Goal: Task Accomplishment & Management: Manage account settings

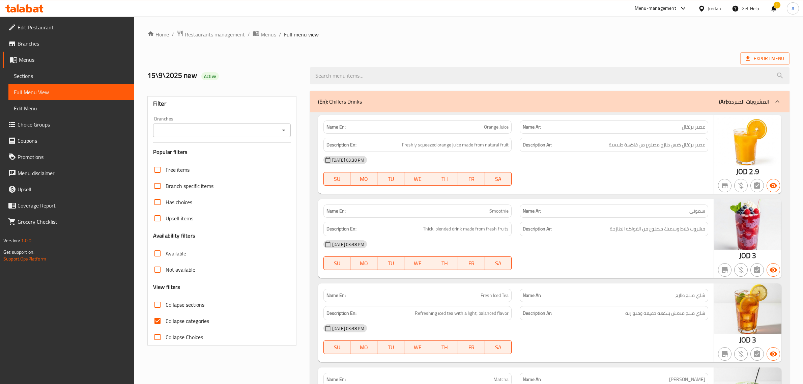
scroll to position [1564, 0]
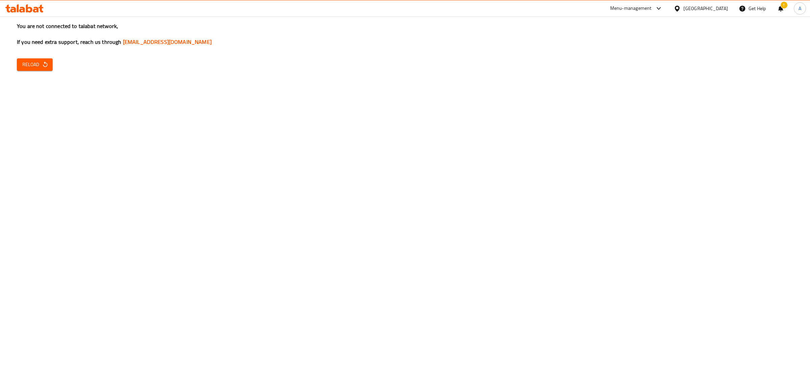
click at [31, 63] on span "Reload" at bounding box center [34, 64] width 25 height 8
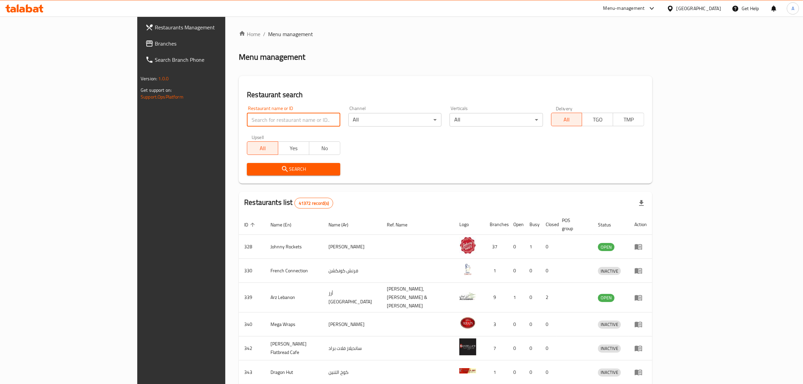
click at [258, 122] on input "search" at bounding box center [293, 119] width 93 height 13
paste input "D1 Gourmet Rest"
click button "Search" at bounding box center [293, 169] width 93 height 12
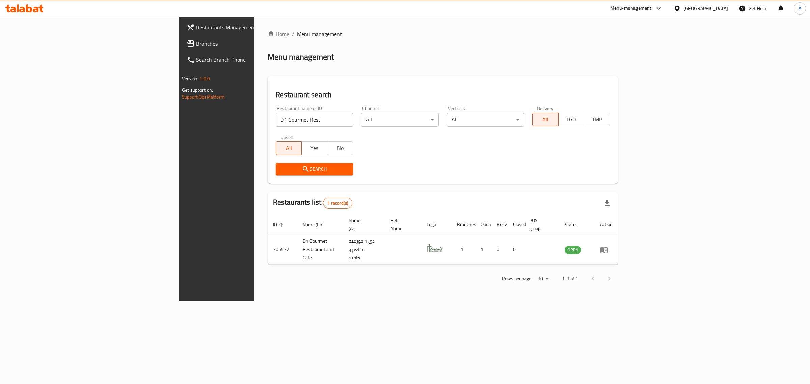
click at [276, 124] on input "D1 Gourmet Rest" at bounding box center [315, 119] width 78 height 13
click at [276, 122] on input "D1 Gourmet Rest" at bounding box center [315, 119] width 78 height 13
click at [276, 122] on input "D1 Gourmet v" at bounding box center [315, 119] width 78 height 13
type input "v"
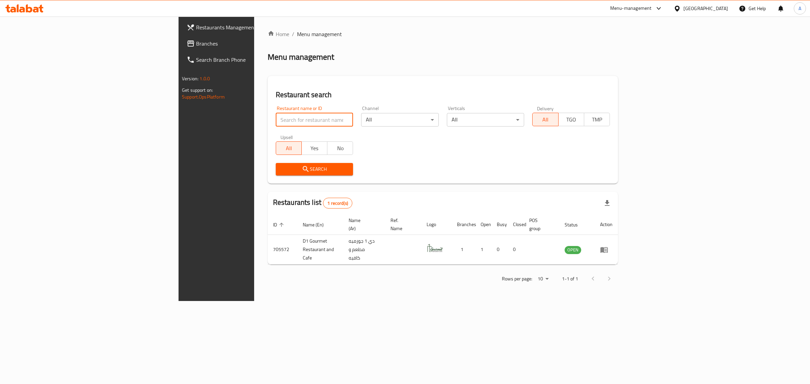
paste input "649950"
click button "Search" at bounding box center [315, 169] width 78 height 12
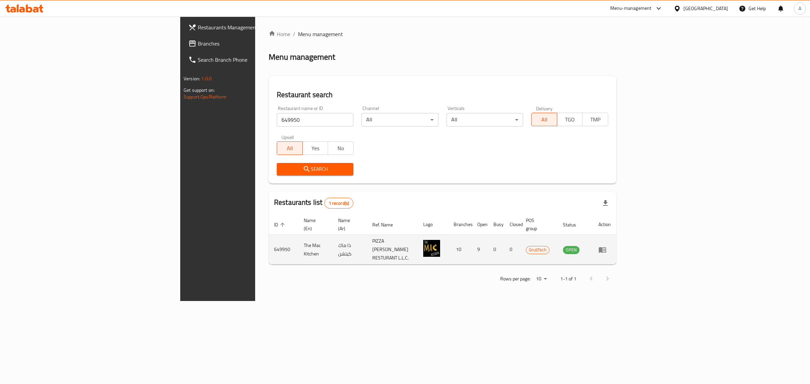
click at [298, 235] on td "The Mac Kitchen" at bounding box center [315, 250] width 34 height 30
click at [298, 240] on td "The Mac Kitchen" at bounding box center [315, 250] width 34 height 30
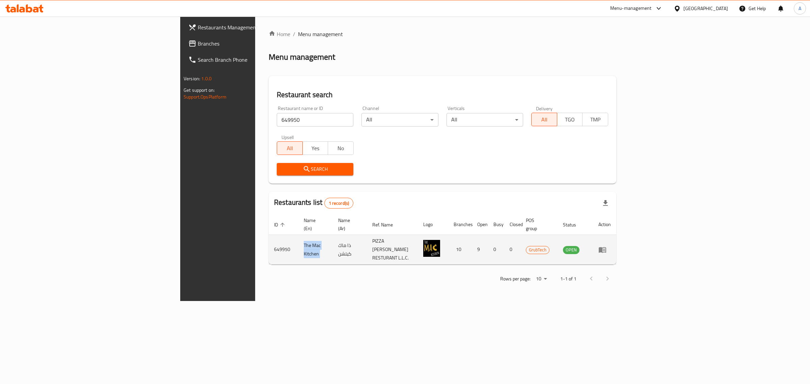
copy td "The Mac Kitchen"
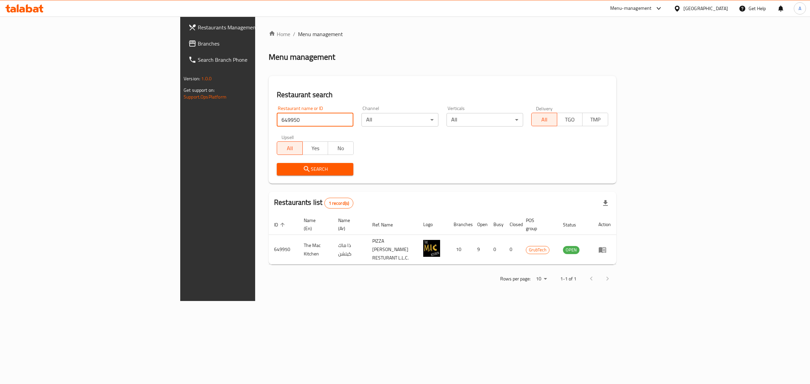
click at [277, 117] on input "649950" at bounding box center [315, 119] width 77 height 13
paste input "50892"
click button "Search" at bounding box center [315, 169] width 77 height 12
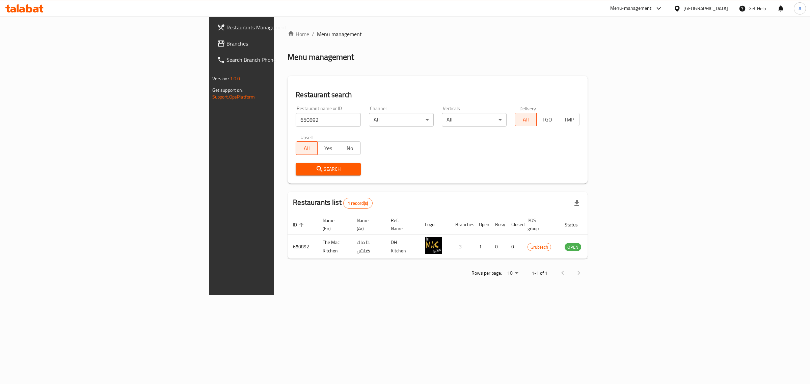
click at [292, 127] on div "Restaurant name or ID 650892 Restaurant name or ID" at bounding box center [328, 116] width 73 height 29
click at [296, 123] on input "650892" at bounding box center [328, 119] width 65 height 13
paste input "703944"
type input "703944"
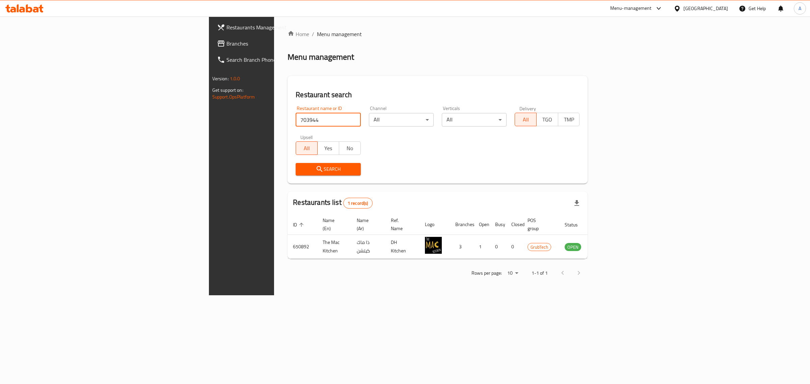
click button "Search" at bounding box center [328, 169] width 65 height 12
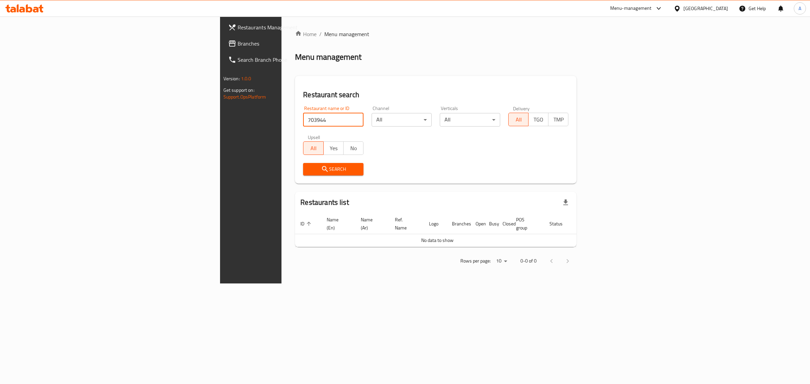
click at [714, 8] on div "United Arab Emirates" at bounding box center [705, 8] width 45 height 7
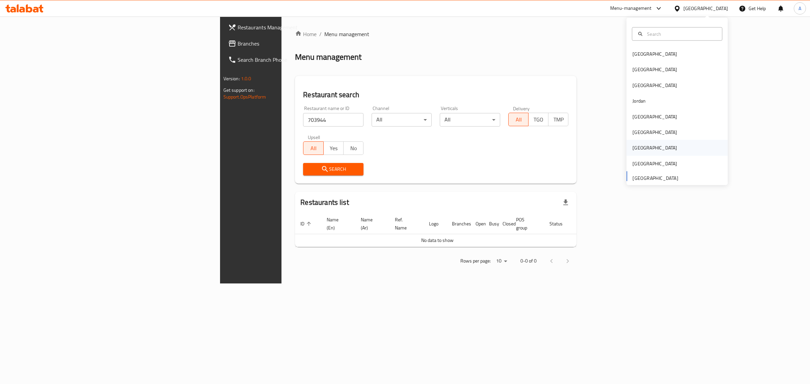
click at [654, 147] on div "Qatar" at bounding box center [676, 148] width 101 height 16
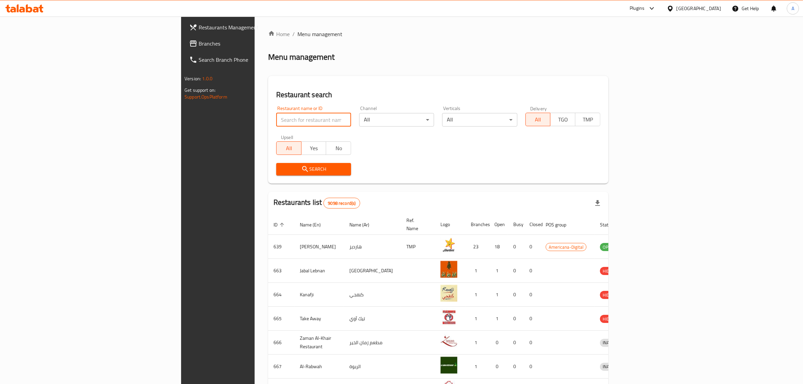
click at [276, 115] on input "search" at bounding box center [313, 119] width 75 height 13
paste input "703944"
type input "703944"
click button "Search" at bounding box center [313, 169] width 75 height 12
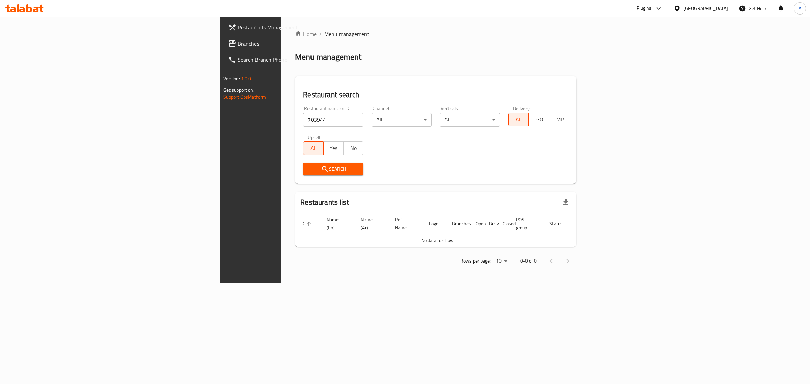
click at [720, 9] on div "Qatar" at bounding box center [705, 8] width 45 height 7
click at [644, 83] on div "[GEOGRAPHIC_DATA]" at bounding box center [676, 85] width 101 height 16
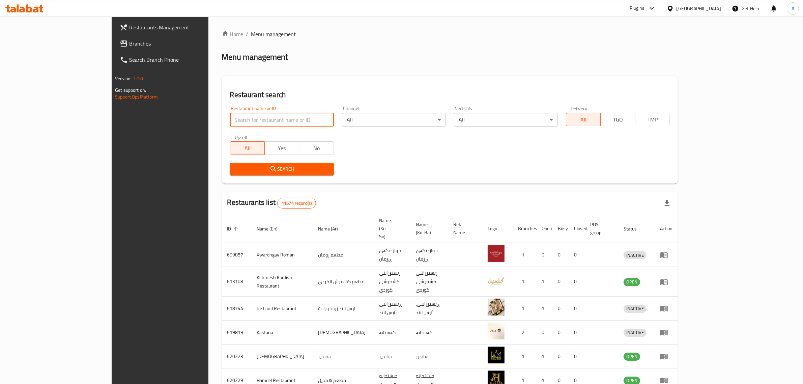
click at [230, 122] on input "search" at bounding box center [282, 119] width 104 height 13
paste input "703944"
type input "703944"
click button "Search" at bounding box center [282, 169] width 104 height 12
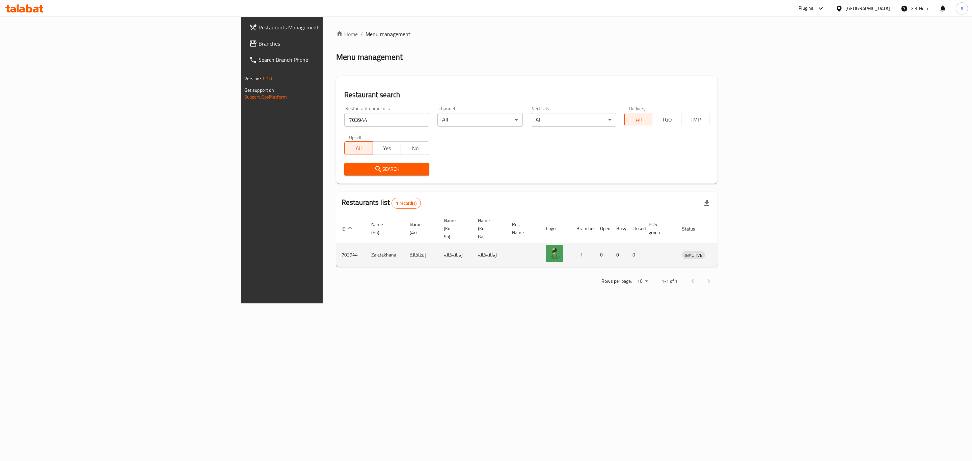
click at [366, 243] on td "Zalatakhana" at bounding box center [385, 255] width 38 height 24
copy td "Zalatakhana"
click at [803, 6] on icon at bounding box center [838, 8] width 5 height 6
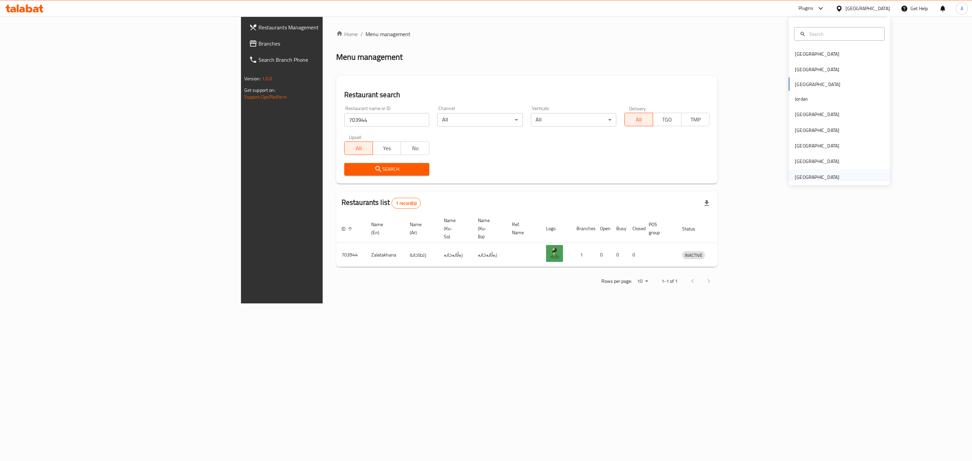
click at [797, 174] on div "United Arab Emirates" at bounding box center [817, 176] width 45 height 7
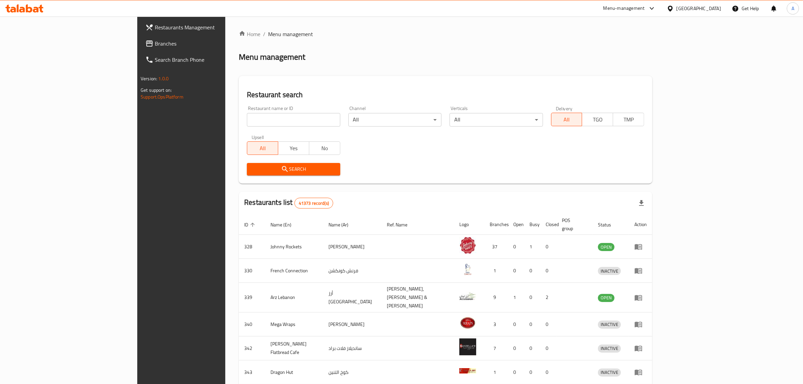
click at [268, 111] on div "Restaurant name or ID Restaurant name or ID" at bounding box center [293, 116] width 93 height 21
click at [267, 114] on input "search" at bounding box center [293, 119] width 93 height 13
paste input "Diet Point"
type input "Diet Point"
click button "Search" at bounding box center [293, 169] width 93 height 12
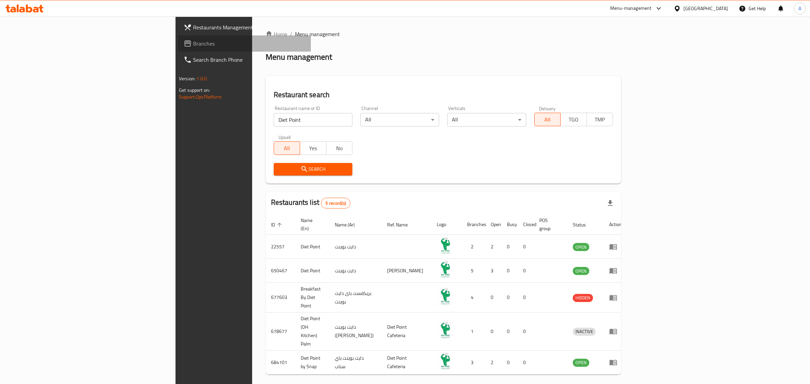
click at [193, 40] on span "Branches" at bounding box center [249, 43] width 112 height 8
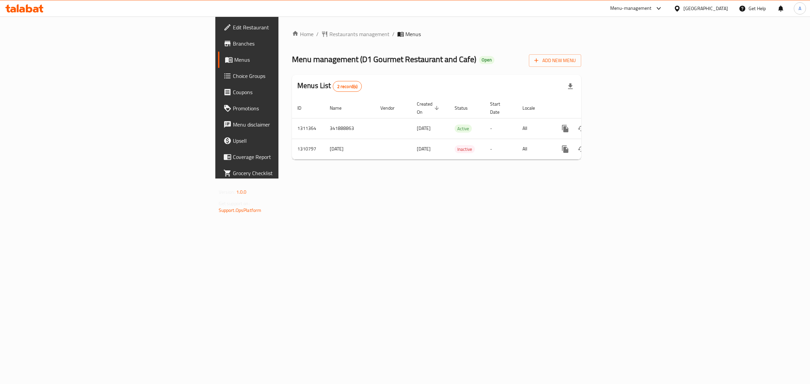
click at [233, 28] on span "Edit Restaurant" at bounding box center [289, 27] width 112 height 8
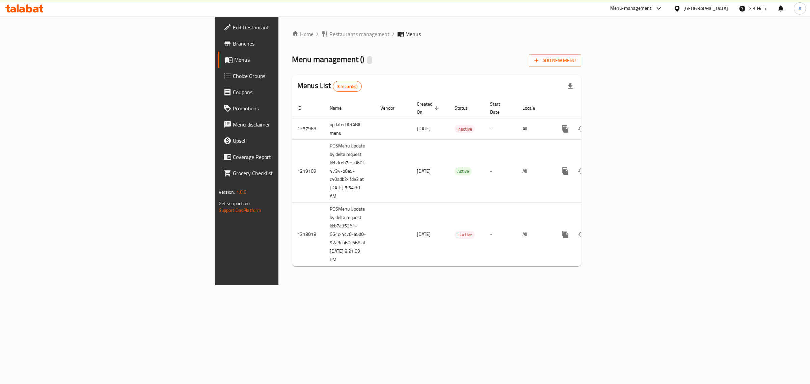
click at [233, 30] on span "Edit Restaurant" at bounding box center [289, 27] width 112 height 8
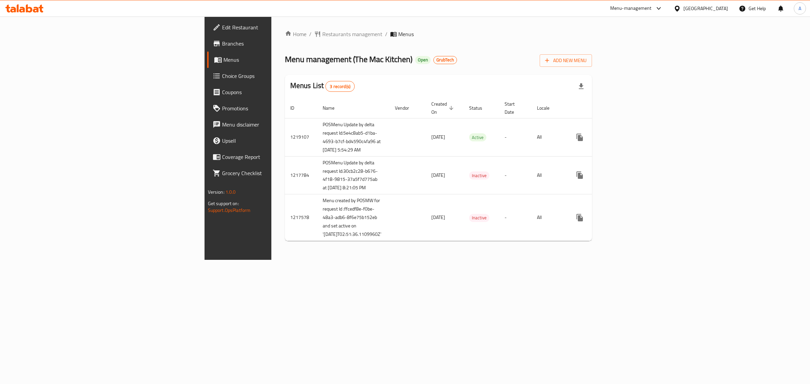
click at [222, 26] on span "Edit Restaurant" at bounding box center [278, 27] width 112 height 8
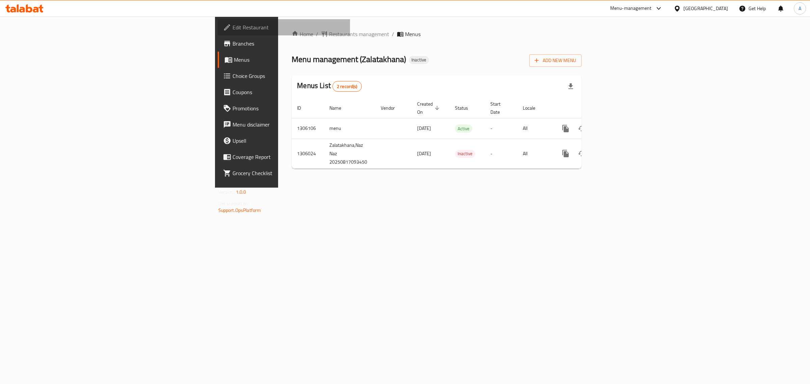
click at [218, 31] on link "Edit Restaurant" at bounding box center [284, 27] width 133 height 16
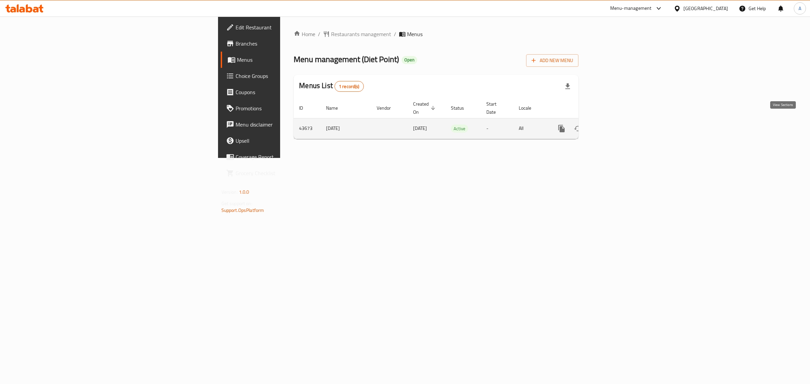
click at [618, 122] on link "enhanced table" at bounding box center [610, 128] width 16 height 16
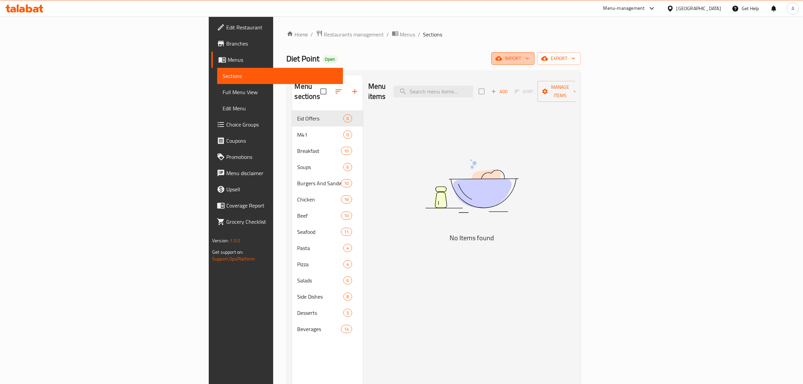
click at [529, 58] on span "import" at bounding box center [513, 58] width 32 height 8
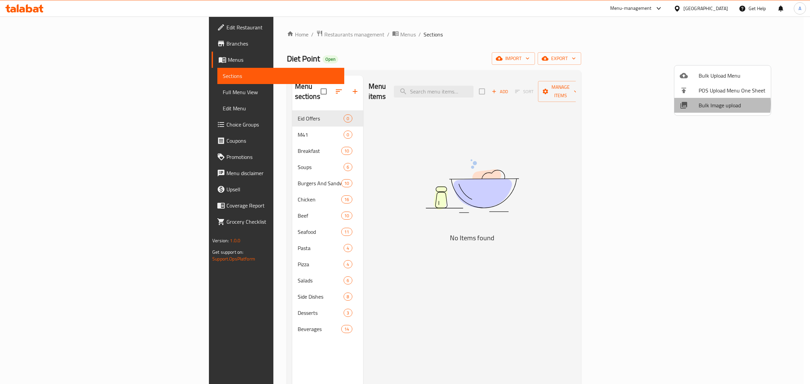
click at [710, 104] on span "Bulk Image upload" at bounding box center [731, 105] width 67 height 8
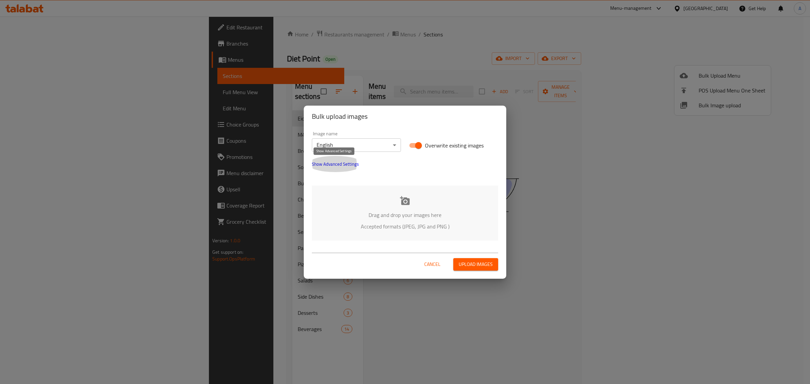
click at [342, 164] on span "Show Advanced Settings" at bounding box center [335, 164] width 47 height 8
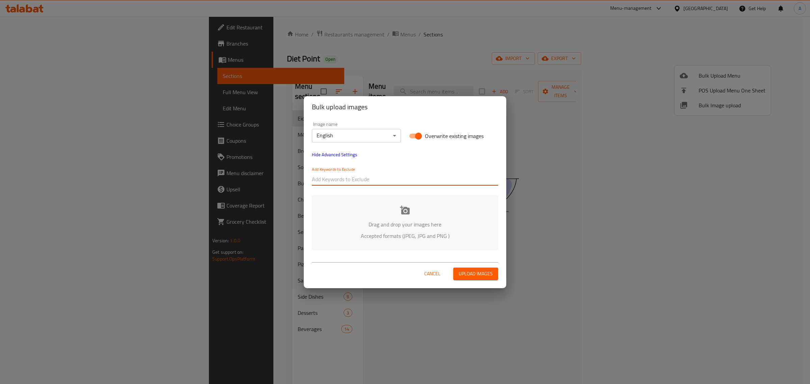
click at [356, 178] on input "text" at bounding box center [405, 179] width 186 height 11
paste input "Prvn_Diet Pont"
type input "Prvn_Diet Pont"
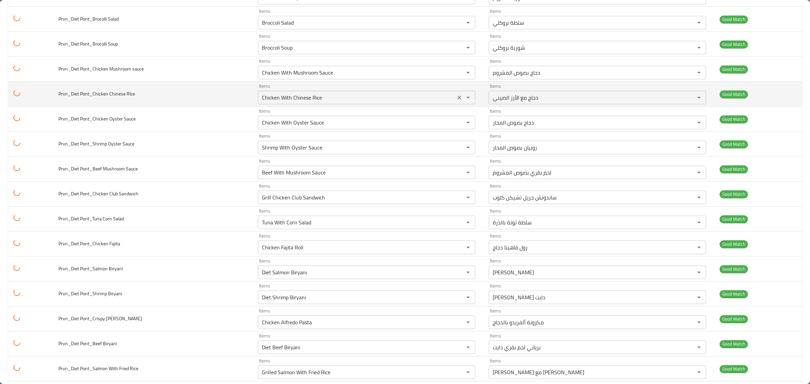
scroll to position [759, 0]
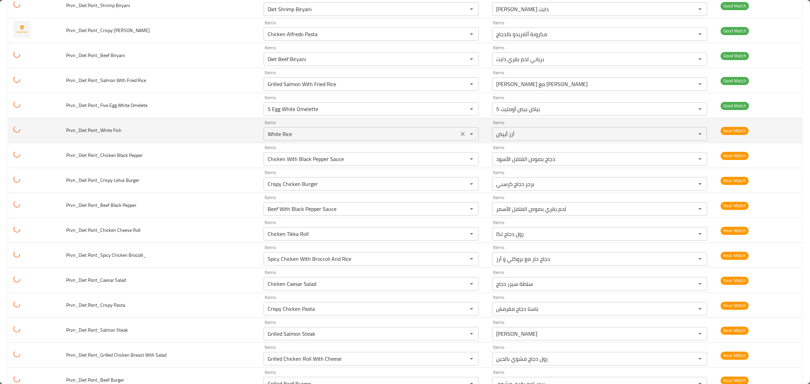
click at [343, 134] on Fish "White Rice" at bounding box center [361, 133] width 191 height 9
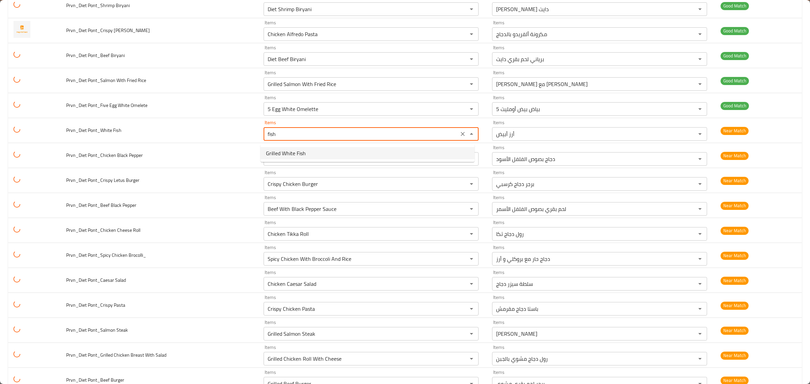
click at [337, 153] on Fish-option-0 "Grilled White Fish" at bounding box center [367, 153] width 214 height 12
type Fish "Grilled White Fish"
type Fish-ar "سمك أبيض مشوي"
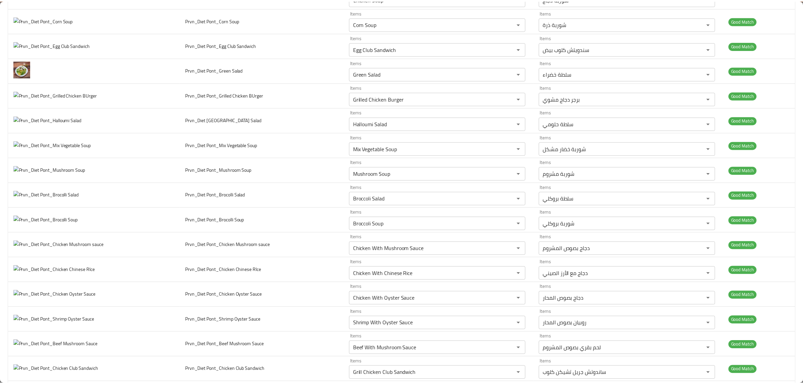
scroll to position [0, 0]
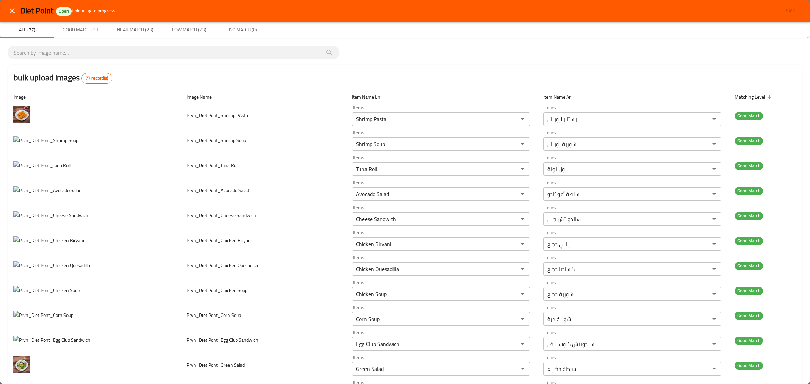
type Fish "Grilled White Fish"
click at [12, 16] on button "close" at bounding box center [12, 11] width 16 height 16
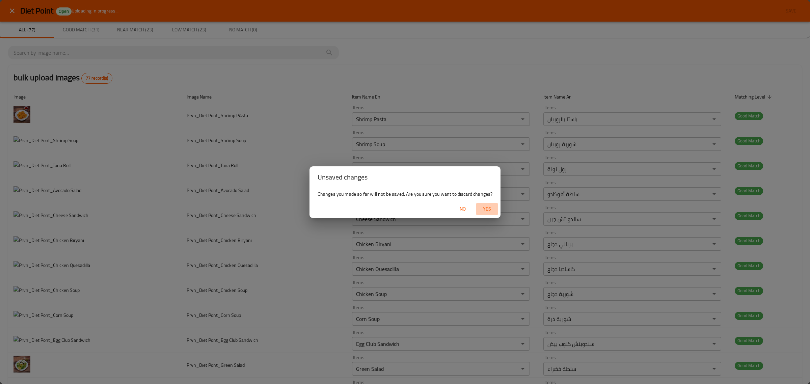
click at [479, 206] on span "Yes" at bounding box center [487, 209] width 16 height 8
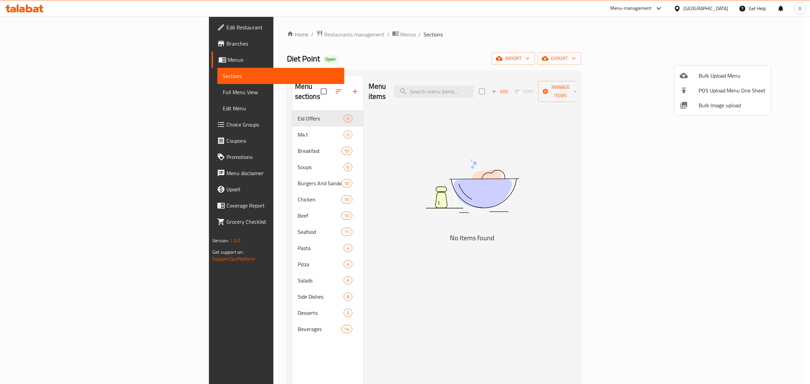
click at [17, 48] on div at bounding box center [405, 192] width 810 height 384
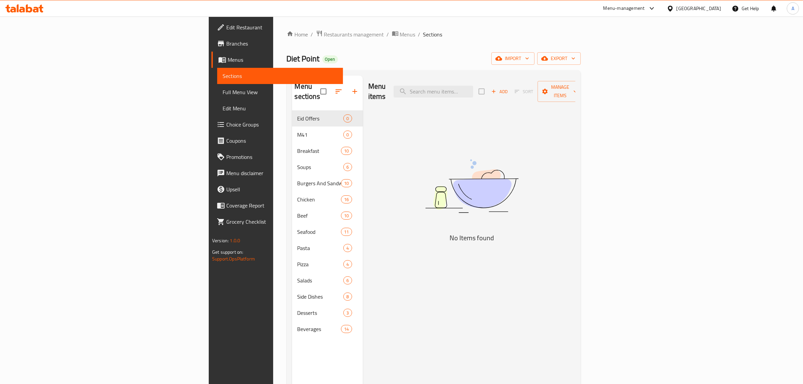
click at [212, 48] on link "Branches" at bounding box center [278, 43] width 132 height 16
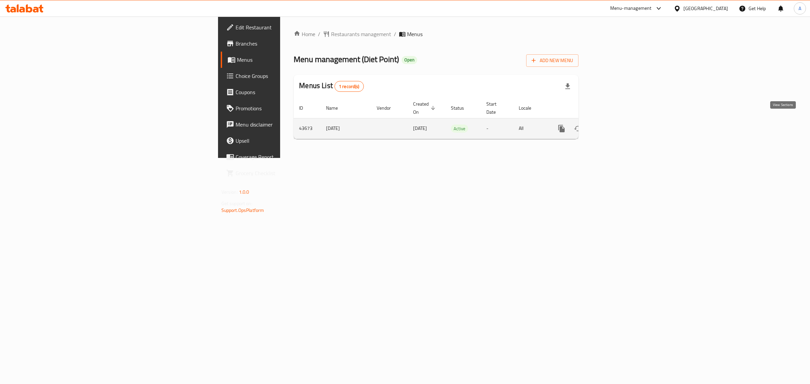
click at [618, 120] on link "enhanced table" at bounding box center [610, 128] width 16 height 16
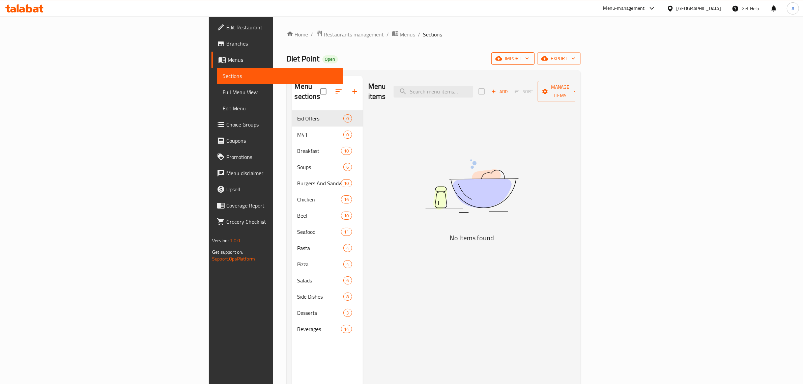
click at [529, 61] on span "import" at bounding box center [513, 58] width 32 height 8
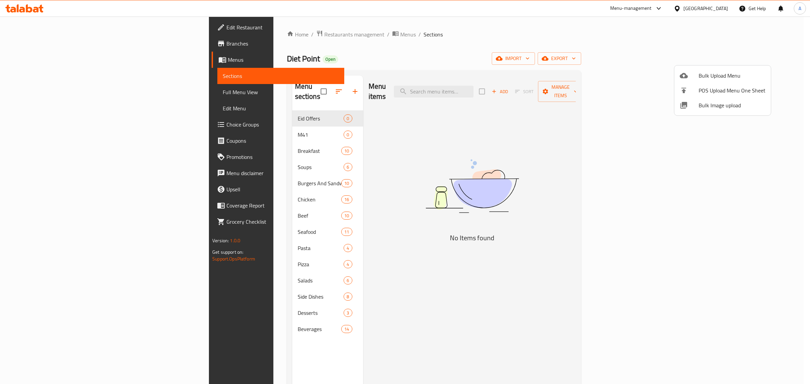
click at [712, 102] on span "Bulk Image upload" at bounding box center [731, 105] width 67 height 8
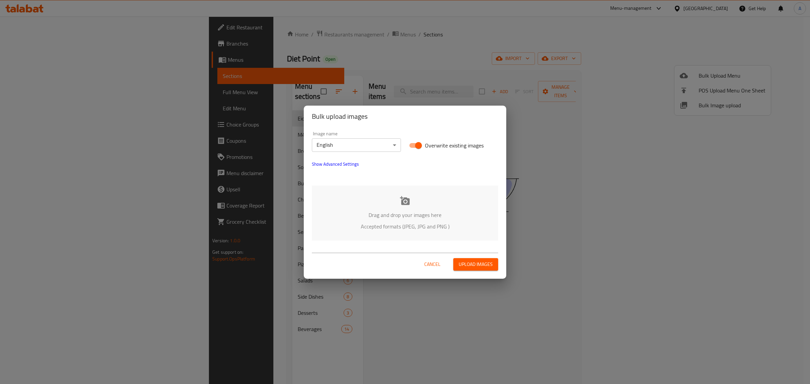
click at [356, 167] on span "Show Advanced Settings" at bounding box center [335, 164] width 47 height 8
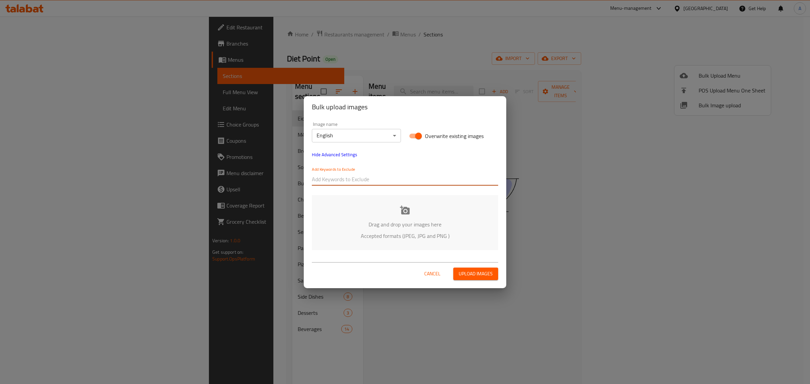
click at [347, 179] on input "text" at bounding box center [405, 179] width 186 height 11
paste input "Prvn_Diet Pont"
type input "Prvn_Diet Pont"
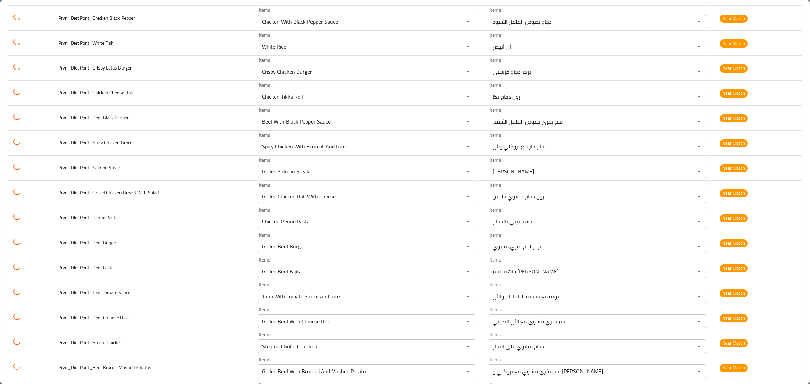
scroll to position [843, 0]
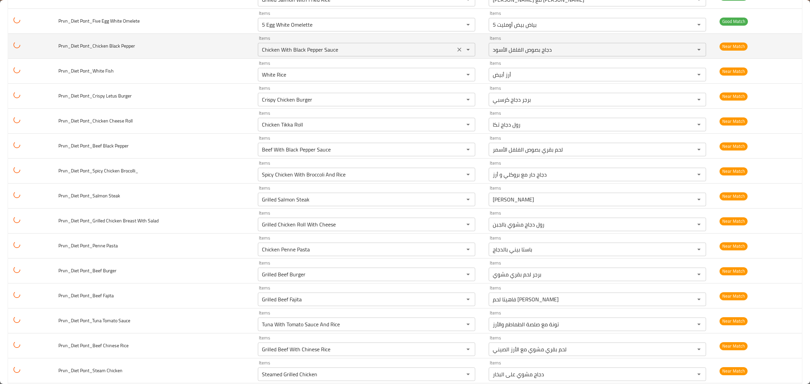
click at [360, 49] on Pepper "Chicken With Black Pepper Sauce" at bounding box center [356, 49] width 193 height 9
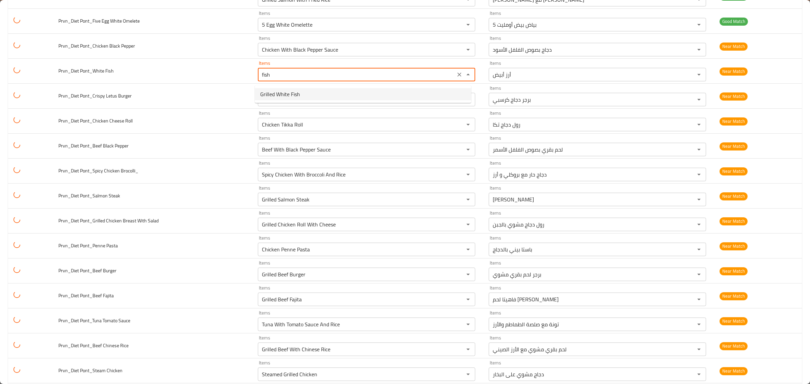
click at [336, 91] on Fish-option-0 "Grilled White Fish" at bounding box center [363, 94] width 216 height 12
type Fish "Grilled White Fish"
type Fish-ar "سمك أبيض مشوي"
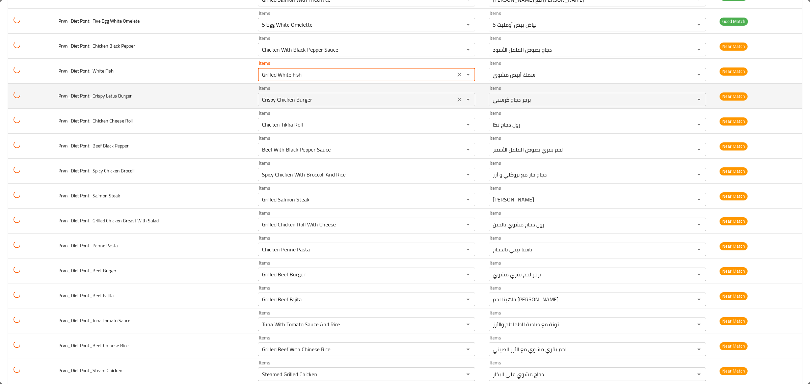
type Fish "Grilled White Fish"
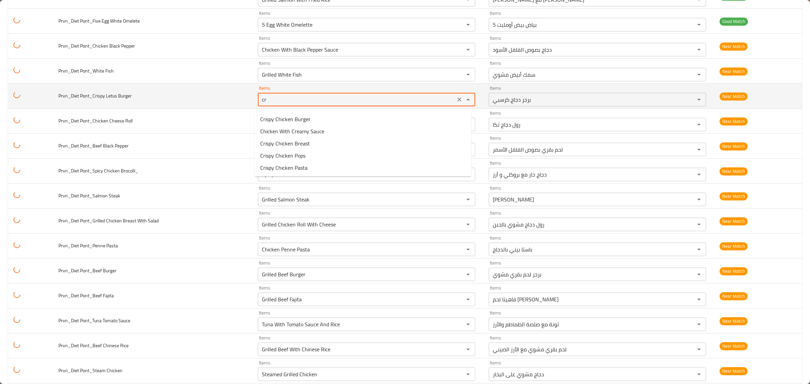
type Burger "c"
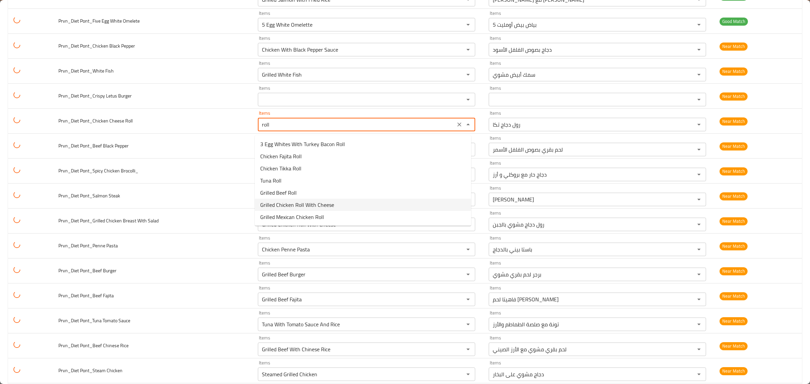
click at [319, 205] on span "Grilled Chicken Roll With Cheese" at bounding box center [297, 205] width 74 height 8
type Roll "Grilled Chicken Roll With Cheese"
type Roll-ar "رول دجاج مشوي بالجبن"
type Roll "Grilled Chicken Roll With Cheese"
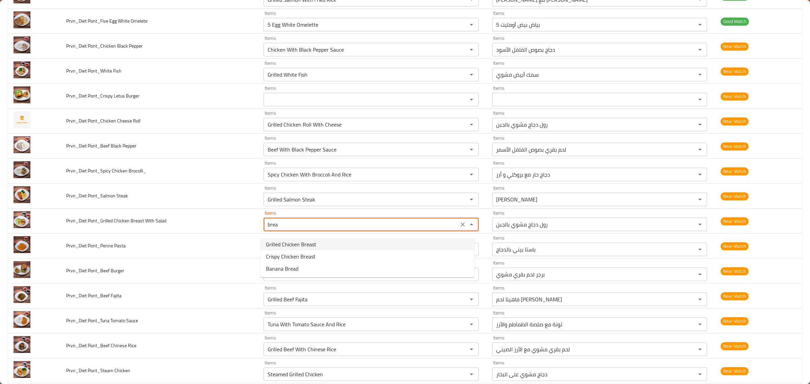
click at [350, 239] on Salad-option-0 "Grilled Chicken Breast" at bounding box center [367, 244] width 214 height 12
type Salad "Grilled Chicken Breast"
type Salad-ar "صدر دجاج مشوي"
type Salad "Grilled Chicken Breast"
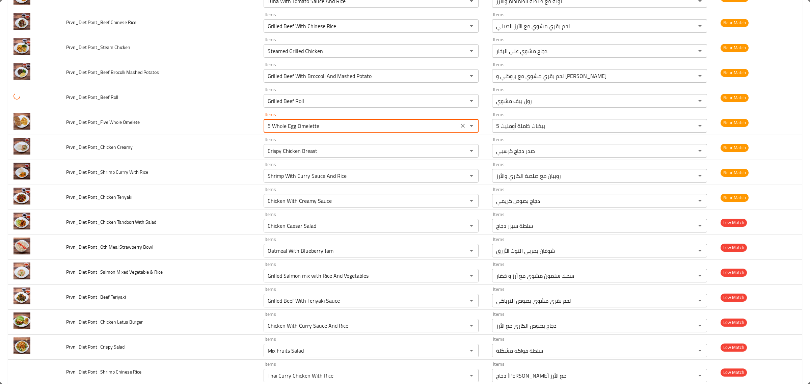
scroll to position [1168, 0]
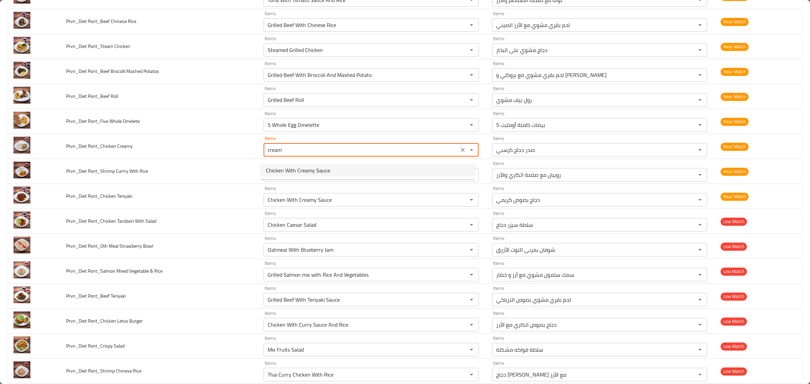
click at [300, 164] on Creamy-option-0 "Chicken With Creamy Sauce" at bounding box center [367, 170] width 214 height 12
type Creamy "Chicken With Creamy Sauce"
type Creamy-ar "دجاج بصوص كريمي"
type Creamy "Chicken With Creamy Sauce"
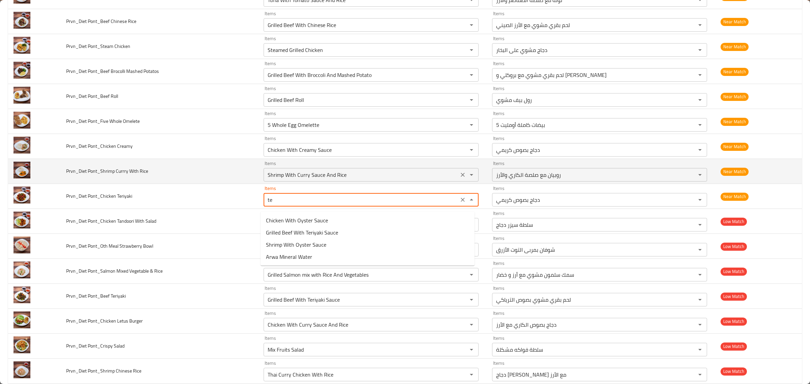
type Teriyaki "t"
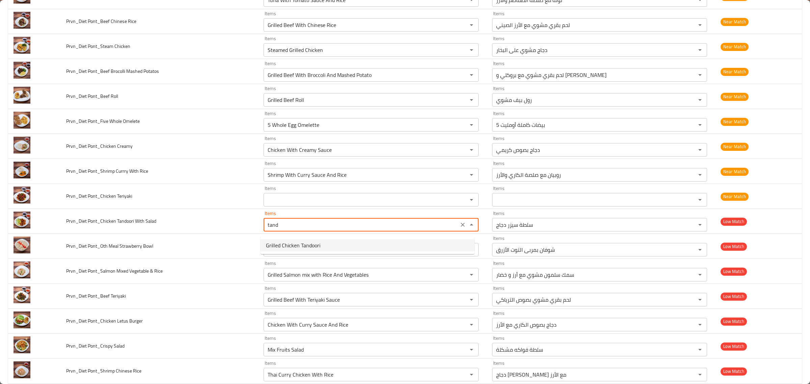
click at [348, 245] on Salad-option-0 "Grilled Chicken Tandoori" at bounding box center [367, 245] width 214 height 12
type Salad "Grilled Chicken Tandoori"
type Salad-ar "تندوري دجاج مشوي"
type Salad "Grilled Chicken Tandoori"
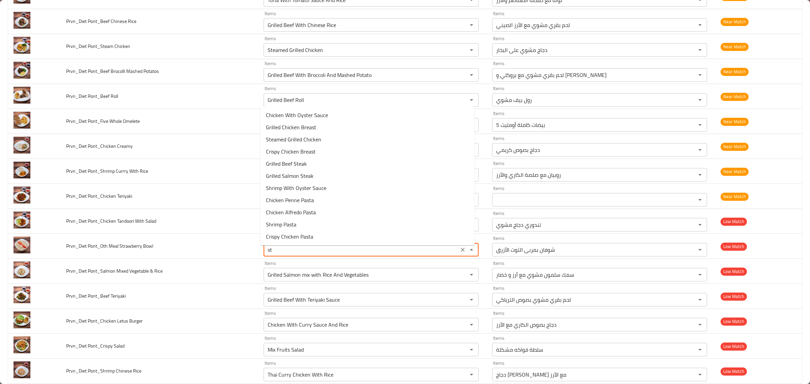
type Bowl "s"
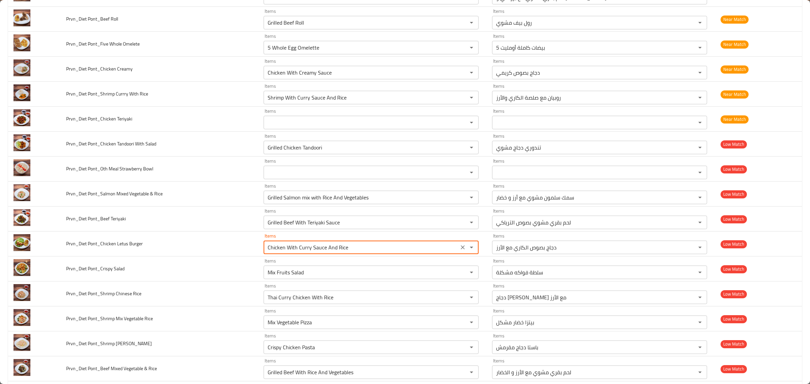
scroll to position [1264, 0]
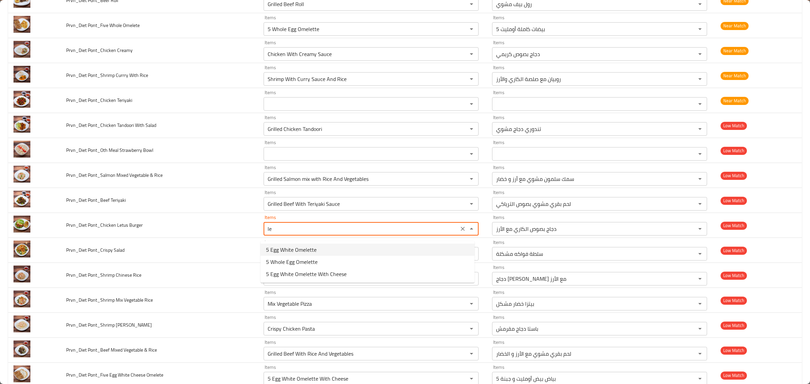
type Burger "l"
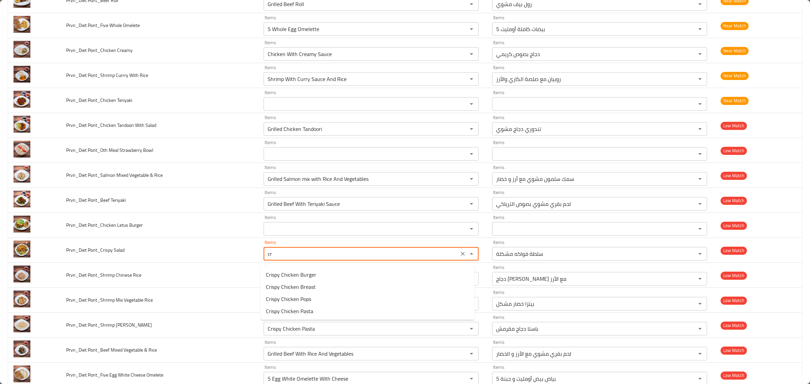
type Salad "c"
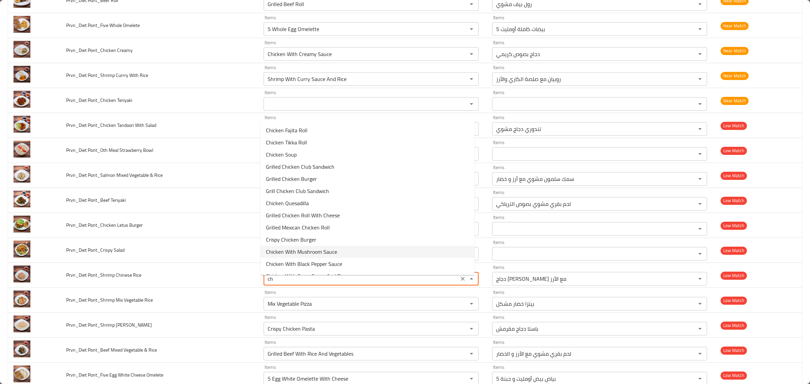
type Rice "c"
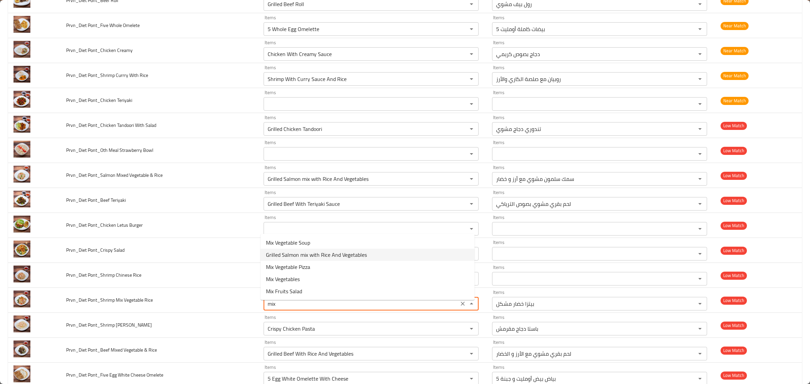
click at [348, 254] on span "Grilled Salmon mix with Rice And Vegetables" at bounding box center [316, 255] width 101 height 8
type Rice "Grilled Salmon mix with Rice And Vegetables"
type Rice-ar "سمك سلمون مشوي مع أرز و خضار"
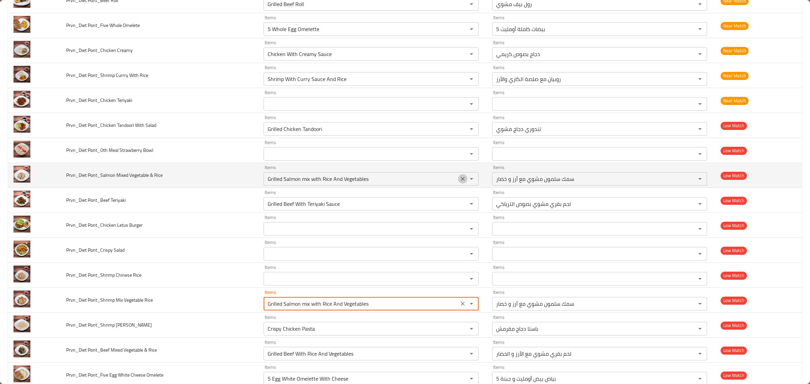
click at [462, 182] on icon "Clear" at bounding box center [462, 178] width 7 height 7
type Rice "Grilled Salmon mix with Rice And Vegetables"
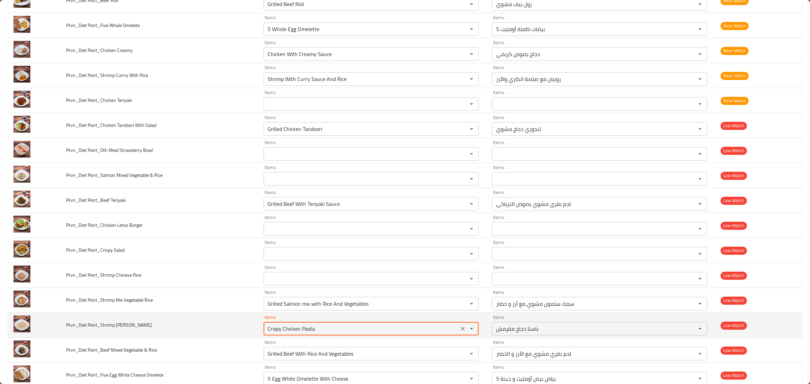
click at [394, 333] on Pasta "Crispy Chicken Pasta" at bounding box center [361, 328] width 191 height 9
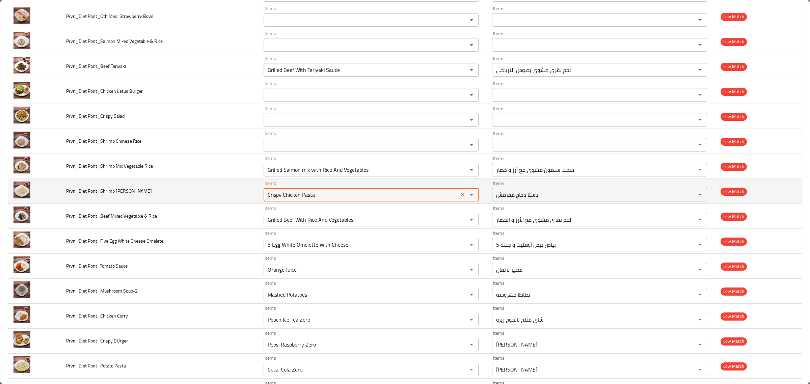
scroll to position [1398, 0]
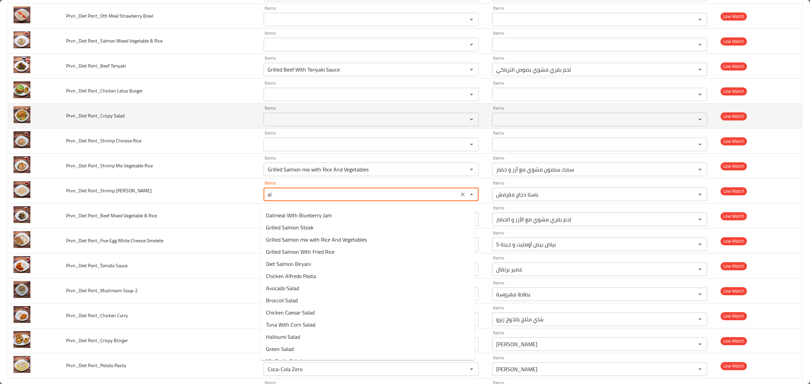
type Pasta "a"
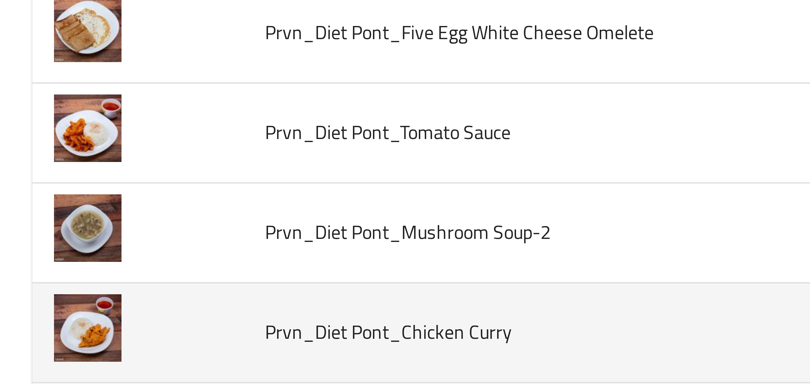
scroll to position [1393, 0]
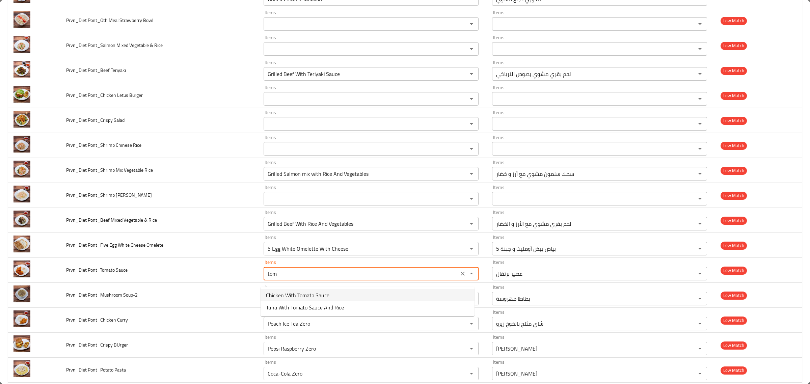
click at [284, 297] on span "Chicken With Tomato Sauce" at bounding box center [297, 295] width 63 height 8
type Sauce "Chicken With Tomato Sauce"
type Sauce-ar "دجاج بصوص الطماطم"
type Sauce "Chicken With Tomato Sauce"
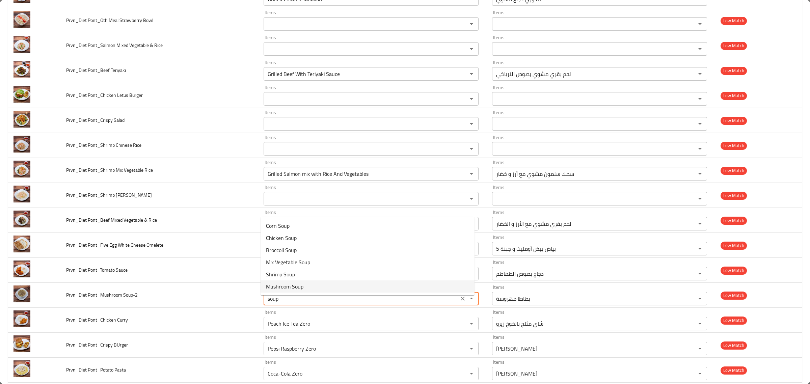
click at [298, 288] on span "Mushroom Soup" at bounding box center [284, 286] width 37 height 8
type Soup-2 "Mushroom Soup"
type Soup-2-ar "شوربة مشروم"
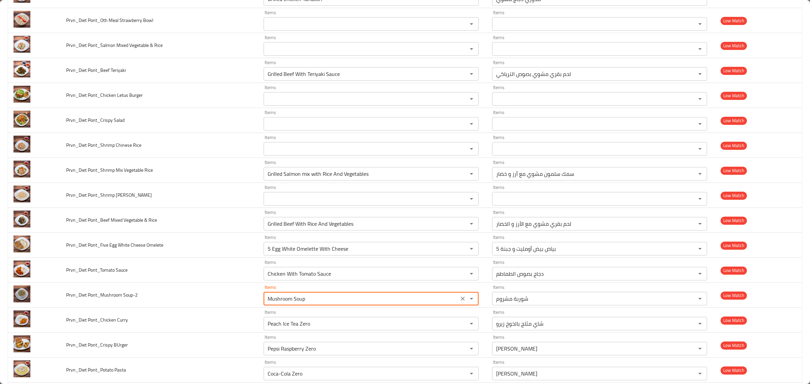
type Soup-2 "Mushroom Soup"
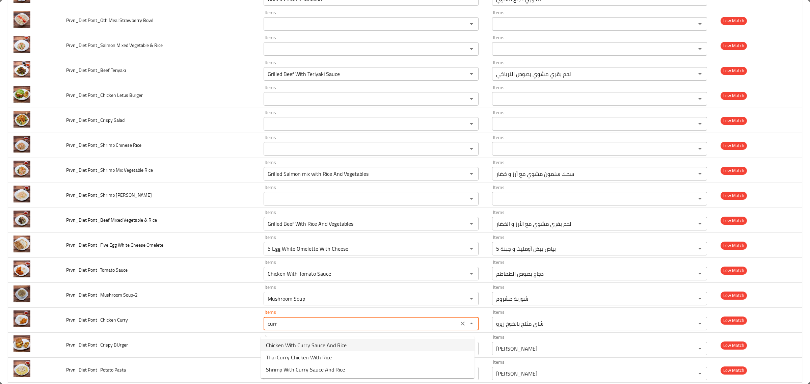
click at [354, 346] on Curry-option-0 "Chicken With Curry Sauce And Rice" at bounding box center [367, 345] width 214 height 12
type Curry "Chicken With Curry Sauce And Rice"
type Curry-ar "دجاج بصوص الكاري مع الأرز"
type Curry "Chicken With Curry Sauce And Rice"
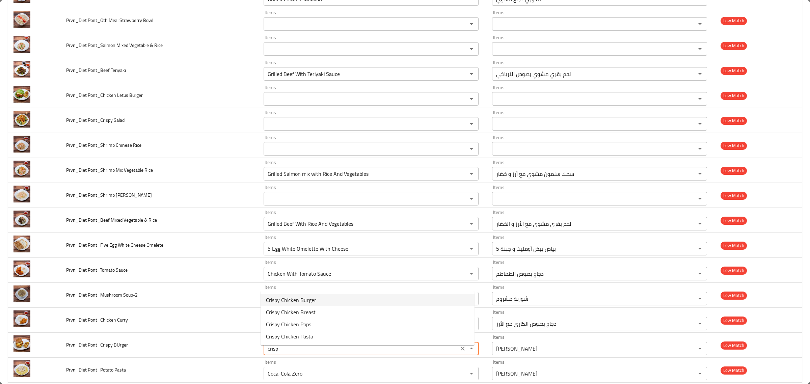
click at [338, 304] on BUrger-option-0 "Crispy Chicken Burger" at bounding box center [367, 300] width 214 height 12
type BUrger "Crispy Chicken Burger"
type BUrger-ar "برجر دجاج كرسبي"
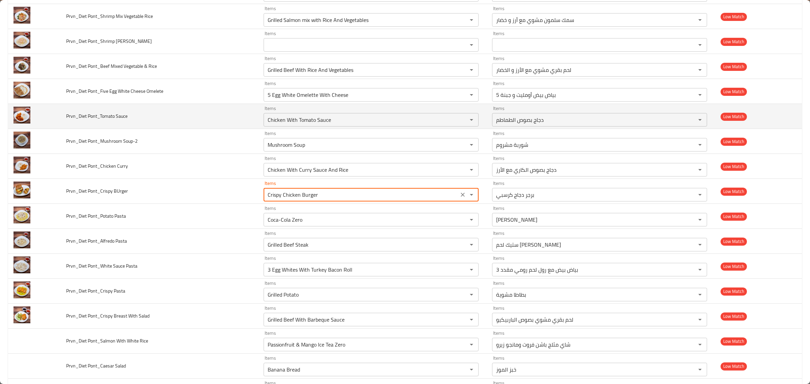
scroll to position [1562, 0]
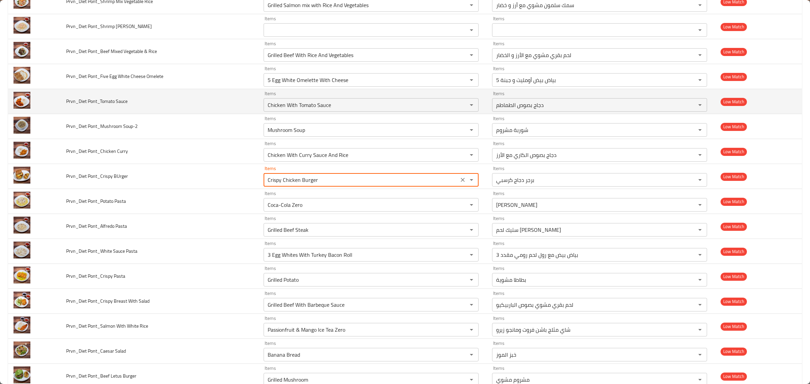
type BUrger "Crispy Chicken Burger"
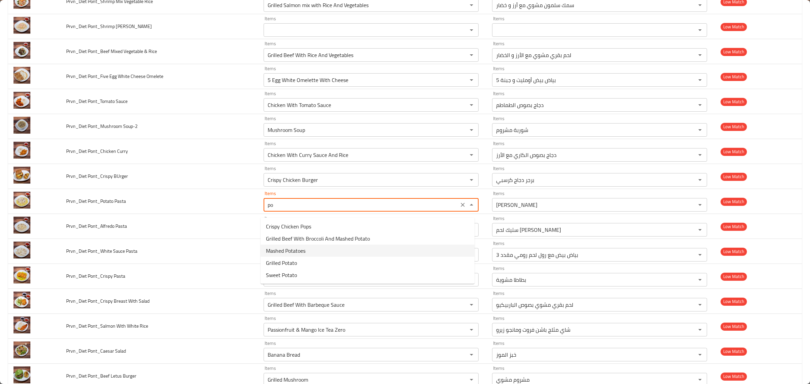
type Pasta "p"
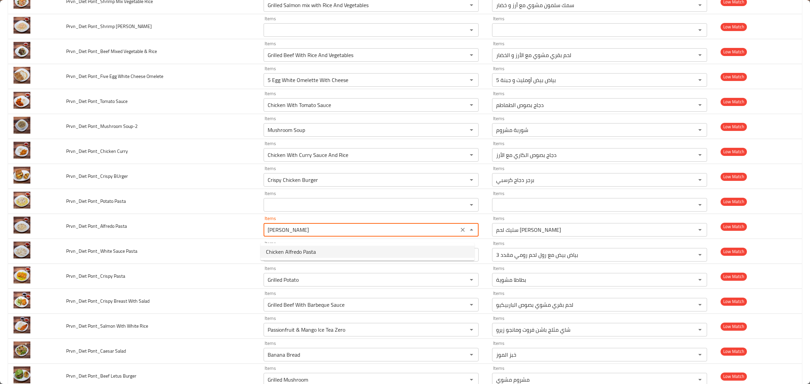
click at [324, 250] on Pasta-option-0 "Chicken Alfredo Pasta" at bounding box center [367, 252] width 214 height 12
type Pasta "Chicken Alfredo Pasta"
type Pasta-ar "مكرونة ألفريدو بالدجاج"
type Pasta "Chicken Alfredo Pasta"
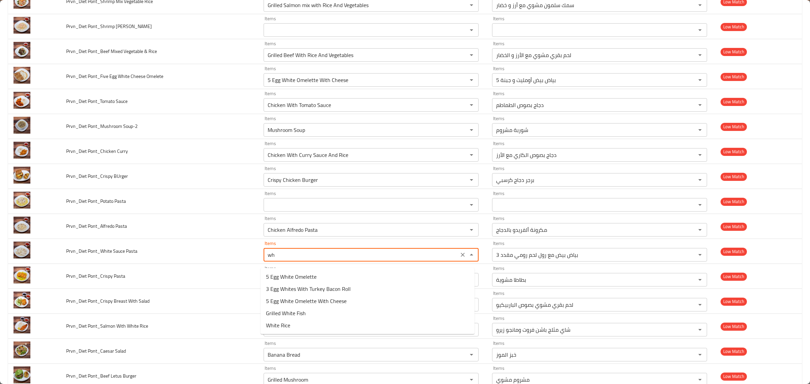
type Pasta "w"
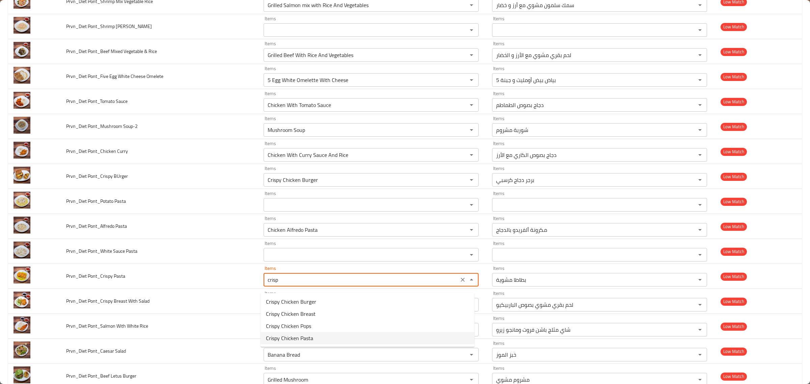
click at [333, 333] on Pasta-option-3 "Crispy Chicken Pasta" at bounding box center [367, 338] width 214 height 12
type Pasta "Crispy Chicken Pasta"
type Pasta-ar "باستا دجاج مقرمش"
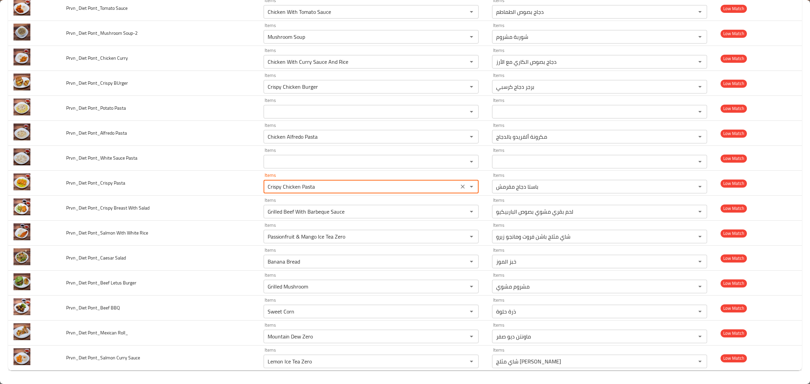
scroll to position [1660, 0]
type Pasta "Crispy Chicken Pasta"
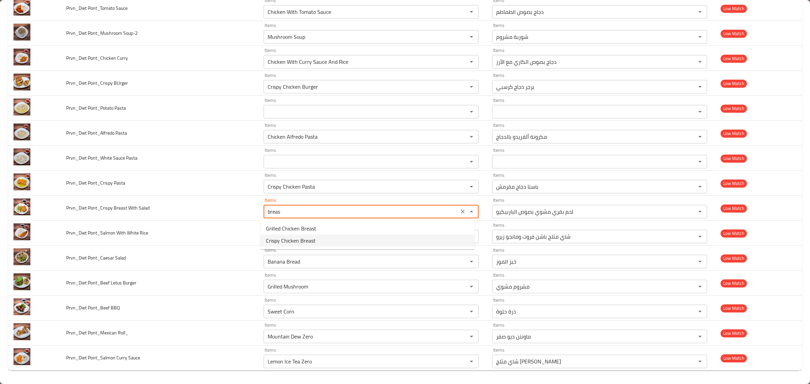
click at [331, 242] on Salad-option-1 "Crispy Chicken Breast" at bounding box center [367, 240] width 214 height 12
type Salad "Crispy Chicken Breast"
type Salad-ar "صدر دجاج كرسبي"
type Salad "Crispy Chicken Breast"
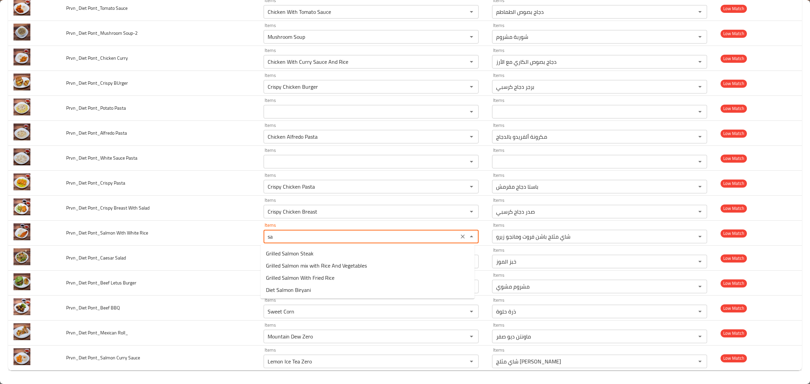
type Rice "s"
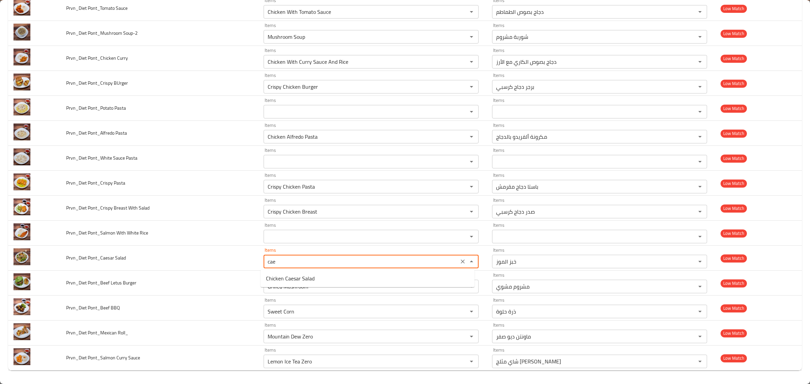
click at [340, 279] on Salad-option-0 "Chicken Caesar Salad" at bounding box center [367, 278] width 214 height 12
type Salad "Chicken Caesar Salad"
type Salad-ar "سلطة سيزر دجاج"
type Salad "Chicken Caesar Salad"
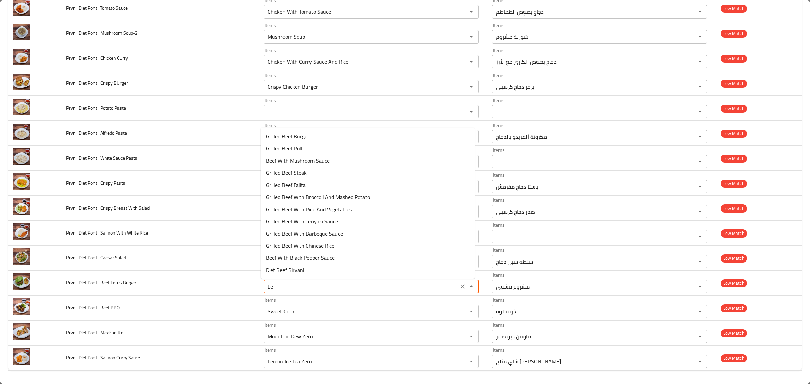
type Burger "b"
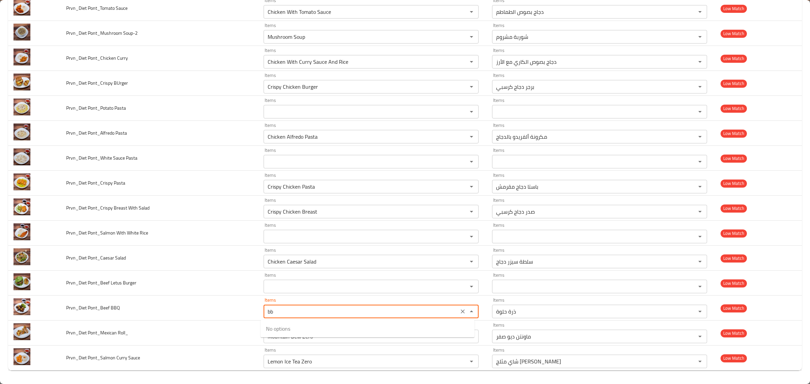
type BBQ "b"
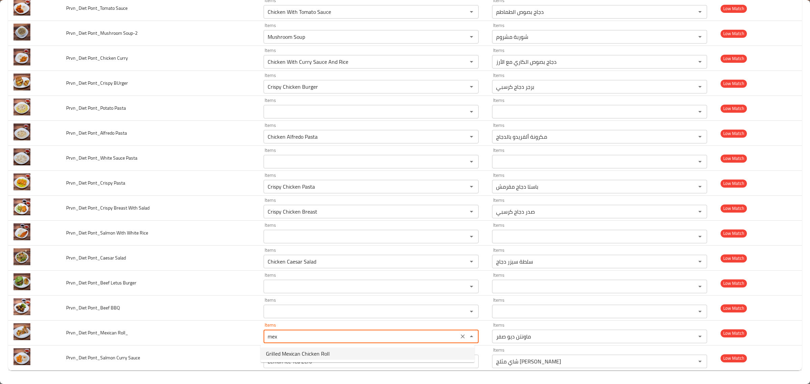
click at [353, 350] on Roll_-option-0 "Grilled Mexican Chicken Roll" at bounding box center [367, 354] width 214 height 12
type Roll_ "Grilled Mexican Chicken Roll"
type Roll_-ar "رول دجاج مشوي مكسيكي"
type Roll_ "Grilled Mexican Chicken Roll"
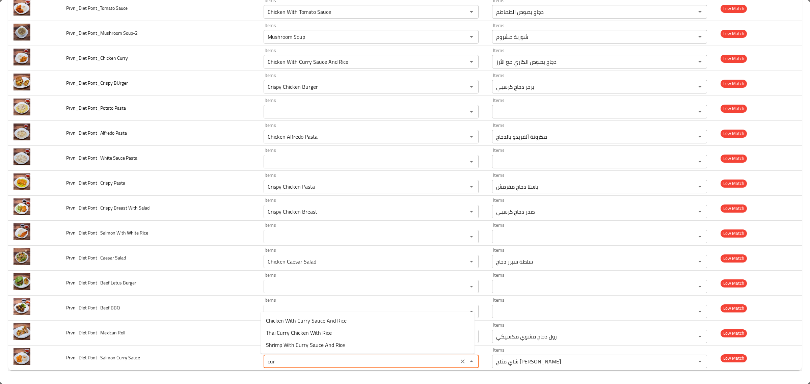
type Sauce "curr"
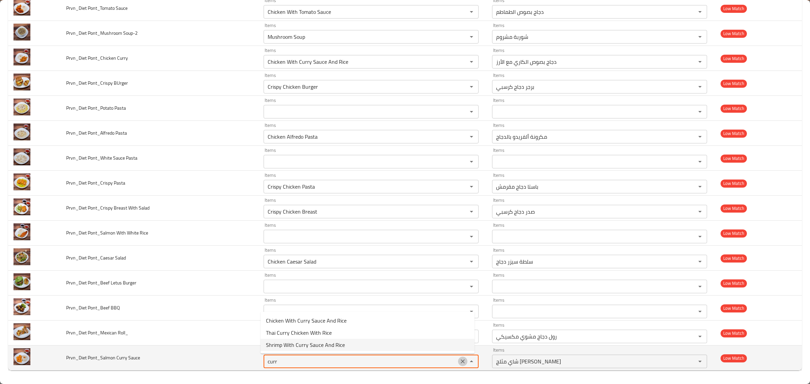
click at [458, 363] on button "Clear" at bounding box center [462, 361] width 9 height 9
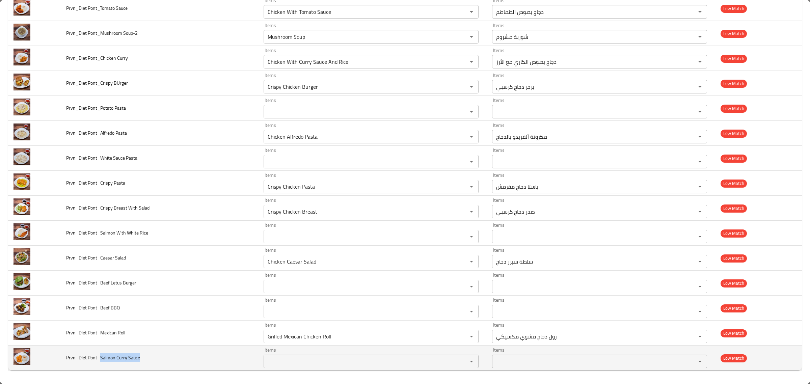
drag, startPoint x: 105, startPoint y: 357, endPoint x: 146, endPoint y: 355, distance: 41.5
click at [146, 355] on td "Prvn_Diet Pont_Salmon Curry Sauce" at bounding box center [159, 357] width 197 height 25
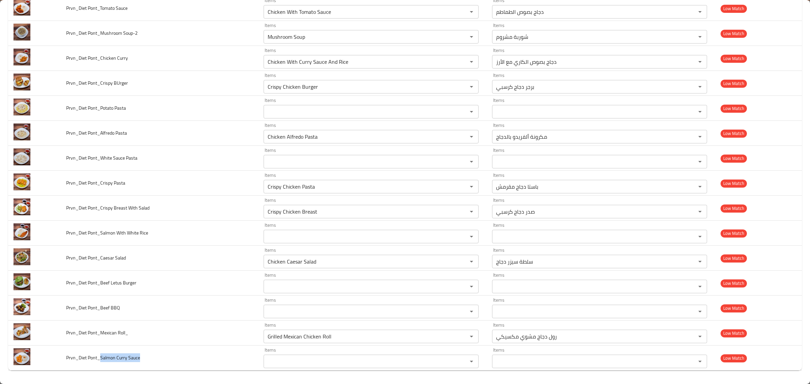
copy span "Salmon Curry Sauce"
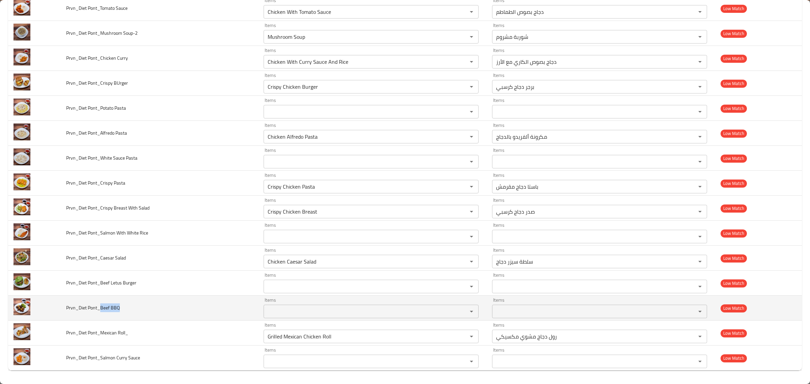
drag, startPoint x: 99, startPoint y: 309, endPoint x: 159, endPoint y: 316, distance: 60.6
click at [124, 308] on td "Prvn_Diet Pont_Beef BBQ" at bounding box center [159, 308] width 197 height 25
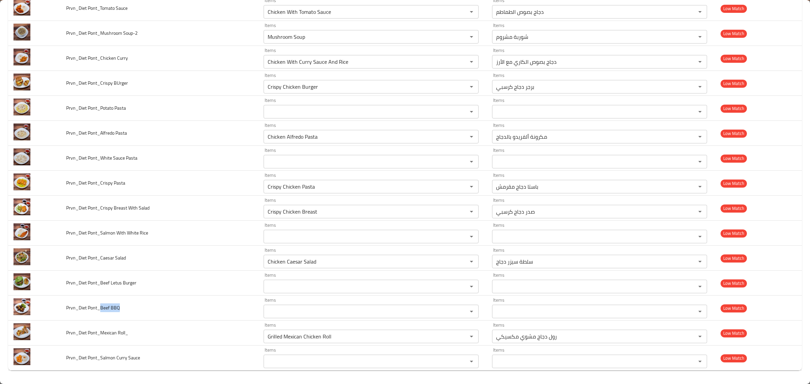
copy span "Beef BBQ"
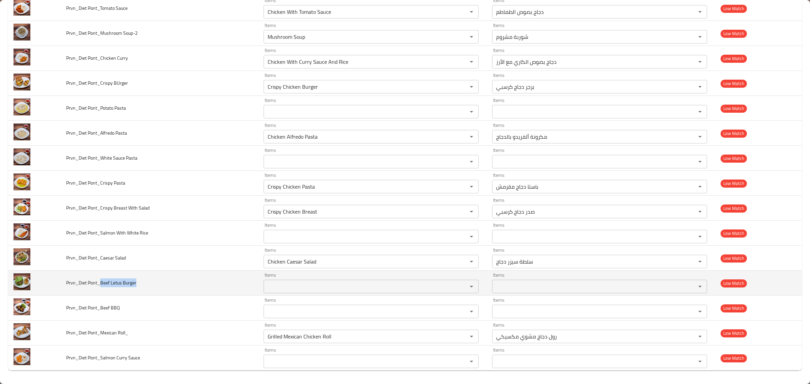
drag, startPoint x: 100, startPoint y: 279, endPoint x: 142, endPoint y: 283, distance: 42.0
click at [142, 283] on td "Prvn_Diet Pont_Beef Letus Burger" at bounding box center [159, 283] width 197 height 25
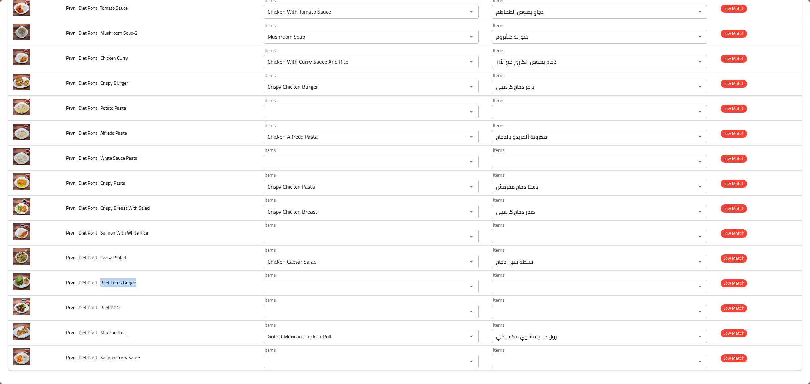
copy span "Beef Letus Burger"
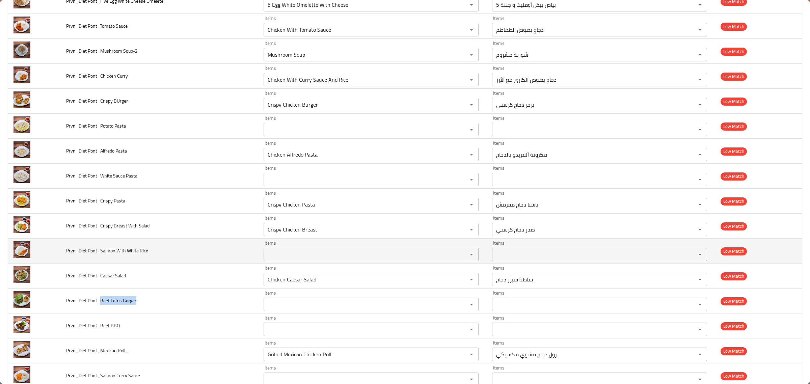
scroll to position [1618, 0]
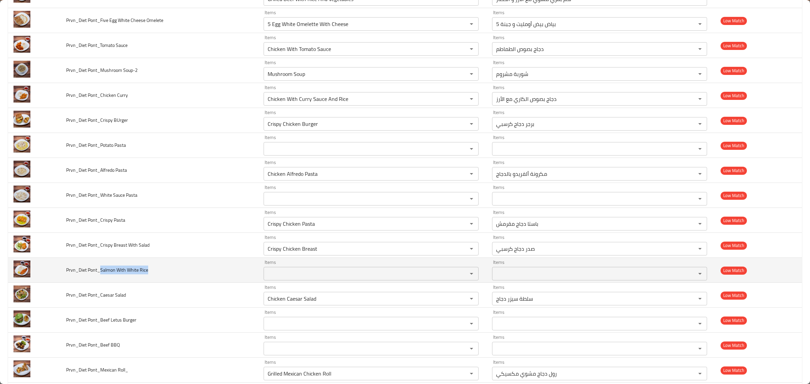
drag, startPoint x: 100, startPoint y: 274, endPoint x: 178, endPoint y: 280, distance: 78.1
click at [178, 280] on td "Prvn_Diet Pont_Salmon With White Rice" at bounding box center [159, 270] width 197 height 25
copy span "Salmon With White Rice"
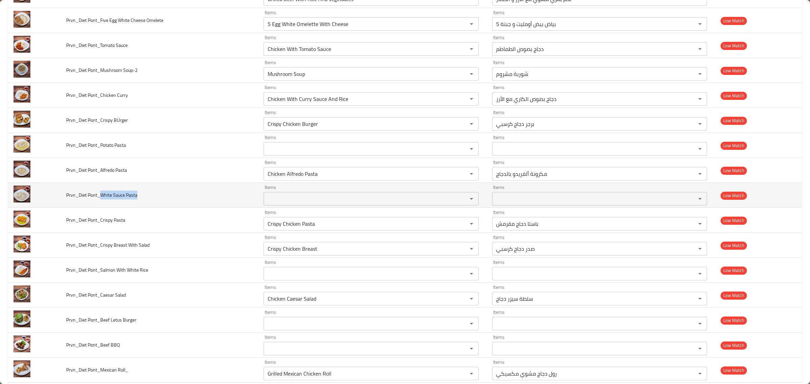
drag, startPoint x: 100, startPoint y: 201, endPoint x: 166, endPoint y: 200, distance: 65.8
click at [166, 200] on td "Prvn_Diet Pont_White Sauce Pasta" at bounding box center [159, 195] width 197 height 25
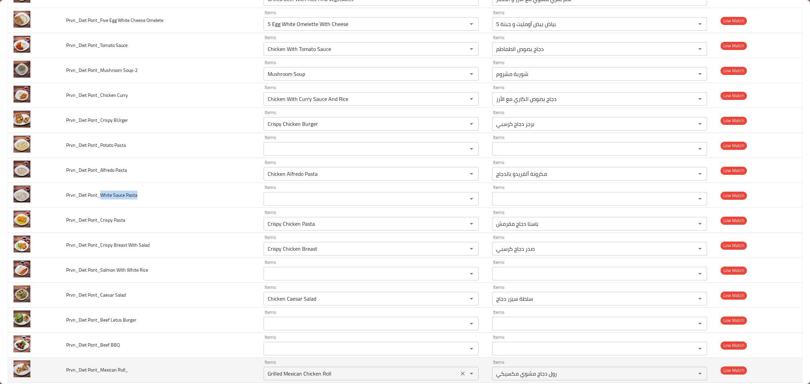
copy span "White Sauce Pasta"
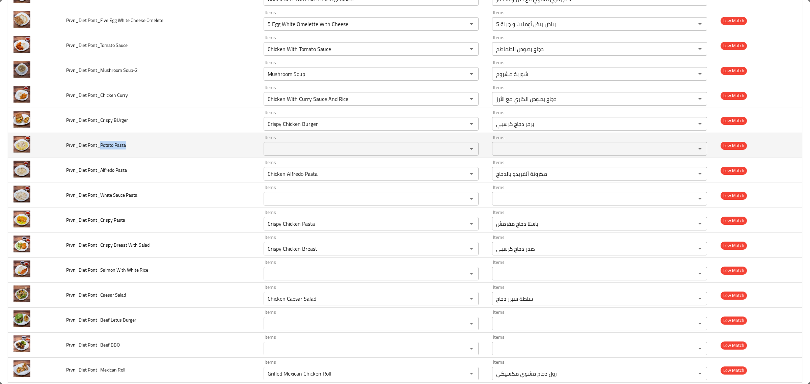
drag, startPoint x: 100, startPoint y: 150, endPoint x: 153, endPoint y: 150, distance: 52.6
click at [153, 150] on td "Prvn_Diet Pont_Potato Pasta" at bounding box center [159, 145] width 197 height 25
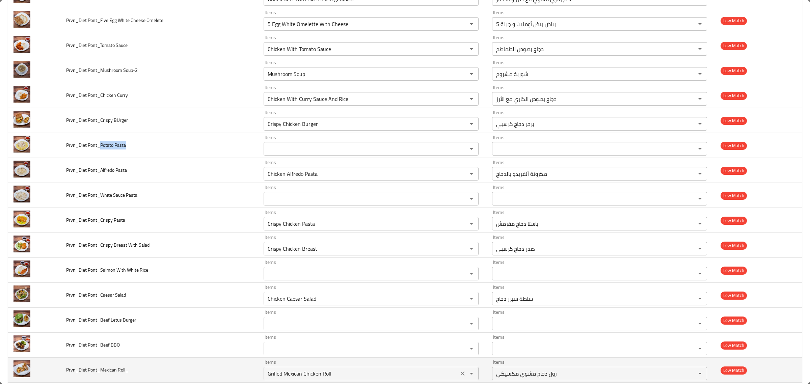
copy span "Potato Pasta"
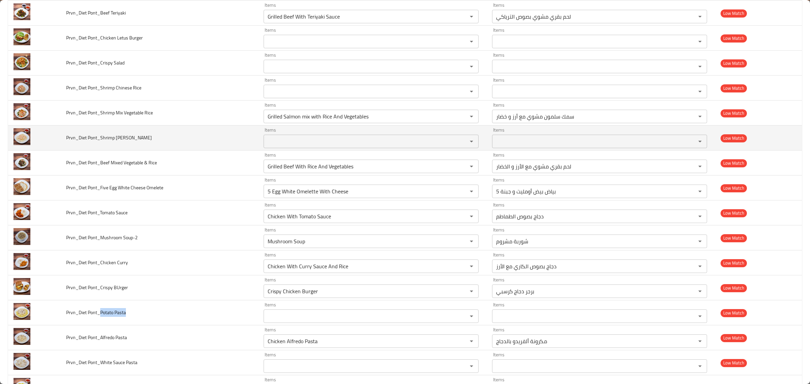
scroll to position [1407, 0]
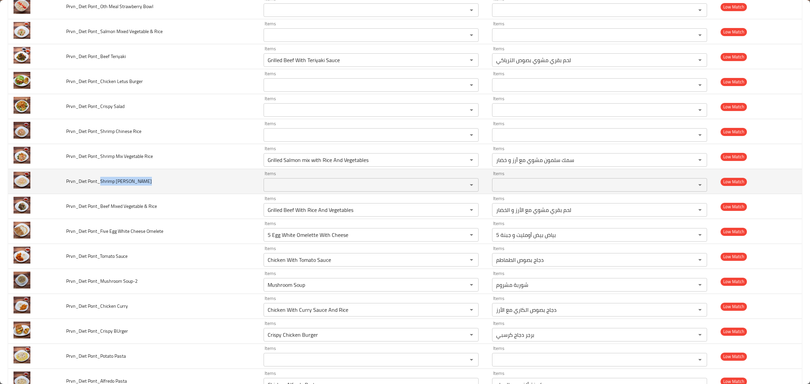
drag, startPoint x: 101, startPoint y: 186, endPoint x: 144, endPoint y: 183, distance: 43.3
click at [144, 183] on td "Prvn_Diet Pont_Shrimp ALfredo Pasta" at bounding box center [159, 181] width 197 height 25
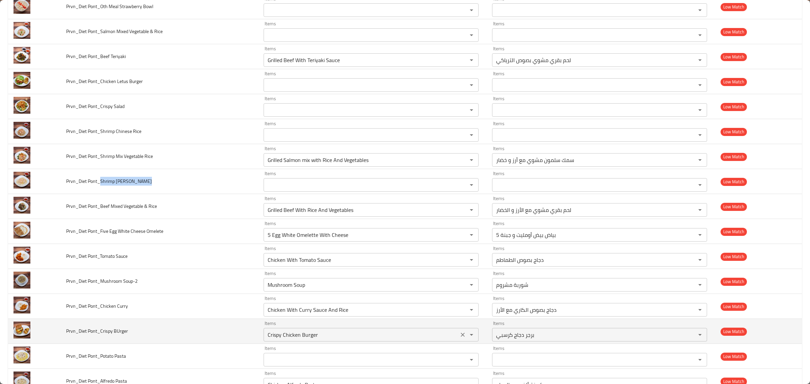
copy span "Shrimp ALfredo Pasta"
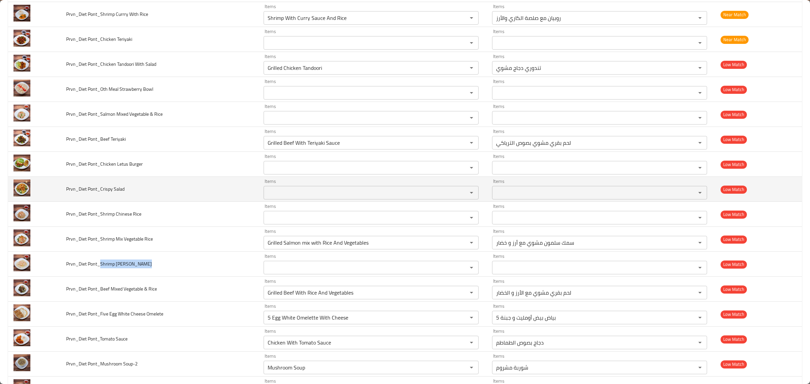
scroll to position [1323, 0]
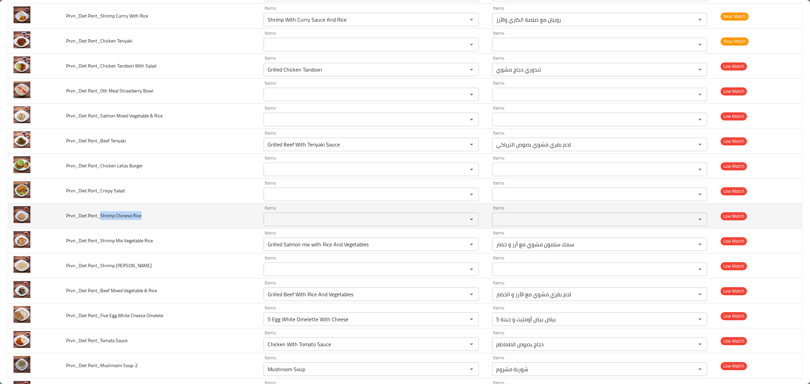
drag, startPoint x: 100, startPoint y: 219, endPoint x: 145, endPoint y: 217, distance: 46.0
click at [145, 217] on td "Prvn_Diet Pont_Shrimp Chinese Rice" at bounding box center [159, 215] width 197 height 25
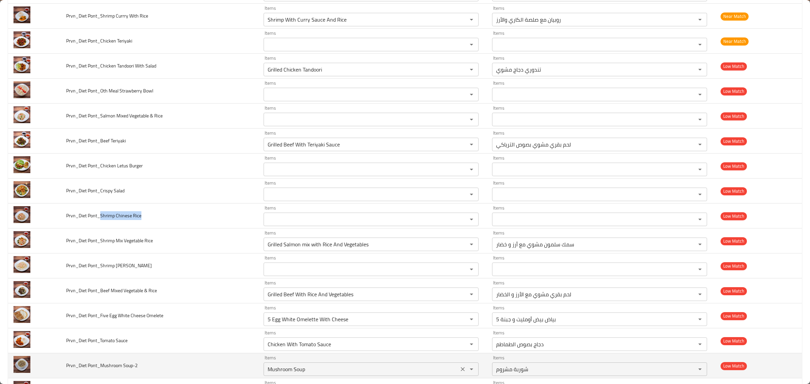
copy span "Shrimp Chinese Rice"
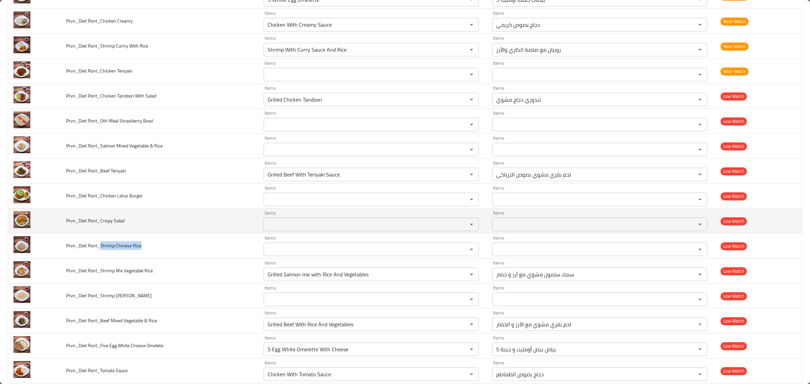
scroll to position [1281, 0]
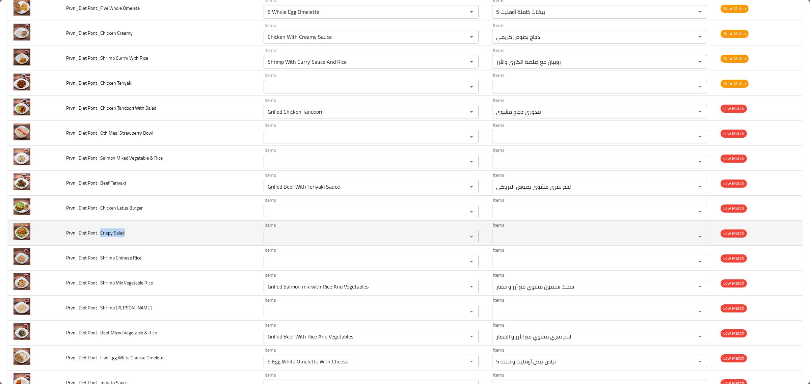
drag, startPoint x: 101, startPoint y: 235, endPoint x: 156, endPoint y: 239, distance: 55.4
click at [156, 239] on td "Prvn_Diet Pont_Crispy Salad" at bounding box center [159, 233] width 197 height 25
copy span "Crispy Salad"
click at [304, 237] on Salad "Items" at bounding box center [361, 236] width 191 height 9
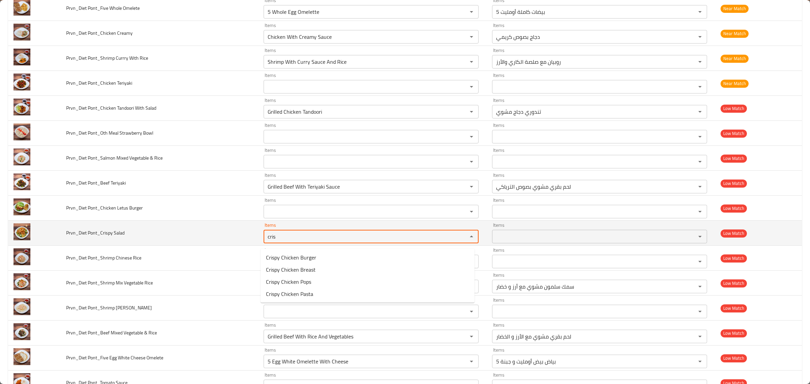
type Salad "cris"
click at [236, 246] on td "Prvn_Diet Pont_Crispy Salad" at bounding box center [159, 233] width 197 height 25
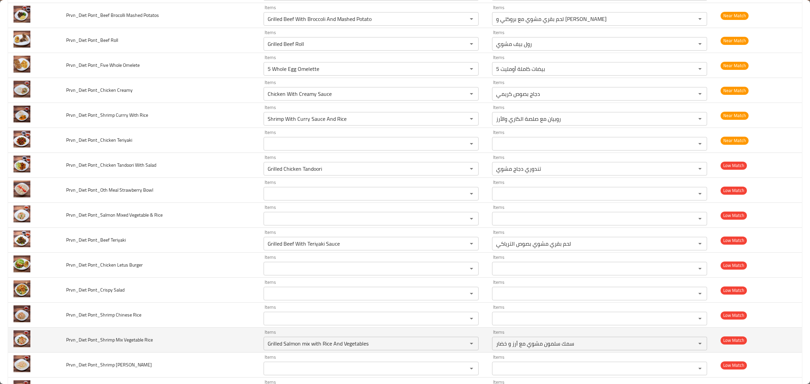
scroll to position [1239, 0]
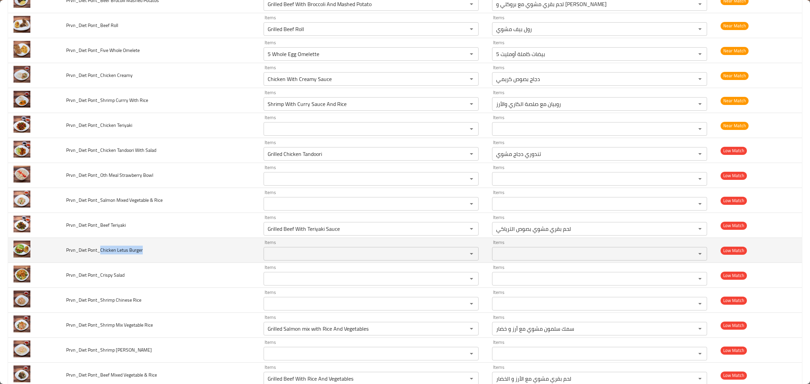
drag, startPoint x: 100, startPoint y: 252, endPoint x: 154, endPoint y: 251, distance: 54.3
click at [154, 251] on td "Prvn_Diet Pont_Chicken Letus Burger" at bounding box center [159, 250] width 197 height 25
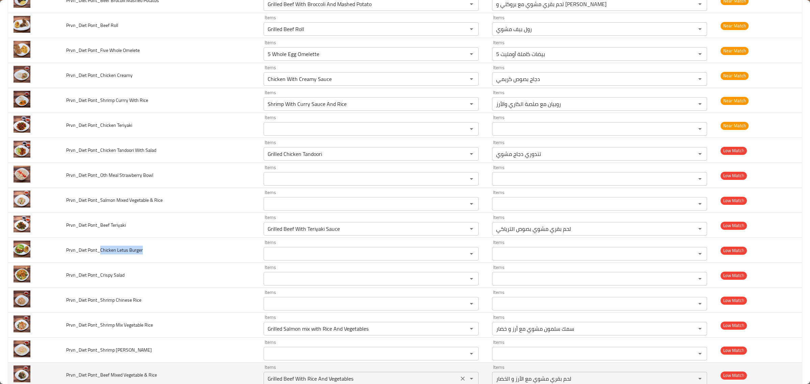
copy span "Chicken Letus Burger"
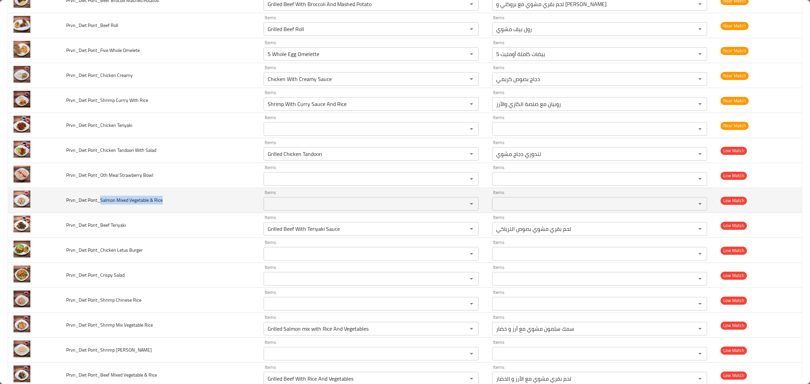
drag, startPoint x: 100, startPoint y: 202, endPoint x: 163, endPoint y: 202, distance: 63.1
click at [163, 202] on td "Prvn_Diet Pont_Salmon Mixed Vegetable & Rice" at bounding box center [159, 200] width 197 height 25
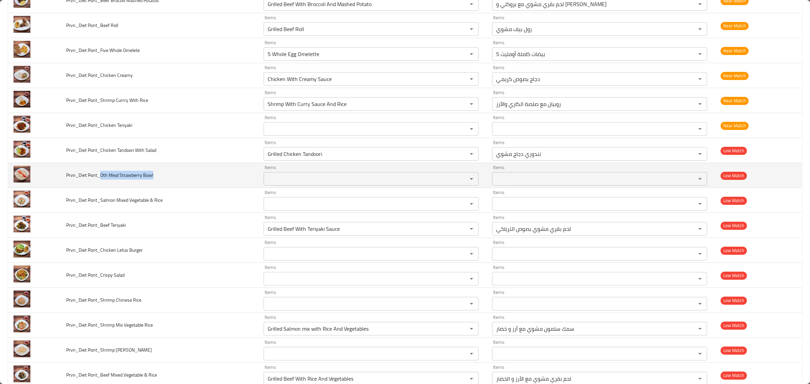
drag, startPoint x: 101, startPoint y: 179, endPoint x: 159, endPoint y: 175, distance: 58.8
click at [159, 175] on td "Prvn_Diet Pont_Oth Meal Strawberry Bowl" at bounding box center [159, 175] width 197 height 25
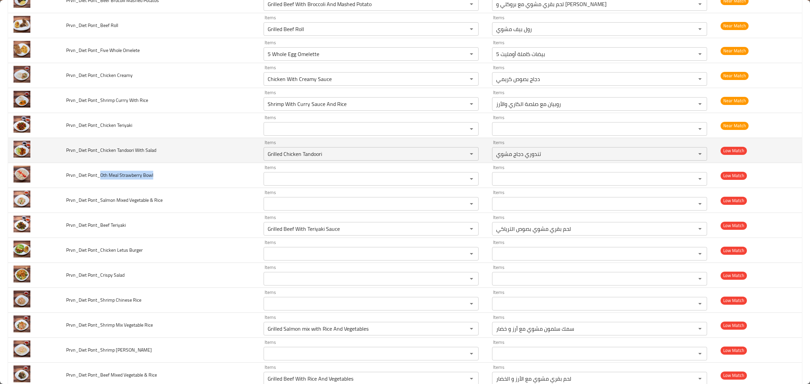
scroll to position [1196, 0]
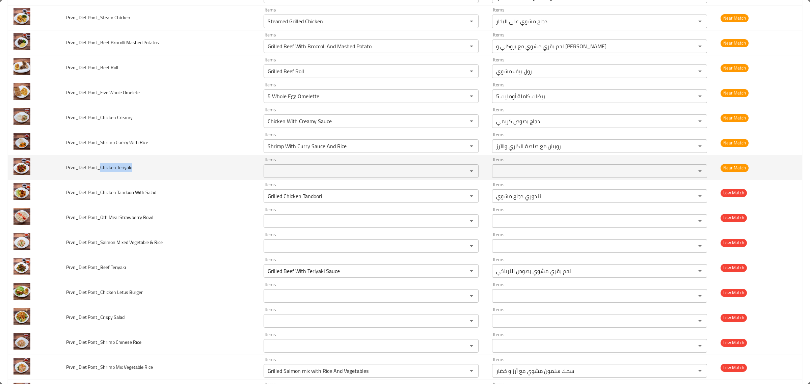
drag, startPoint x: 99, startPoint y: 171, endPoint x: 155, endPoint y: 169, distance: 56.4
click at [155, 169] on td "Prvn_Diet Pont_Chicken Teriyaki" at bounding box center [159, 167] width 197 height 25
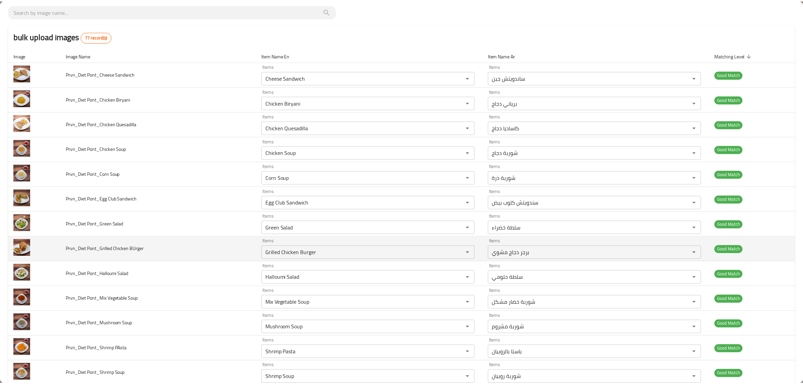
scroll to position [0, 0]
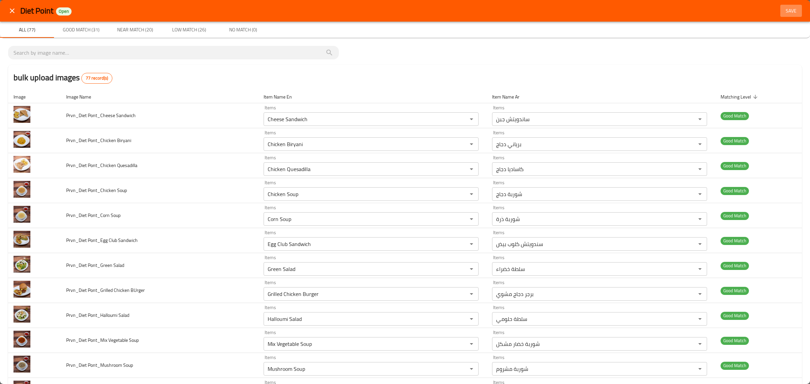
click at [783, 9] on span "Save" at bounding box center [791, 11] width 16 height 8
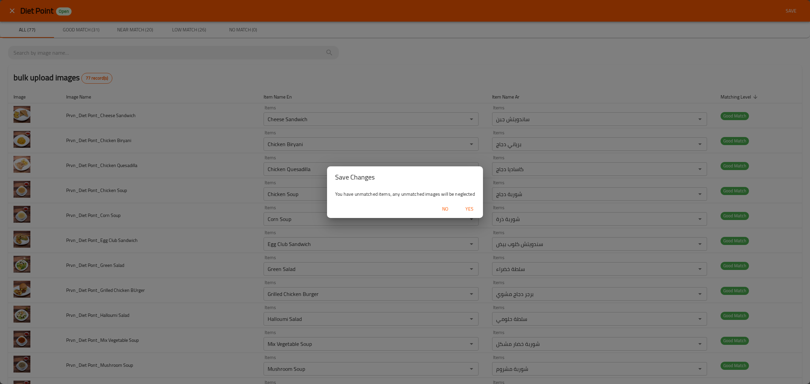
click at [467, 205] on span "Yes" at bounding box center [469, 209] width 16 height 8
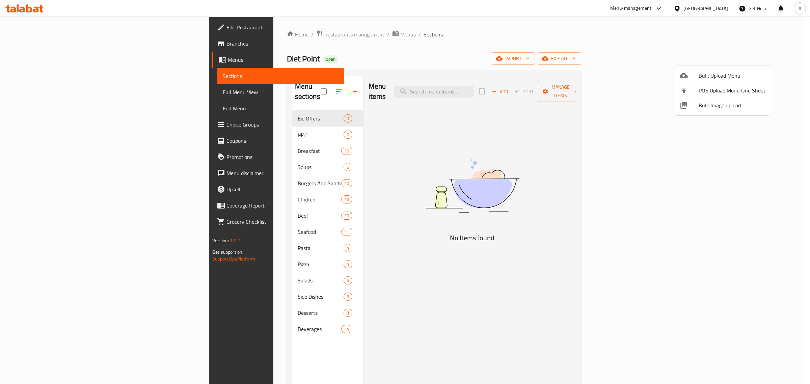
click at [482, 143] on div at bounding box center [405, 192] width 810 height 384
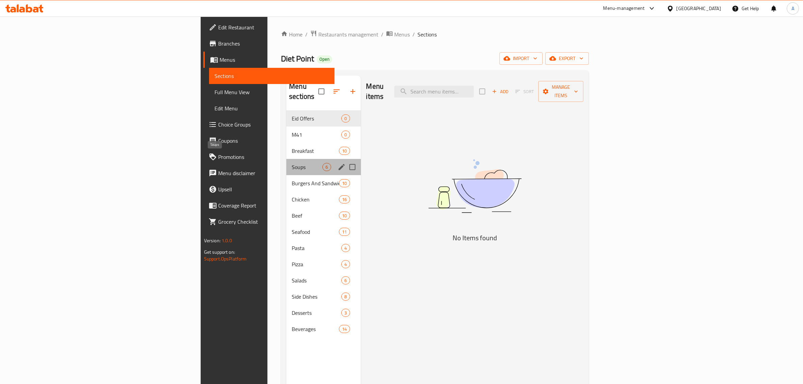
click at [292, 163] on span "Soups" at bounding box center [307, 167] width 31 height 8
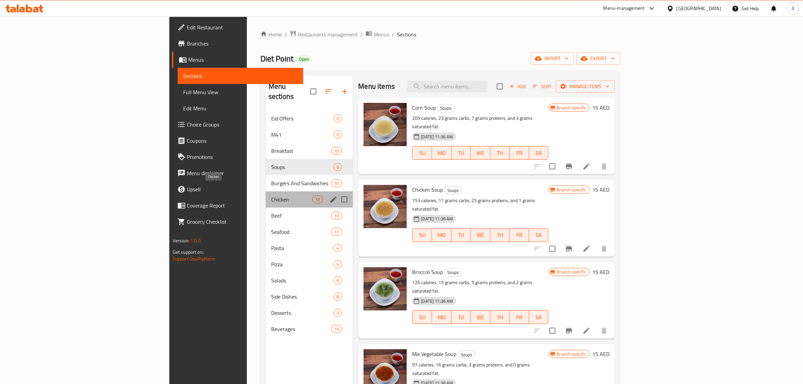
click at [271, 195] on span "Chicken" at bounding box center [291, 199] width 41 height 8
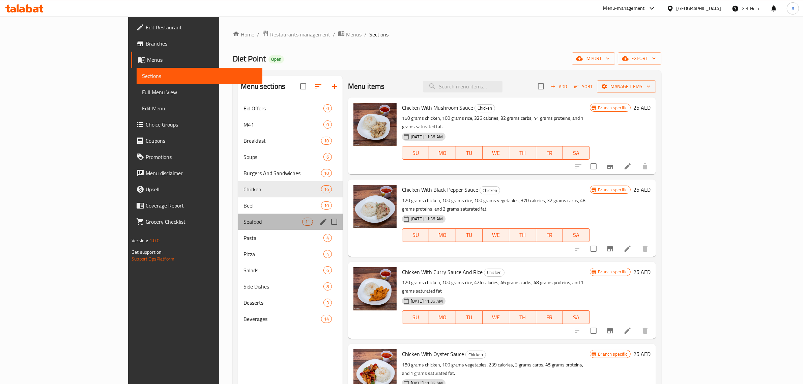
click at [247, 216] on div "Seafood 11" at bounding box center [290, 222] width 105 height 16
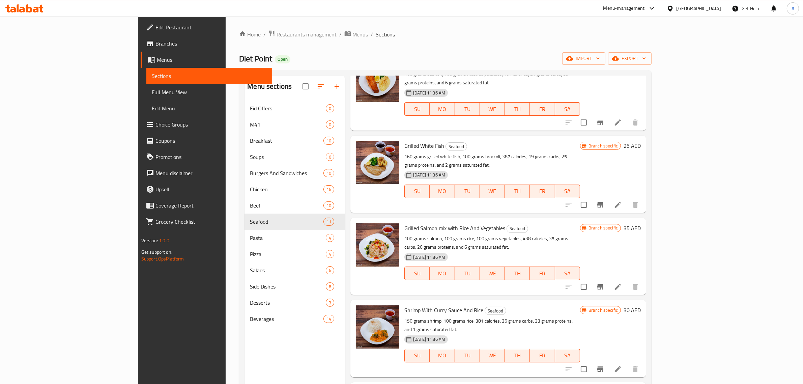
scroll to position [84, 0]
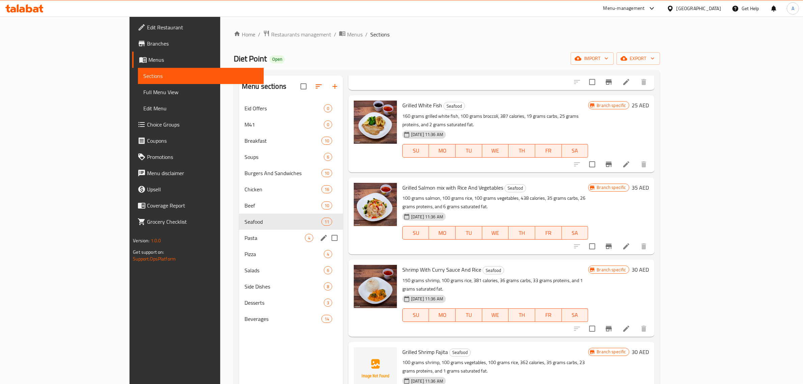
click at [239, 230] on div "Pasta 4" at bounding box center [291, 238] width 104 height 16
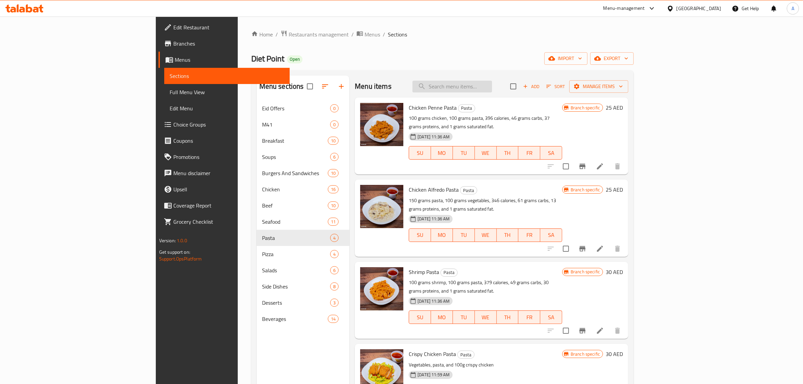
click at [492, 86] on input "search" at bounding box center [453, 87] width 80 height 12
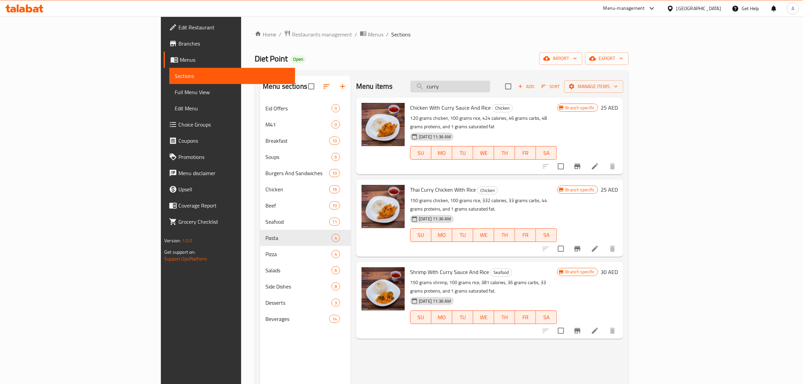
click at [490, 85] on input "curry" at bounding box center [451, 87] width 80 height 12
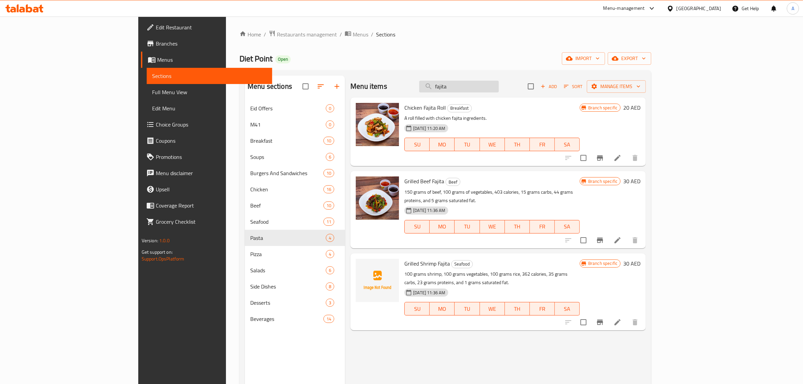
click at [499, 85] on input "fajita" at bounding box center [459, 87] width 80 height 12
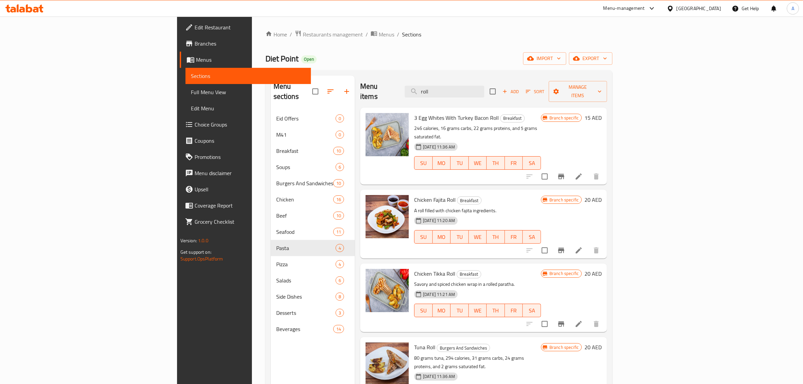
type input "roll"
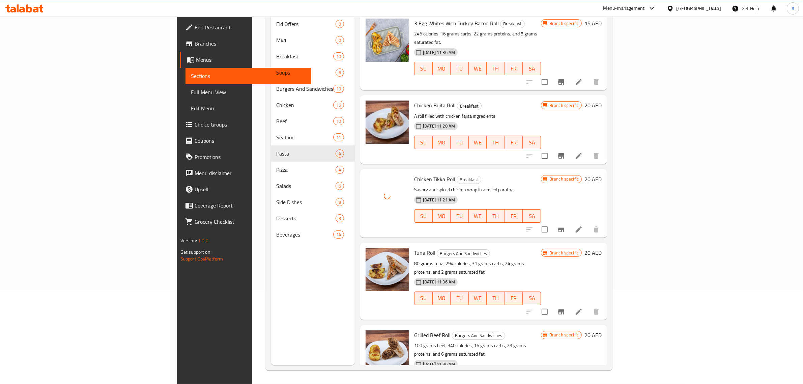
scroll to position [53, 0]
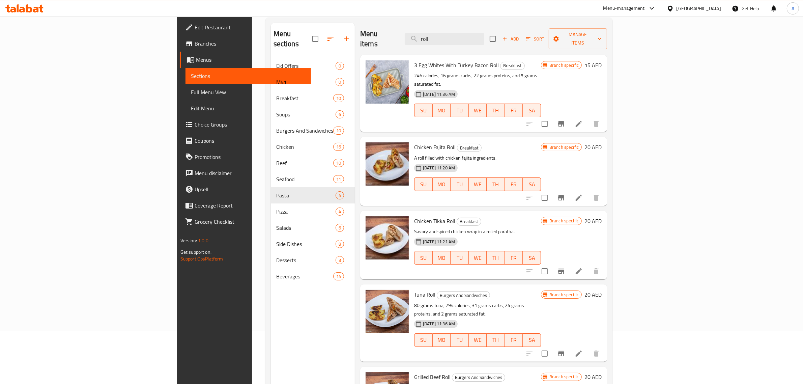
click at [702, 9] on div "[GEOGRAPHIC_DATA]" at bounding box center [699, 8] width 45 height 7
click at [646, 73] on div "Egypt" at bounding box center [670, 70] width 101 height 16
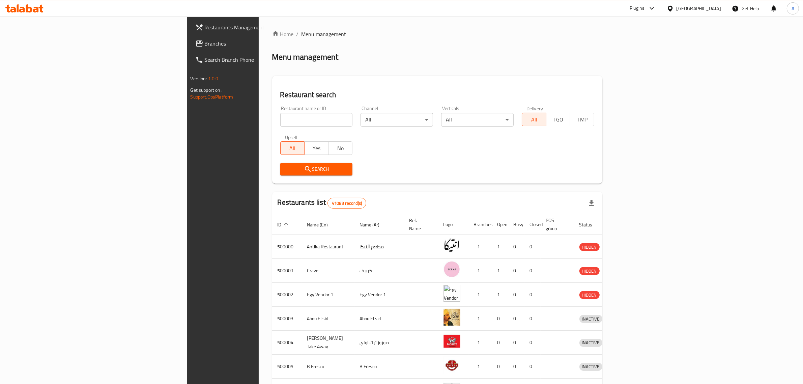
click at [294, 122] on input "search" at bounding box center [316, 119] width 73 height 13
paste input "672230"
click button "Search" at bounding box center [316, 169] width 73 height 12
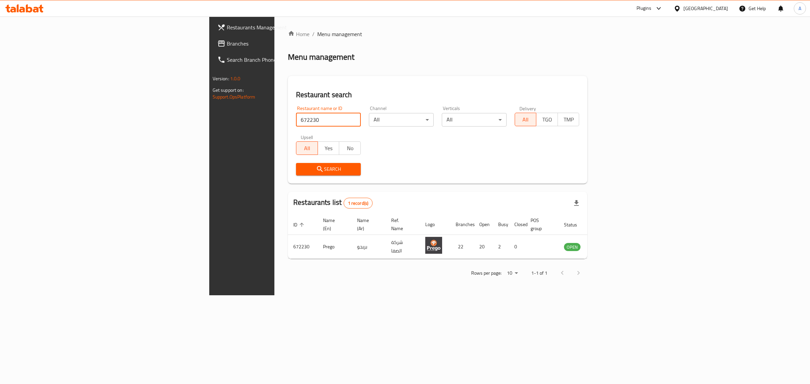
click at [296, 120] on input "672230" at bounding box center [328, 119] width 65 height 13
paste input "59002"
type input "659002"
click button "Search" at bounding box center [328, 169] width 65 height 12
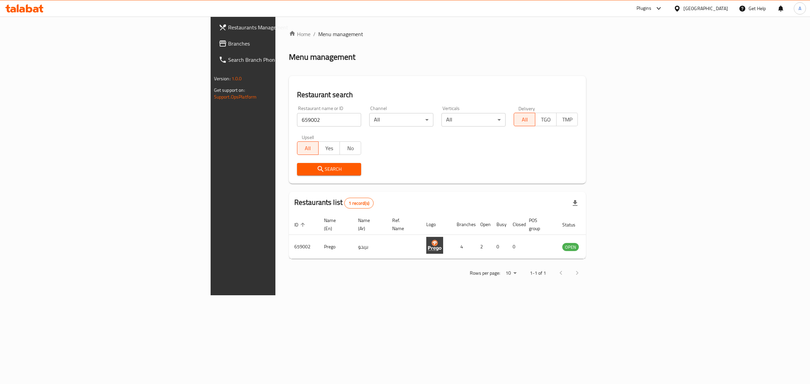
click at [717, 9] on div "Egypt" at bounding box center [705, 8] width 45 height 7
click at [664, 80] on div "Iraq" at bounding box center [676, 83] width 101 height 16
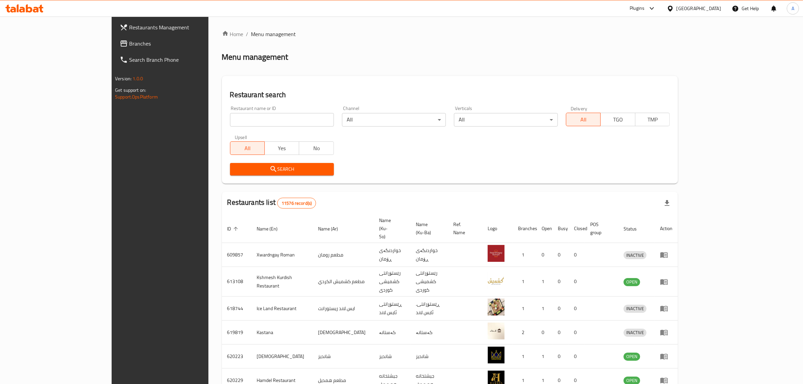
click at [281, 118] on input "search" at bounding box center [282, 119] width 104 height 13
drag, startPoint x: 281, startPoint y: 118, endPoint x: 54, endPoint y: 109, distance: 227.3
click at [112, 109] on div "Restaurants Management Branches Search Branch Phone Version: 1.0.0 Get support …" at bounding box center [402, 271] width 580 height 508
paste input "Gelato Sweets"
type input "Gelato Sweets"
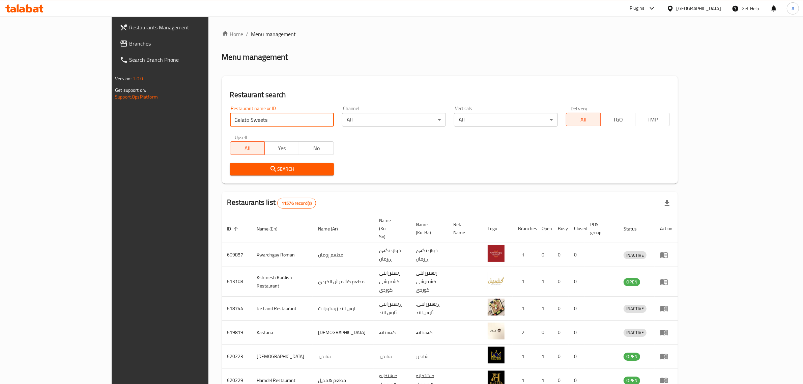
click button "Search" at bounding box center [282, 169] width 104 height 12
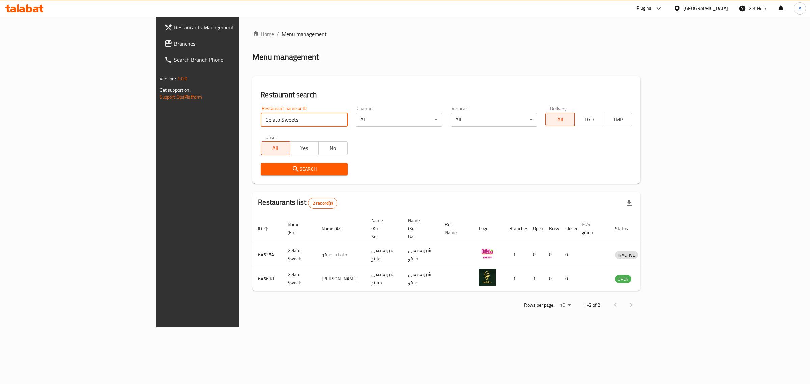
click at [725, 9] on div "Iraq" at bounding box center [705, 8] width 45 height 7
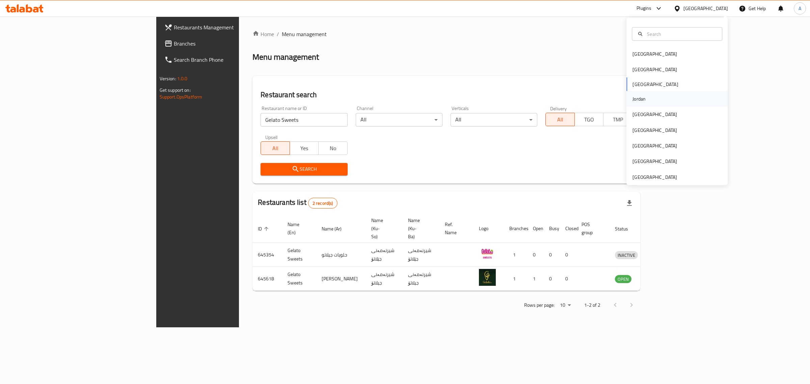
click at [650, 105] on div "Jordan" at bounding box center [676, 99] width 101 height 16
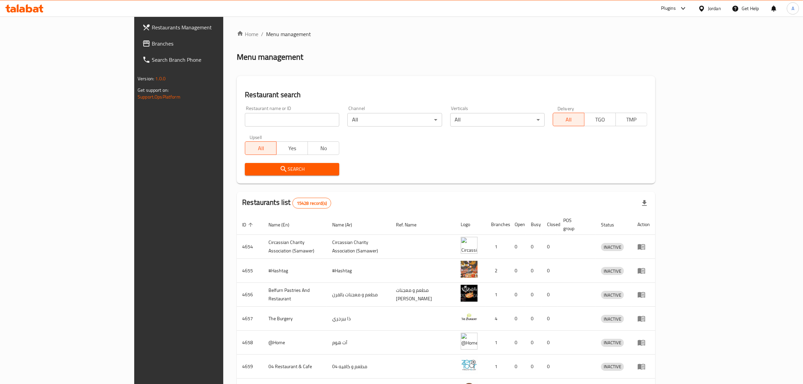
click at [259, 121] on input "search" at bounding box center [292, 119] width 94 height 13
paste input "مطعم الريان"
type input "مطعم الريان"
click button "Search" at bounding box center [292, 169] width 94 height 12
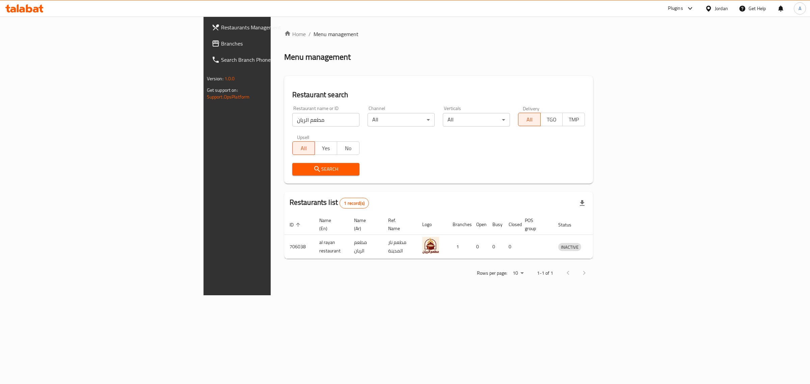
click at [708, 11] on icon at bounding box center [708, 8] width 5 height 6
click at [650, 75] on div "Egypt" at bounding box center [676, 70] width 101 height 16
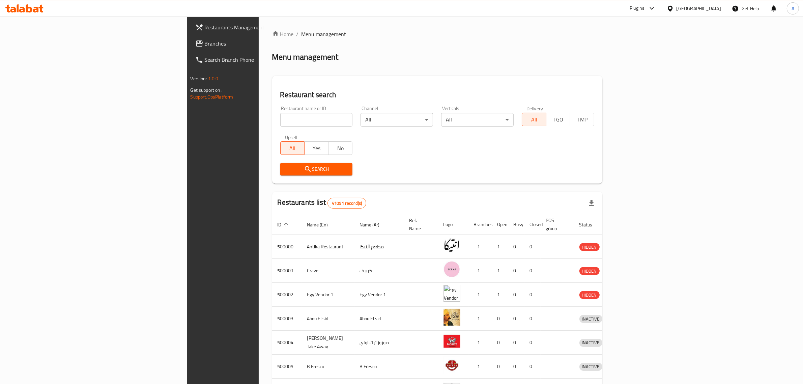
click at [293, 120] on input "search" at bounding box center [316, 119] width 73 height 13
paste input "مشويات بلال"
type input "مشويات بلال"
click button "Search" at bounding box center [316, 169] width 73 height 12
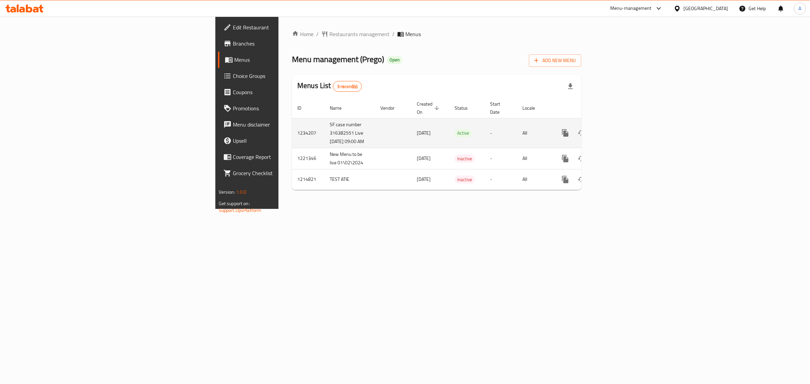
click at [622, 131] on link "enhanced table" at bounding box center [614, 133] width 16 height 16
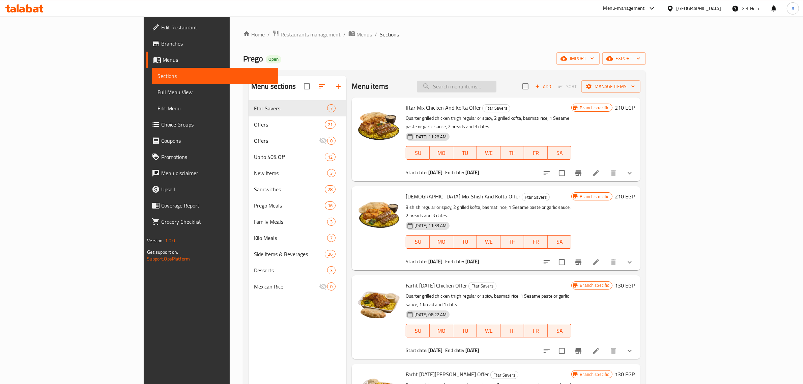
click at [497, 83] on input "search" at bounding box center [457, 87] width 80 height 12
type input "extra"
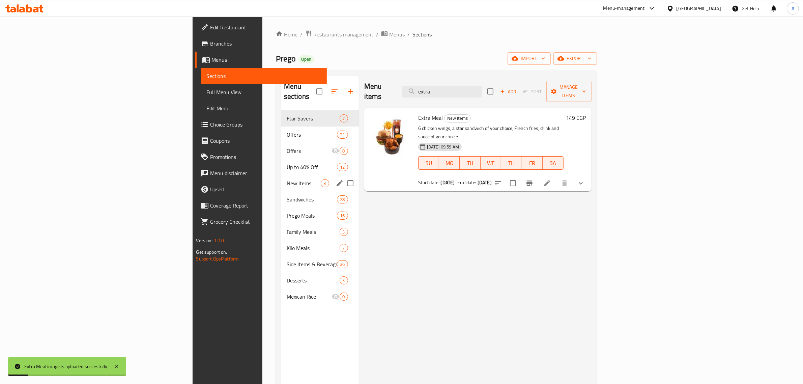
click at [281, 179] on div "New Items 3" at bounding box center [320, 183] width 78 height 16
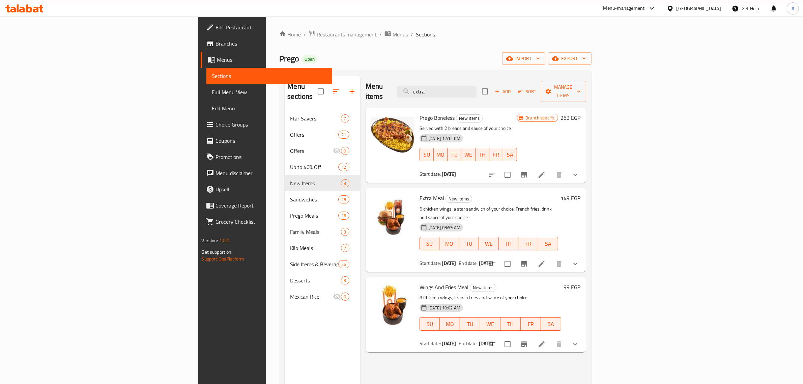
click at [586, 108] on div "Prego Boneless New Items Served with 2 breads and sauce of your choice 27-05-20…" at bounding box center [476, 145] width 221 height 75
click at [573, 65] on div "Home / Restaurants management / Menus / Sections Prego Open import export Menu …" at bounding box center [435, 247] width 312 height 435
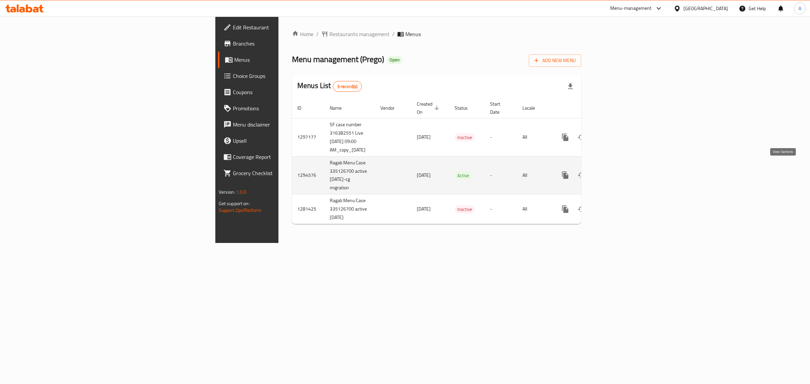
click at [618, 171] on icon "enhanced table" at bounding box center [614, 175] width 8 height 8
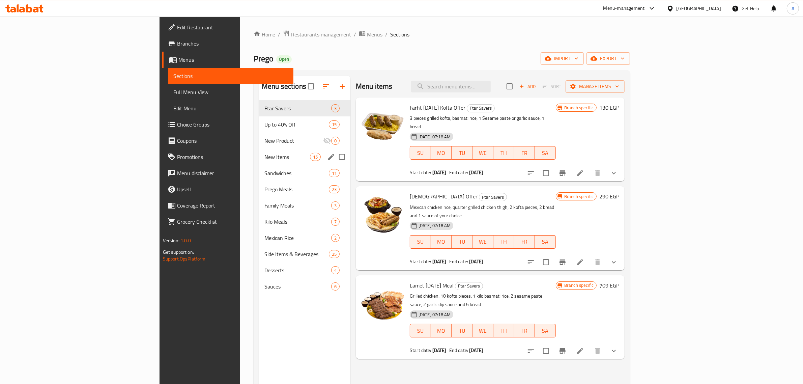
click at [259, 152] on div "New Items 15" at bounding box center [304, 157] width 91 height 16
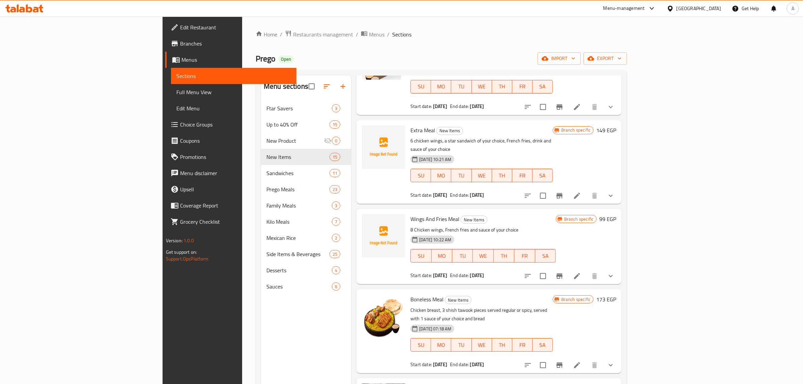
scroll to position [756, 0]
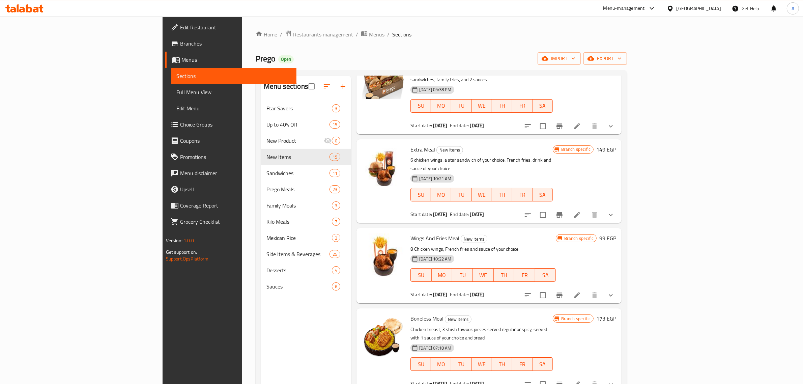
click at [282, 322] on div "Menu sections Ftar Savers 3 Up to 40% Off 15 New Product 0 New Items 15 Sandwic…" at bounding box center [306, 268] width 90 height 384
click at [595, 68] on div "Home / Restaurants management / Menus / Sections Prego Open import export Menu …" at bounding box center [441, 247] width 371 height 435
click at [585, 60] on div "Prego Open import export" at bounding box center [441, 58] width 371 height 12
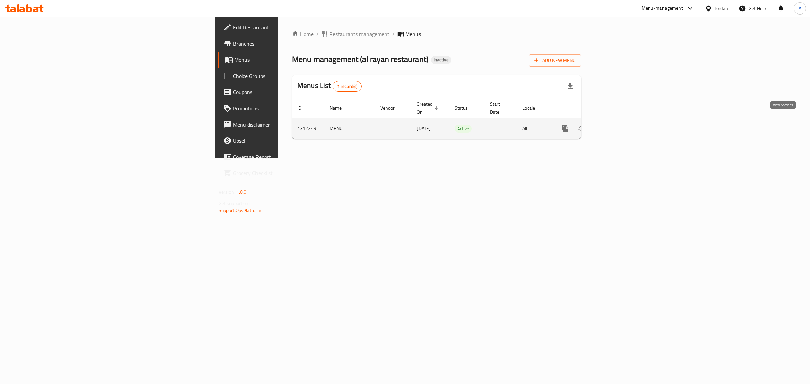
click at [622, 121] on link "enhanced table" at bounding box center [614, 128] width 16 height 16
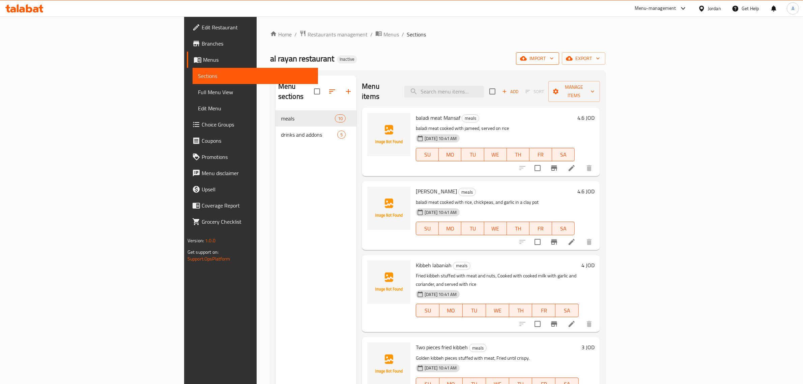
click at [554, 57] on span "import" at bounding box center [538, 58] width 32 height 8
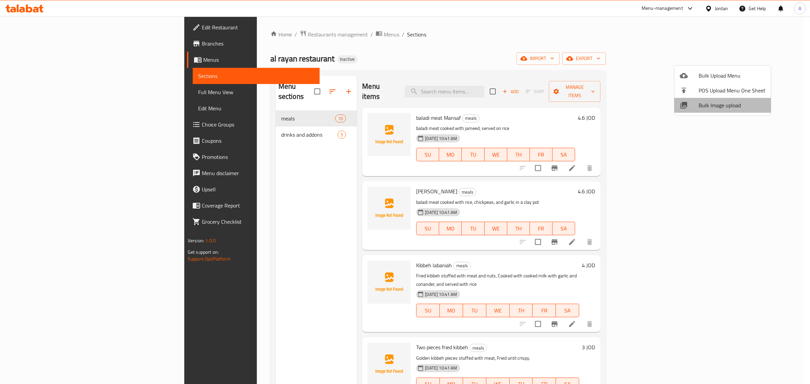
click at [723, 107] on span "Bulk Image upload" at bounding box center [731, 105] width 67 height 8
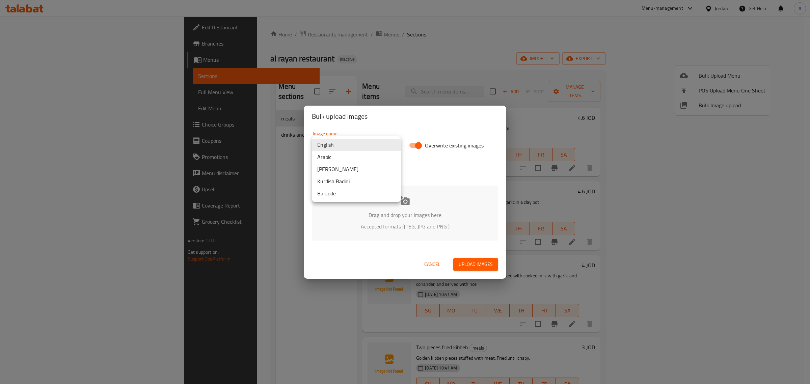
click at [359, 141] on body "​ Menu-management Jordan Get Help A Edit Restaurant Branches Menus Sections Ful…" at bounding box center [405, 200] width 810 height 367
click at [350, 156] on li "Arabic" at bounding box center [356, 157] width 89 height 12
click at [409, 211] on p "Drag and drop your images here" at bounding box center [405, 215] width 166 height 8
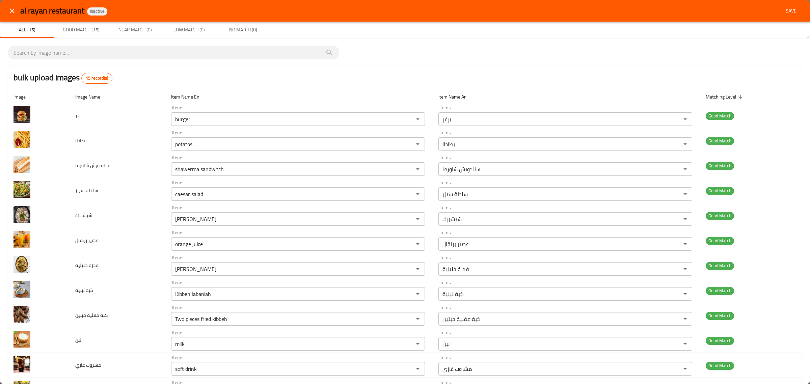
click at [783, 9] on span "Save" at bounding box center [791, 11] width 16 height 8
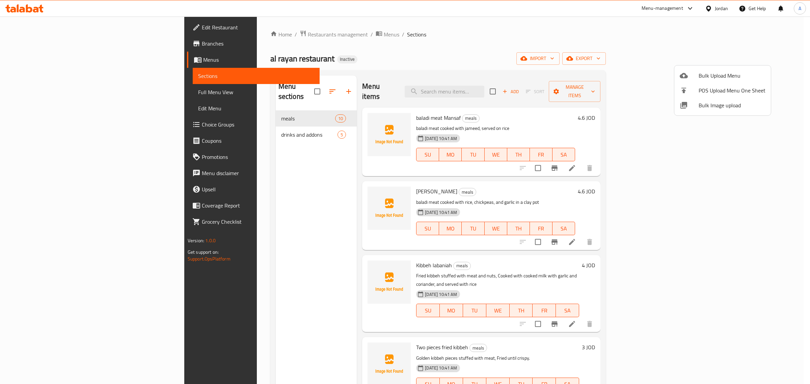
click at [243, 121] on div at bounding box center [405, 192] width 810 height 384
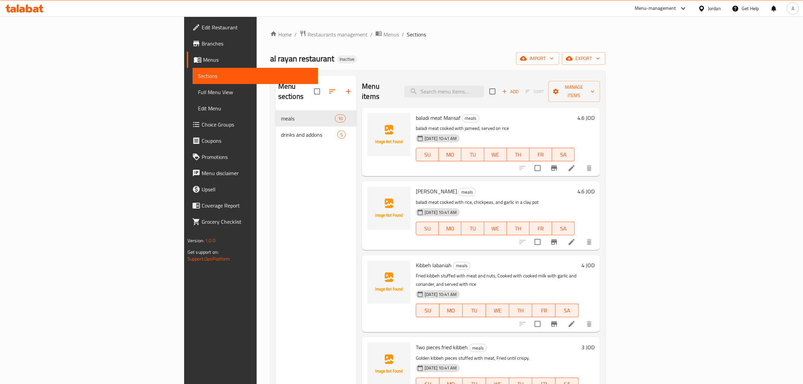
click at [281, 131] on span "drinks and addons" at bounding box center [309, 135] width 56 height 8
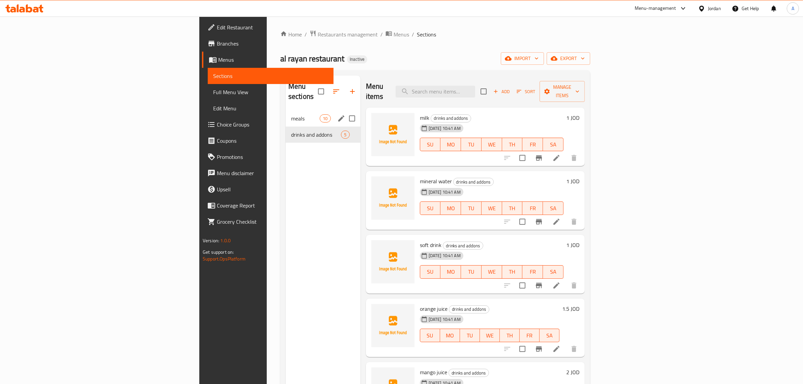
click at [286, 115] on div "meals 10" at bounding box center [323, 118] width 75 height 16
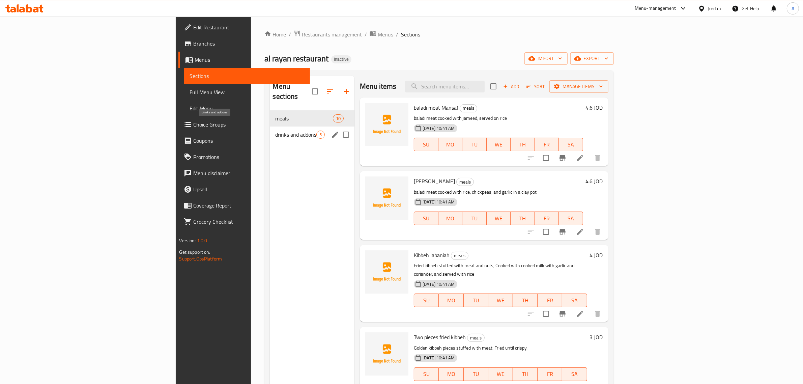
click at [275, 131] on span "drinks and addons" at bounding box center [295, 135] width 41 height 8
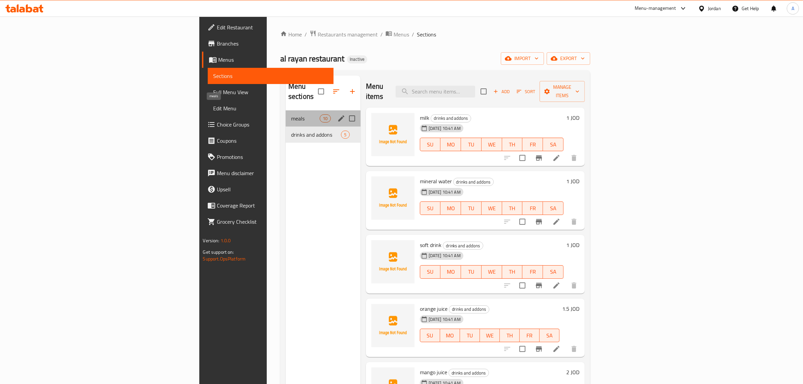
click at [291, 114] on span "meals" at bounding box center [305, 118] width 29 height 8
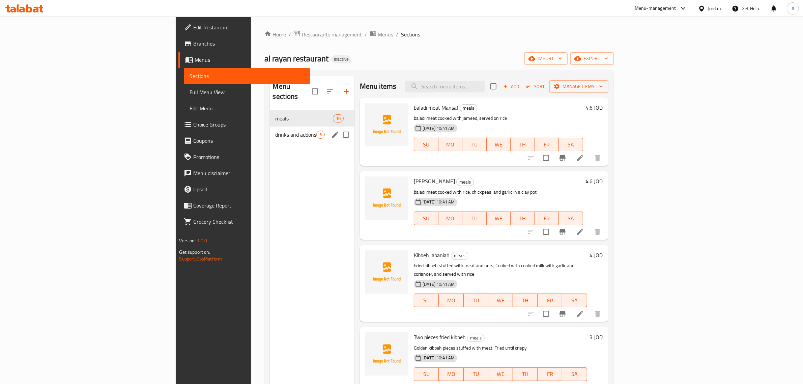
click at [275, 131] on span "drinks and addons" at bounding box center [295, 135] width 41 height 8
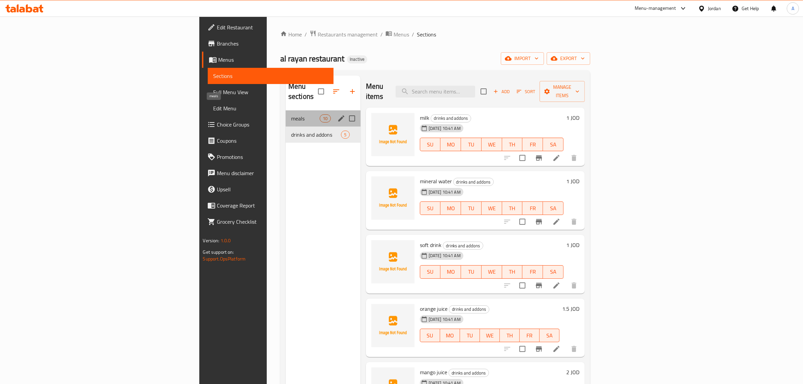
click at [291, 114] on span "meals" at bounding box center [305, 118] width 29 height 8
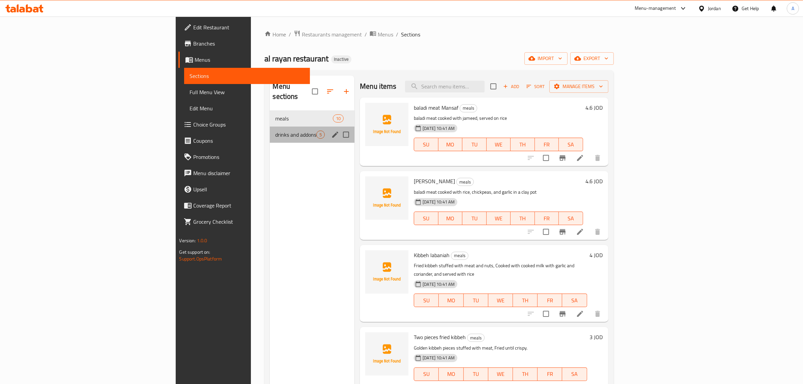
click at [270, 127] on div "drinks and addons 5" at bounding box center [312, 135] width 85 height 16
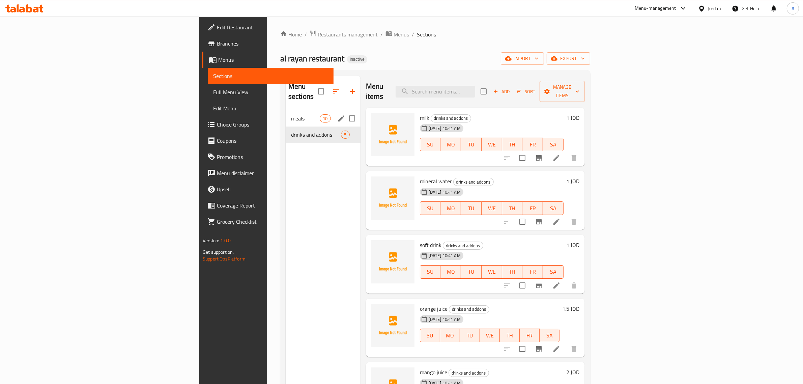
click at [291, 114] on span "meals" at bounding box center [305, 118] width 29 height 8
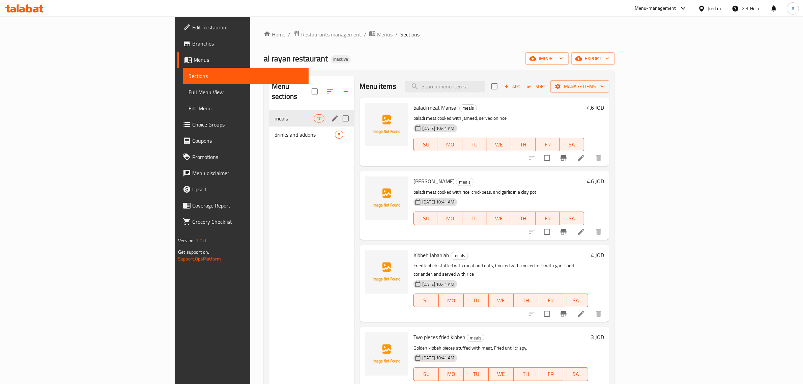
click at [269, 127] on div "drinks and addons 5" at bounding box center [311, 135] width 85 height 16
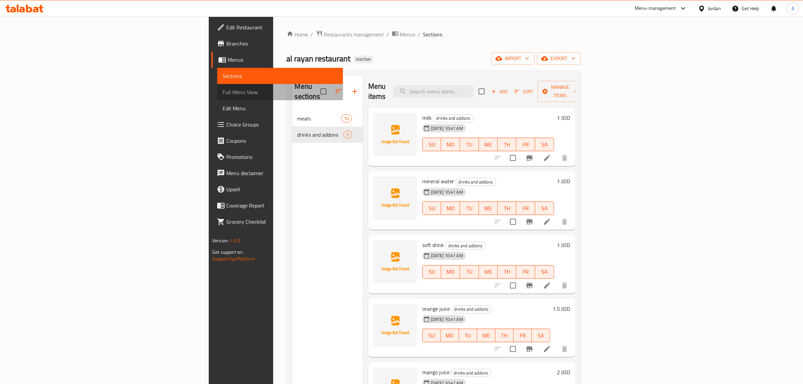
click at [223, 88] on span "Full Menu View" at bounding box center [280, 92] width 115 height 8
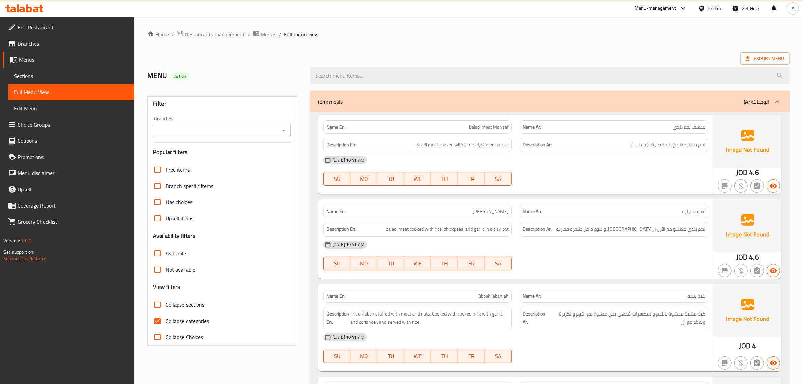
click at [27, 82] on link "Sections" at bounding box center [71, 76] width 126 height 16
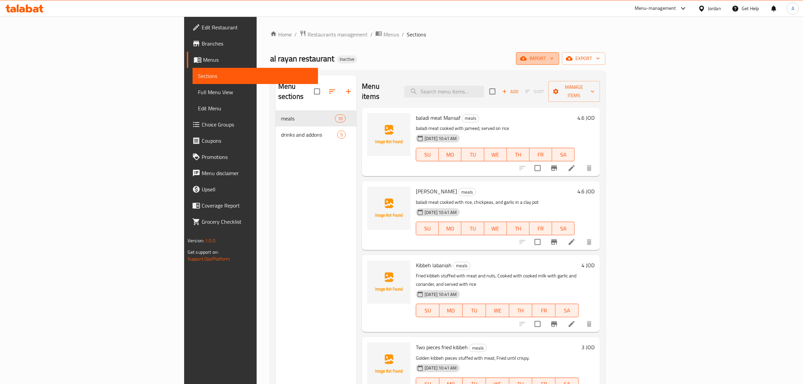
click at [554, 58] on span "import" at bounding box center [538, 58] width 32 height 8
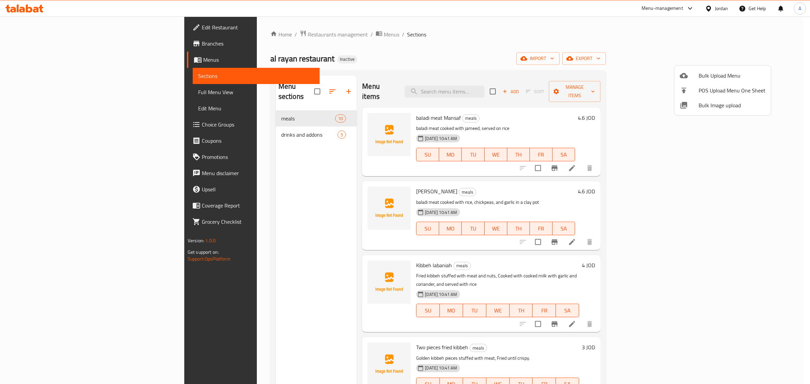
click at [714, 101] on span "Bulk Image upload" at bounding box center [731, 105] width 67 height 8
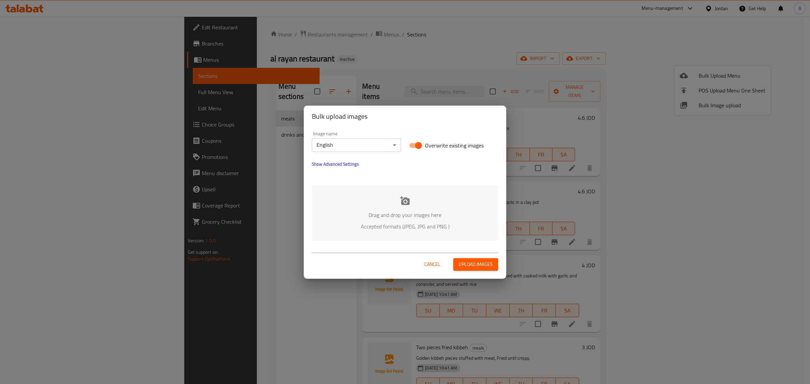
click at [364, 137] on div "Image name English ​" at bounding box center [356, 141] width 89 height 21
click at [365, 139] on body "​ Menu-management Jordan Get Help A Edit Restaurant Branches Menus Sections Ful…" at bounding box center [405, 200] width 810 height 367
click at [355, 158] on li "Arabic" at bounding box center [356, 157] width 89 height 12
click at [409, 218] on p "Drag and drop your images here" at bounding box center [405, 215] width 166 height 8
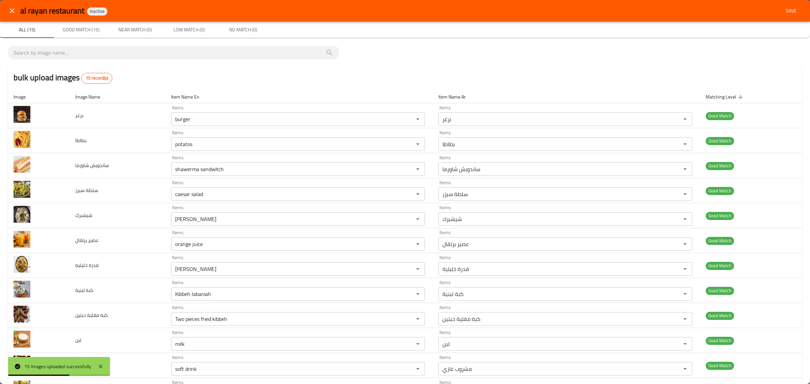
click at [787, 16] on button "Save" at bounding box center [791, 11] width 22 height 12
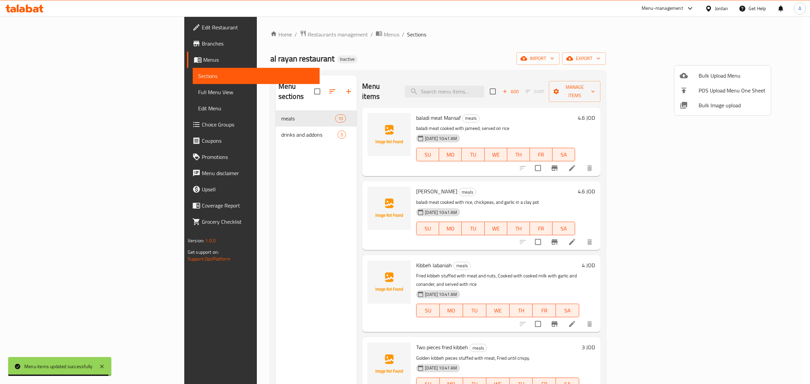
click at [213, 131] on div at bounding box center [405, 192] width 810 height 384
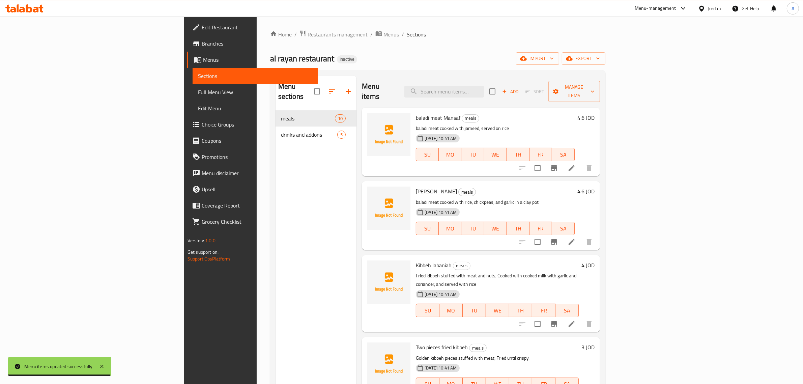
click at [276, 131] on div "drinks and addons 5" at bounding box center [316, 135] width 81 height 16
click at [281, 131] on span "drinks and addons" at bounding box center [309, 135] width 56 height 8
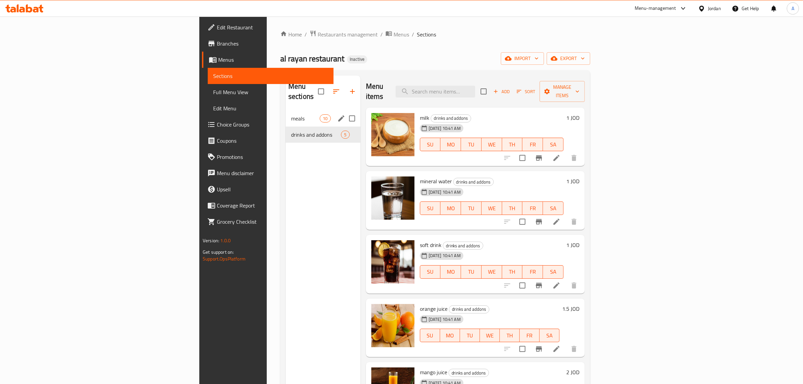
click at [286, 113] on div "meals 10" at bounding box center [323, 118] width 75 height 16
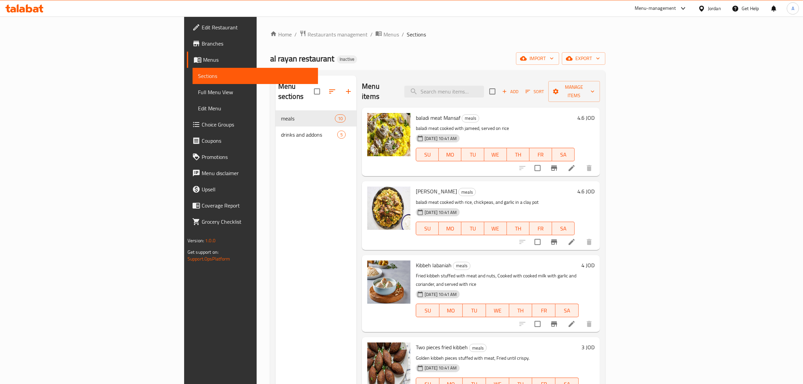
drag, startPoint x: 35, startPoint y: 94, endPoint x: 136, endPoint y: 2, distance: 137.1
click at [198, 94] on span "Full Menu View" at bounding box center [255, 92] width 115 height 8
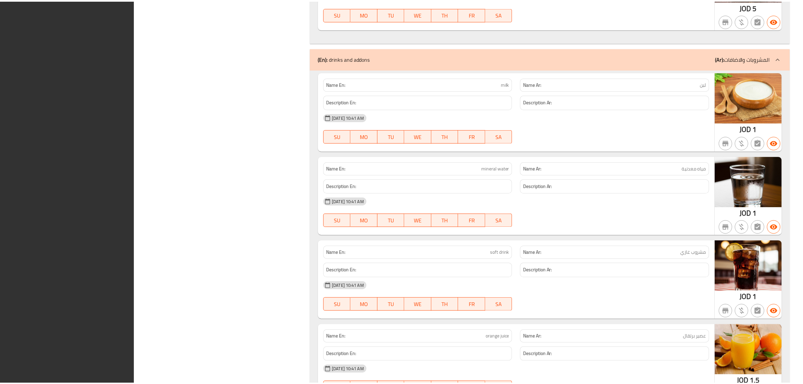
scroll to position [1082, 0]
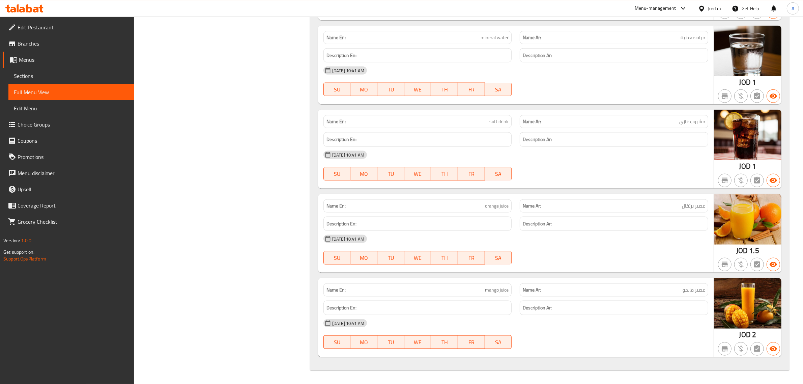
click at [43, 26] on span "Edit Restaurant" at bounding box center [73, 27] width 111 height 8
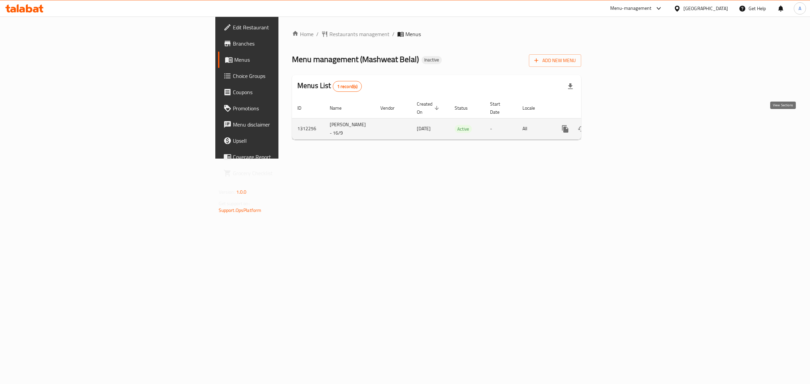
click at [618, 125] on icon "enhanced table" at bounding box center [614, 129] width 8 height 8
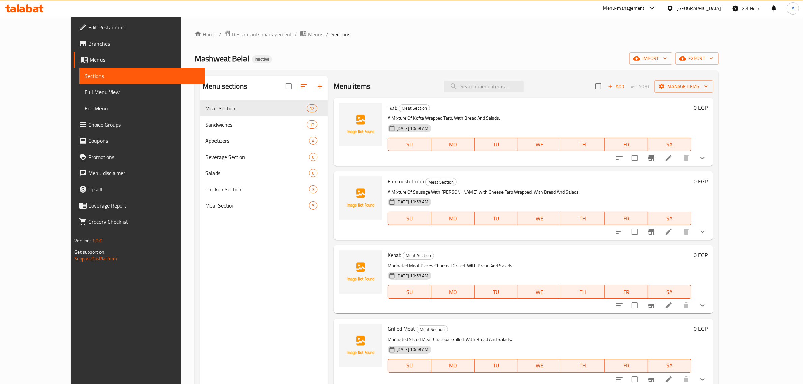
click at [405, 53] on div "Mashweat Belal Inactive import export" at bounding box center [457, 58] width 524 height 12
click at [74, 19] on link "Edit Restaurant" at bounding box center [140, 27] width 132 height 16
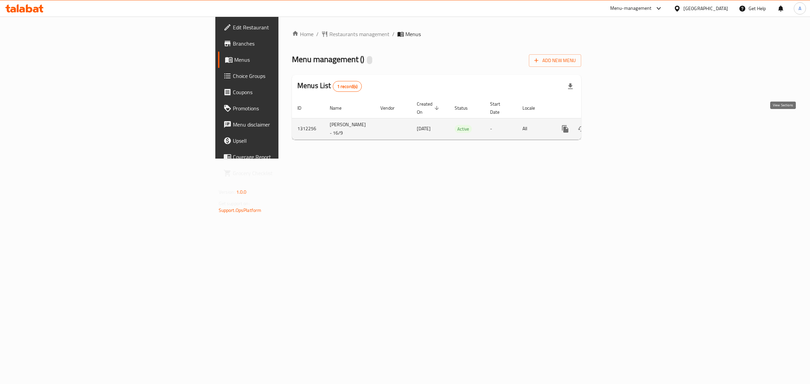
click at [618, 125] on icon "enhanced table" at bounding box center [614, 129] width 8 height 8
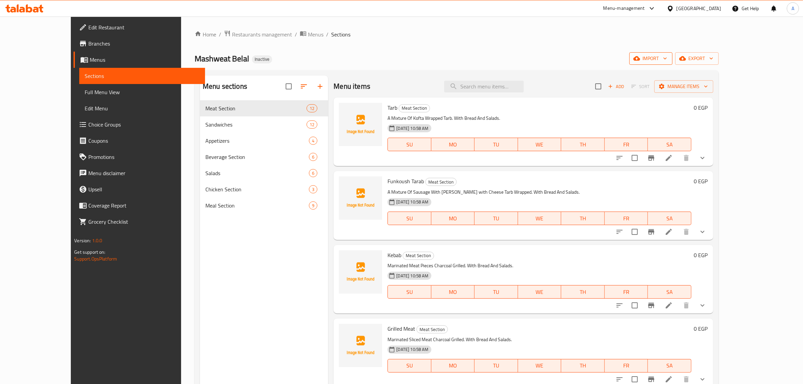
click at [667, 59] on icon "button" at bounding box center [665, 59] width 3 height 2
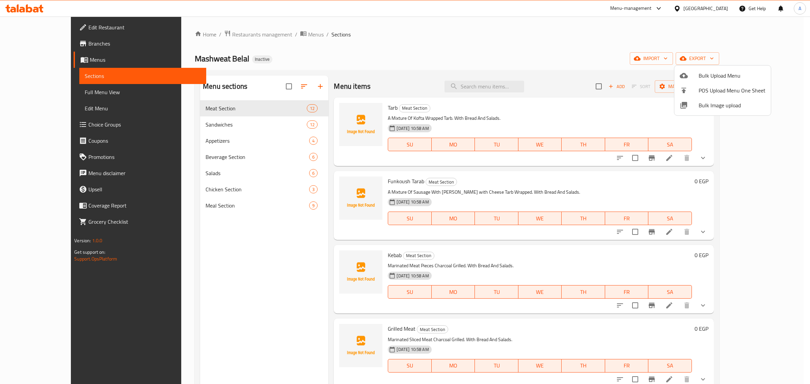
click at [701, 102] on span "Bulk Image upload" at bounding box center [731, 105] width 67 height 8
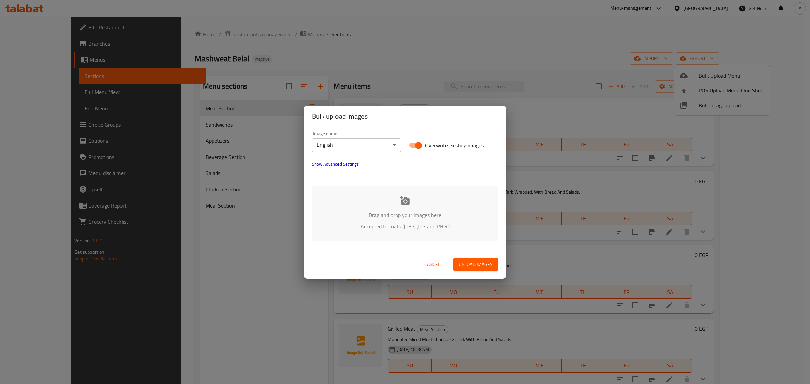
click at [381, 139] on body "​ Menu-management [GEOGRAPHIC_DATA] Get Help A Edit Restaurant Branches Menus S…" at bounding box center [405, 200] width 810 height 367
click at [363, 155] on li "Arabic" at bounding box center [356, 157] width 89 height 12
click at [391, 205] on div "Drag and drop your images here Accepted formats (JPEG, JPG and PNG )" at bounding box center [405, 213] width 186 height 55
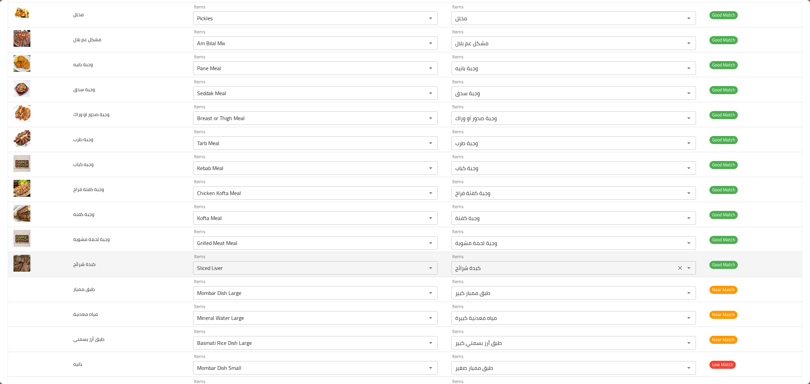
scroll to position [985, 0]
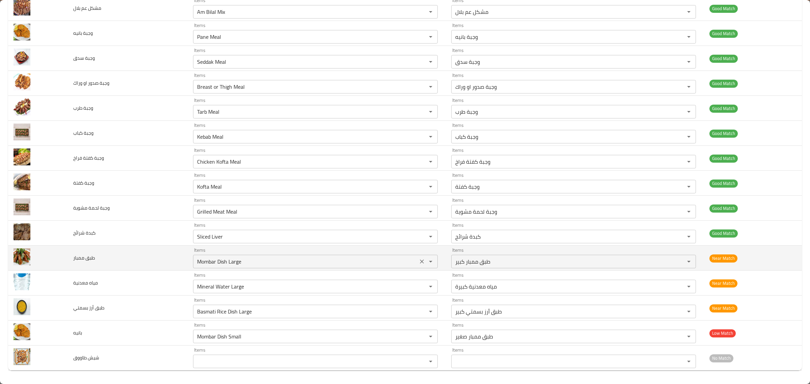
click at [341, 260] on ممبار "Mombar Dish Large" at bounding box center [305, 261] width 221 height 9
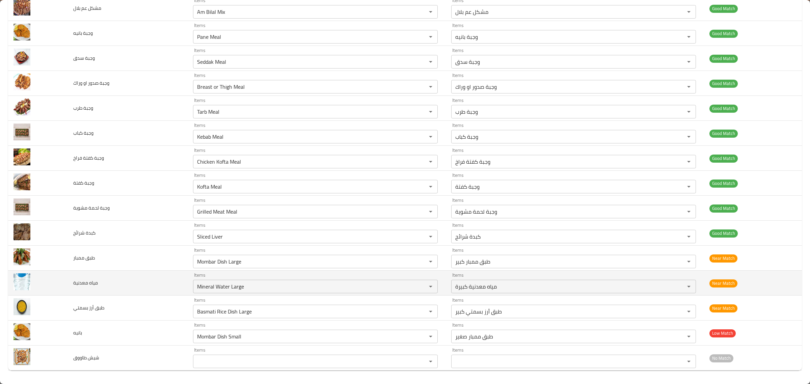
click at [291, 293] on td "Items Mineral Water Large Items" at bounding box center [317, 283] width 258 height 25
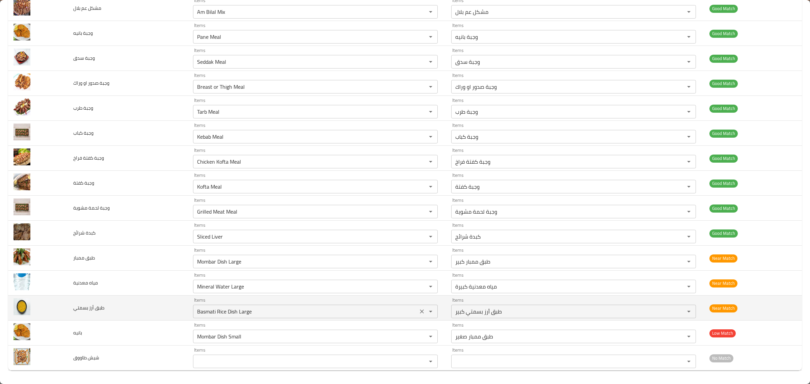
click at [305, 313] on بسمتي "Basmati Rice Dish Large" at bounding box center [305, 311] width 221 height 9
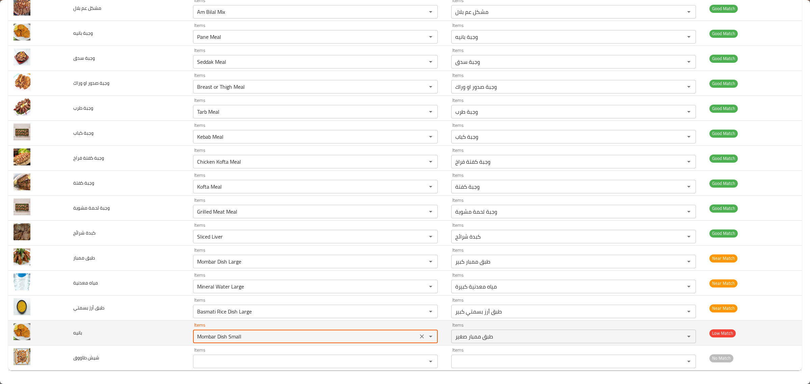
click at [294, 335] on input "Mombar Dish Small" at bounding box center [305, 336] width 221 height 9
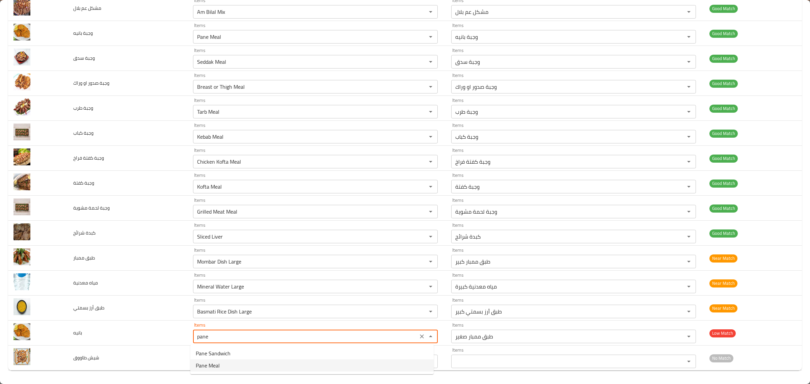
click at [218, 365] on span "Pane Meal" at bounding box center [208, 365] width 24 height 8
type input "Pane Meal"
type input "وجبة بانيه"
type input "Pane Meal"
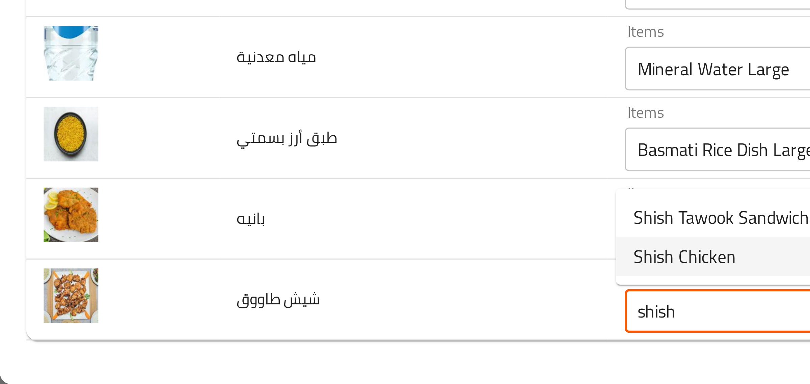
click at [196, 343] on span "Shish Chicken" at bounding box center [212, 344] width 32 height 8
type طاووق "Shish Chicken"
type طاووق-ar "فرخة شيش"
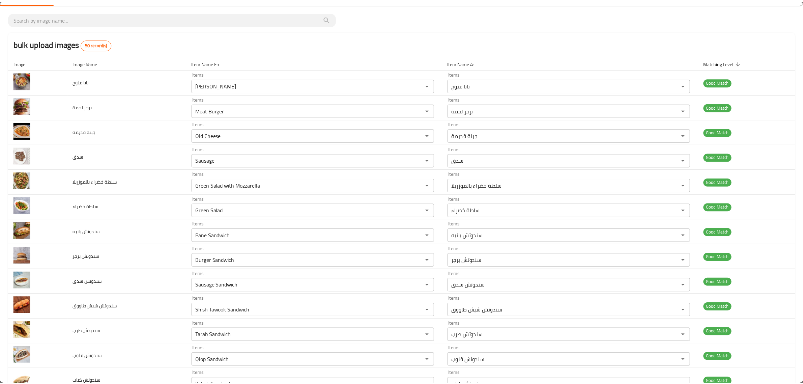
scroll to position [0, 0]
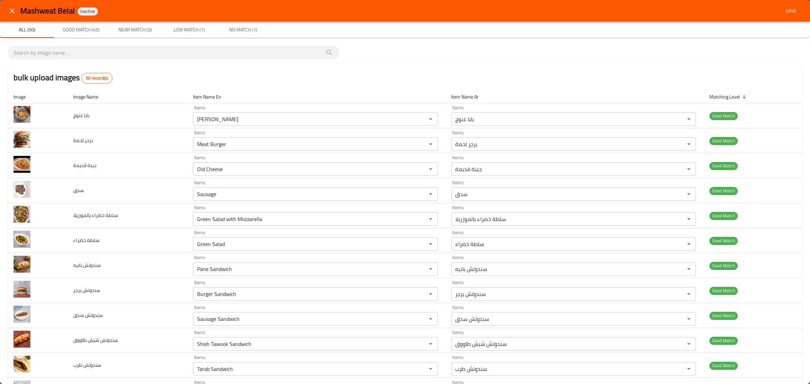
type طاووق "Shish Chicken"
click at [780, 12] on button "Save" at bounding box center [791, 11] width 22 height 12
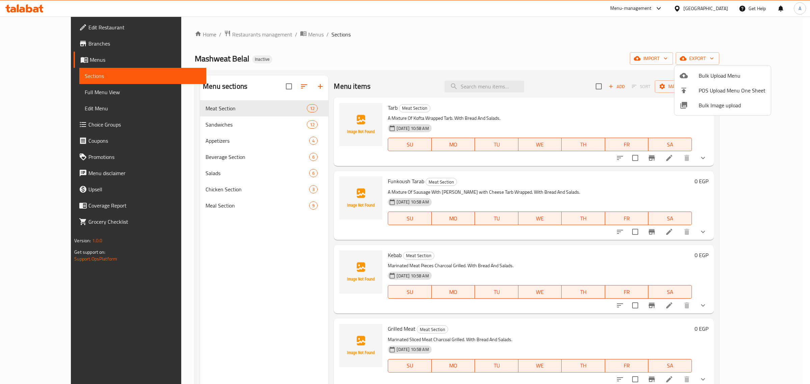
drag, startPoint x: 409, startPoint y: 63, endPoint x: 221, endPoint y: 136, distance: 202.0
click at [408, 63] on div at bounding box center [405, 192] width 810 height 384
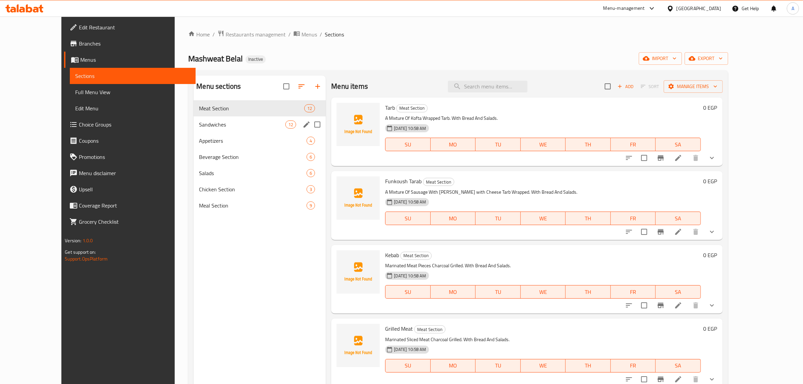
click at [227, 126] on span "Sandwiches" at bounding box center [242, 124] width 86 height 8
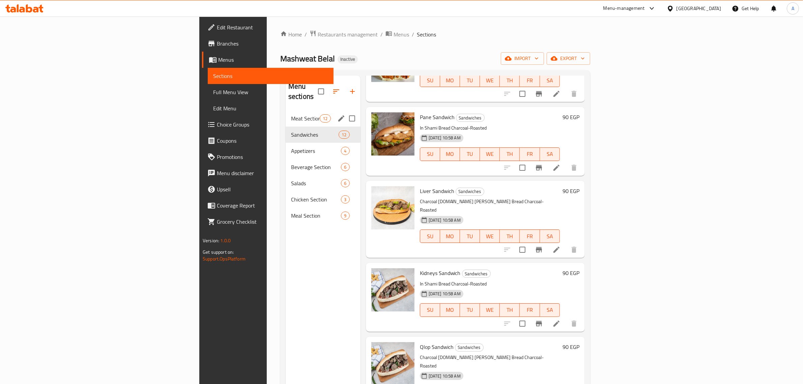
click at [286, 114] on div "Meat Section 12" at bounding box center [323, 118] width 75 height 16
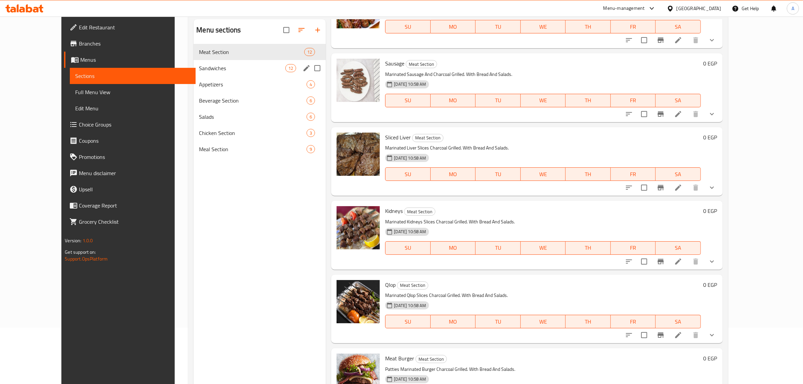
scroll to position [10, 0]
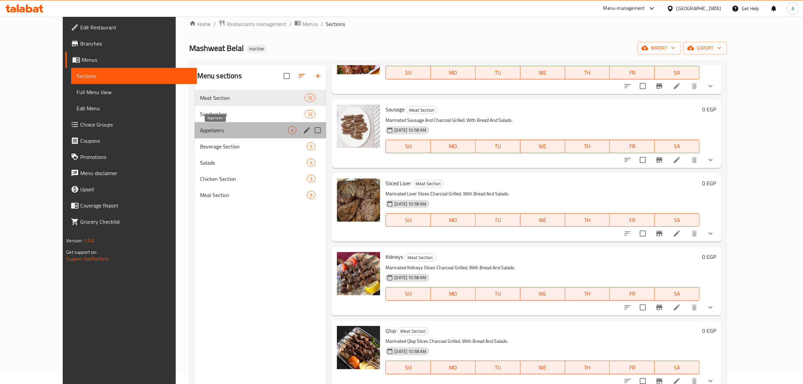
click at [203, 131] on span "Appetizers" at bounding box center [244, 130] width 88 height 8
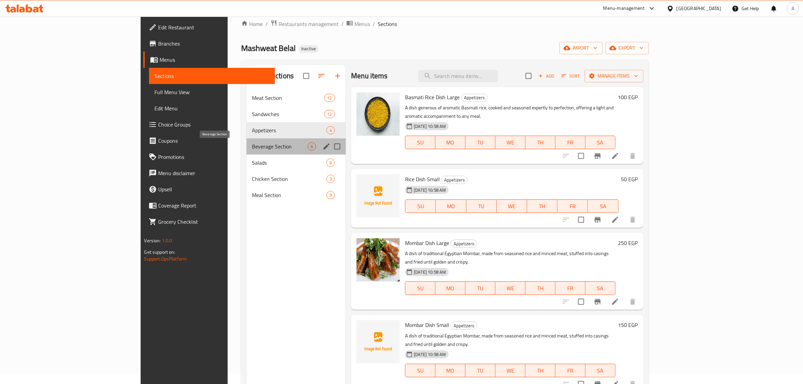
click at [252, 142] on span "Beverage Section" at bounding box center [280, 146] width 56 height 8
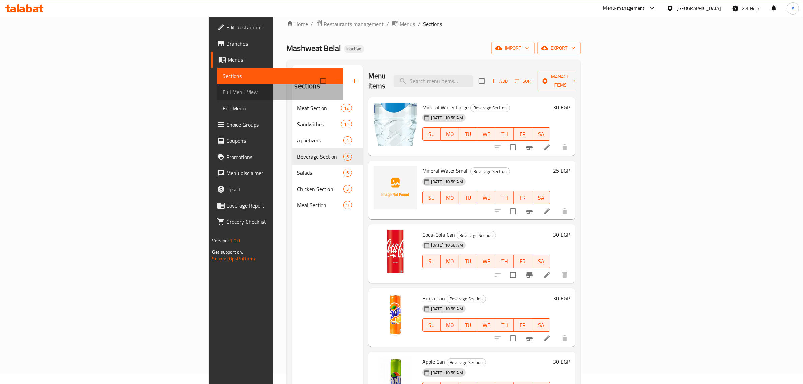
click at [223, 90] on span "Full Menu View" at bounding box center [280, 92] width 115 height 8
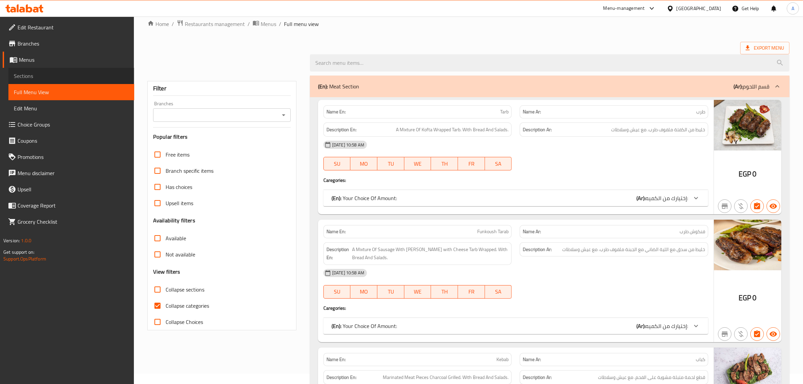
click at [53, 77] on span "Sections" at bounding box center [71, 76] width 115 height 8
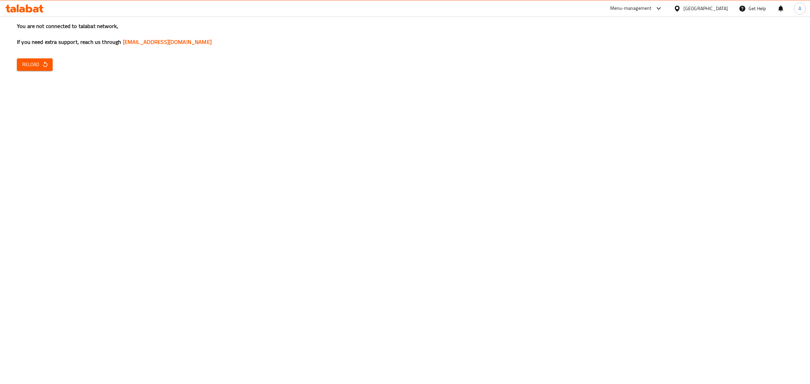
click at [24, 71] on div "You are not connected to talabat network, If you need extra support, reach us t…" at bounding box center [405, 192] width 810 height 384
click at [26, 70] on button "Reload" at bounding box center [35, 64] width 36 height 12
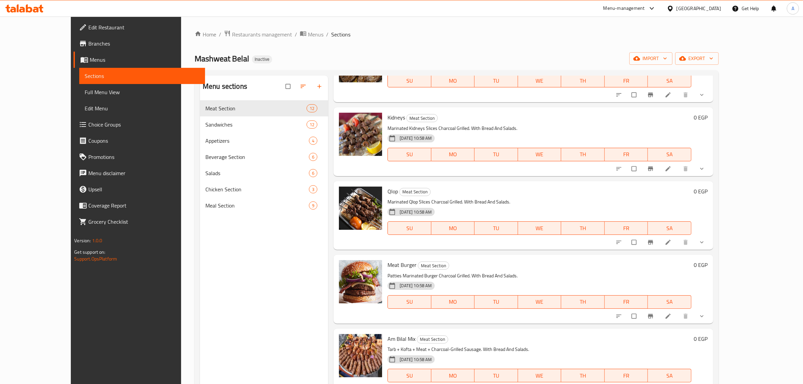
scroll to position [525, 0]
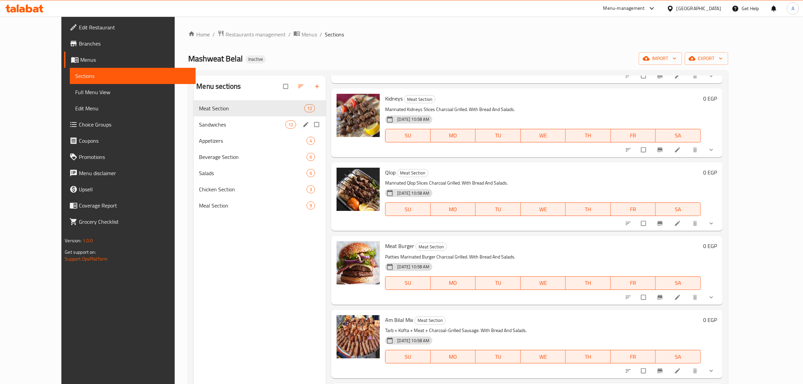
click at [200, 130] on div "Sandwiches 12" at bounding box center [260, 124] width 132 height 16
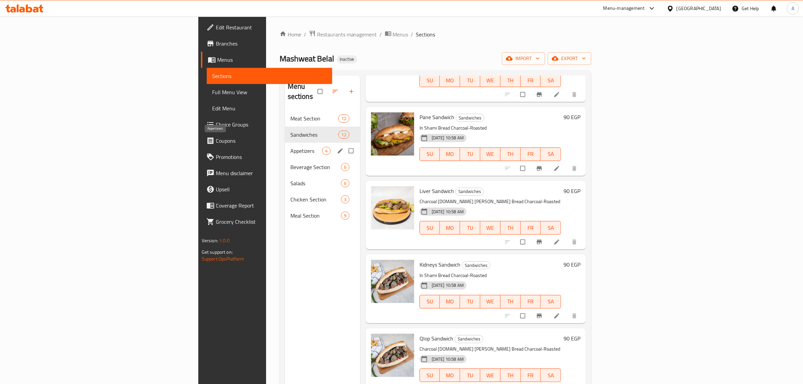
click at [290, 147] on span "Appetizers" at bounding box center [306, 151] width 32 height 8
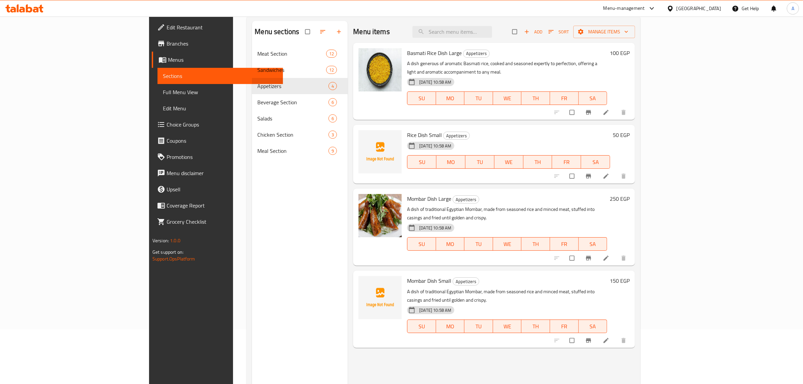
scroll to position [95, 0]
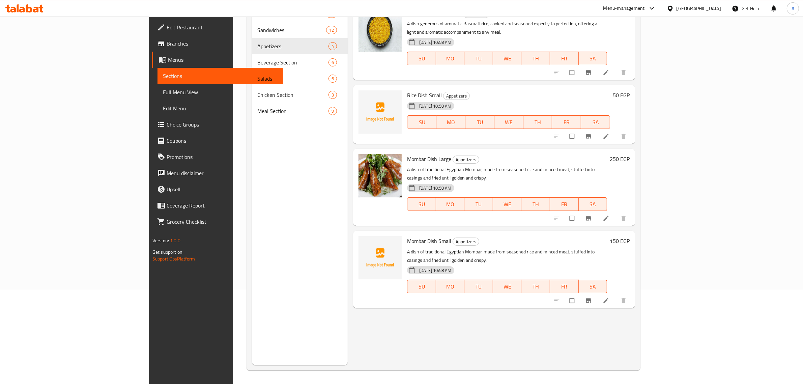
drag, startPoint x: 525, startPoint y: 154, endPoint x: 477, endPoint y: 148, distance: 49.0
click at [526, 154] on h6 "Mombar Dish Large Appetizers" at bounding box center [507, 158] width 200 height 9
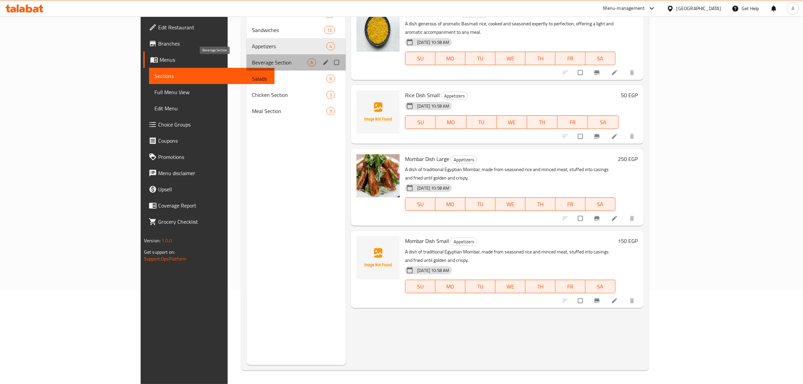
click at [252, 58] on span "Beverage Section" at bounding box center [280, 62] width 56 height 8
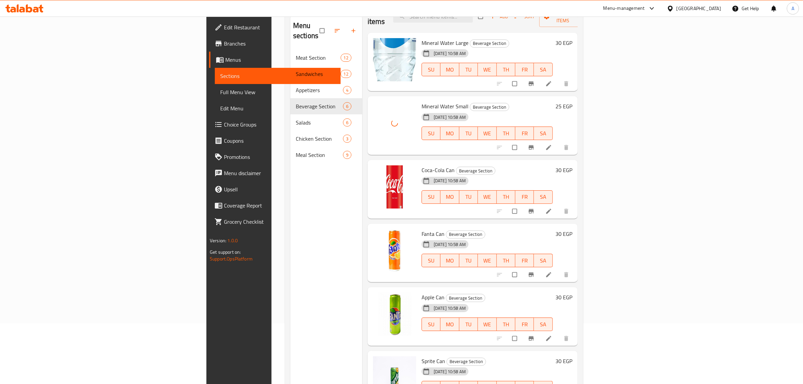
scroll to position [95, 0]
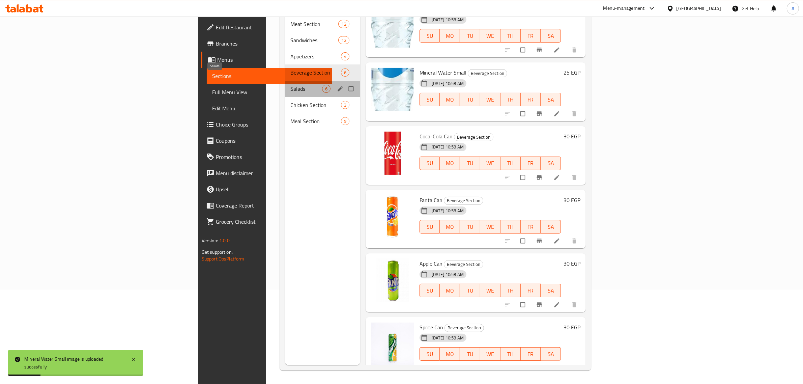
click at [290, 85] on span "Salads" at bounding box center [306, 89] width 32 height 8
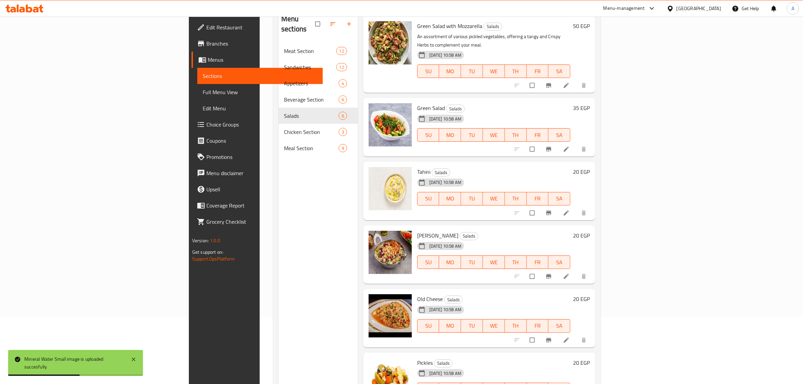
scroll to position [95, 0]
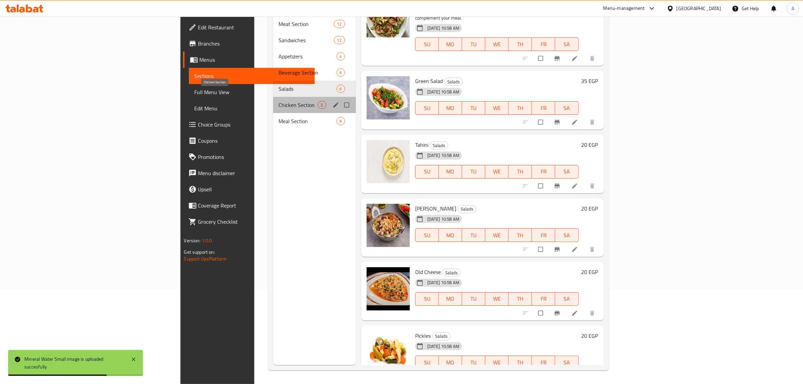
click at [279, 101] on span "Chicken Section" at bounding box center [298, 105] width 39 height 8
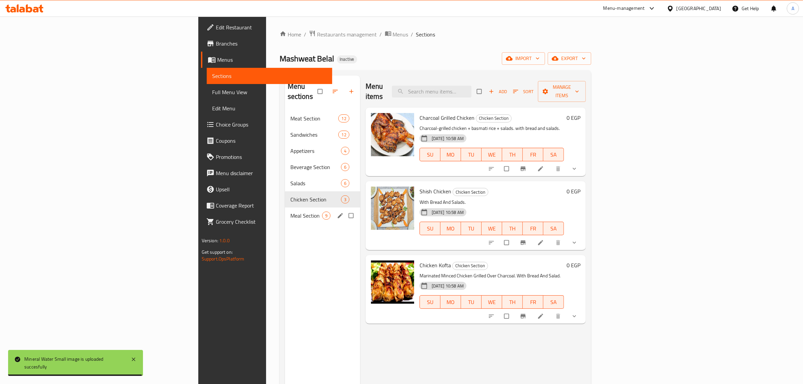
click at [285, 207] on div "Meal Section 9" at bounding box center [322, 215] width 75 height 16
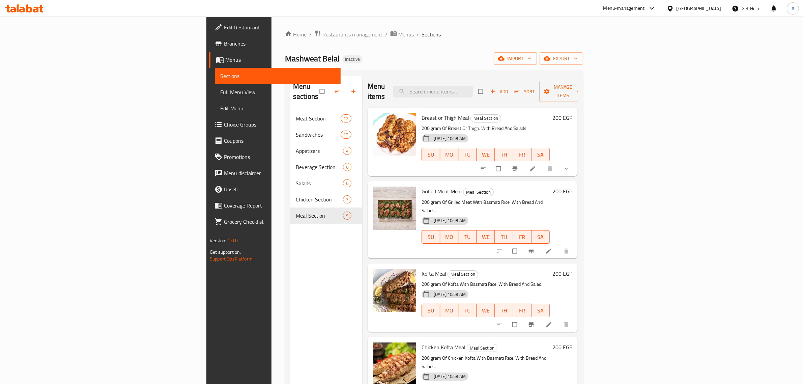
click at [220, 93] on span "Full Menu View" at bounding box center [277, 92] width 115 height 8
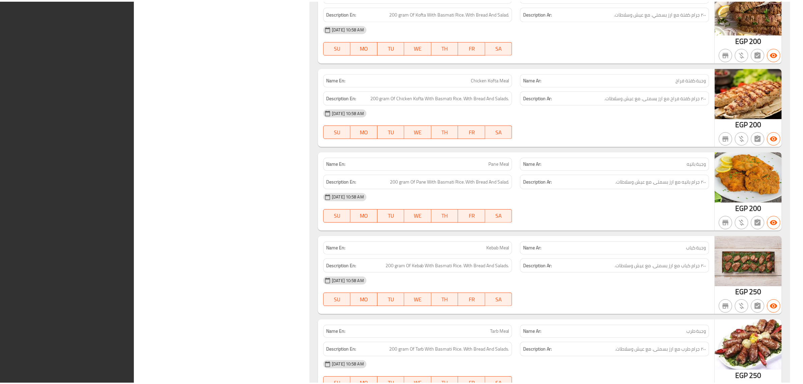
scroll to position [4962, 0]
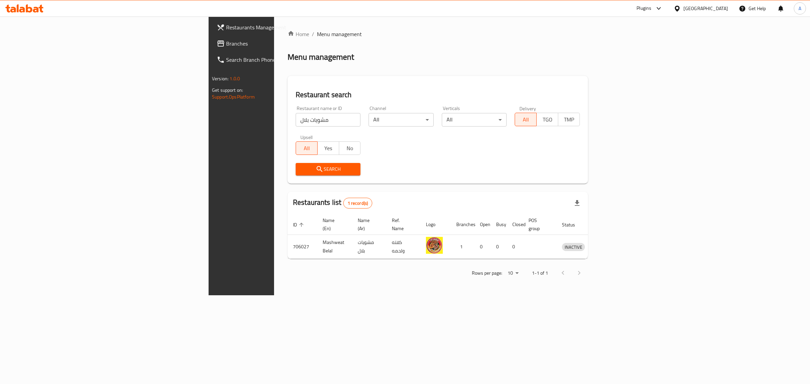
click at [296, 117] on input "مشويات بلال" at bounding box center [328, 119] width 65 height 13
paste input "682104"
type input "682104"
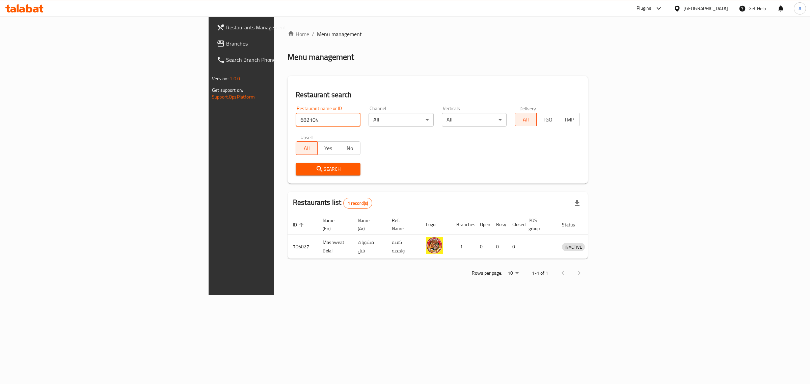
click button "Search" at bounding box center [328, 169] width 65 height 12
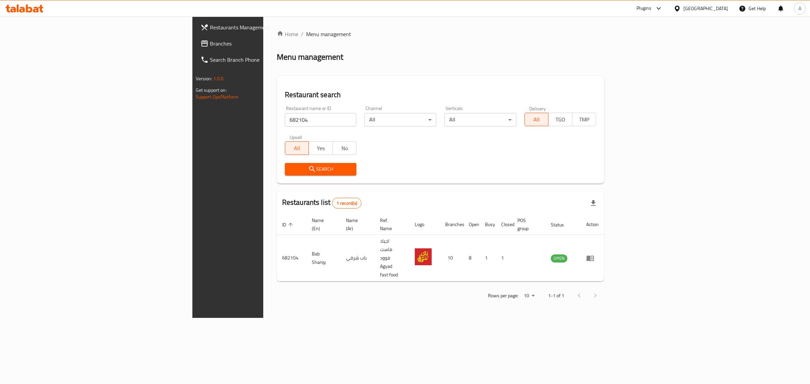
click at [722, 16] on div "[GEOGRAPHIC_DATA]" at bounding box center [700, 8] width 65 height 16
click at [724, 7] on div "[GEOGRAPHIC_DATA]" at bounding box center [705, 8] width 45 height 7
click at [694, 54] on div "[GEOGRAPHIC_DATA]" at bounding box center [676, 54] width 101 height 16
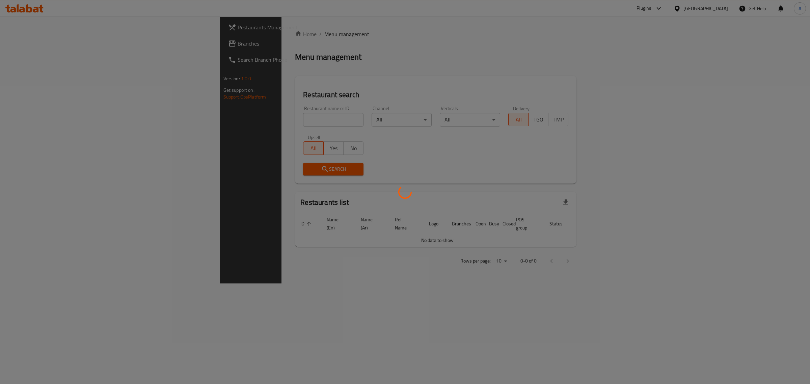
click at [270, 116] on div at bounding box center [405, 192] width 810 height 384
click at [270, 119] on div at bounding box center [405, 192] width 810 height 384
click at [269, 120] on div at bounding box center [405, 192] width 810 height 384
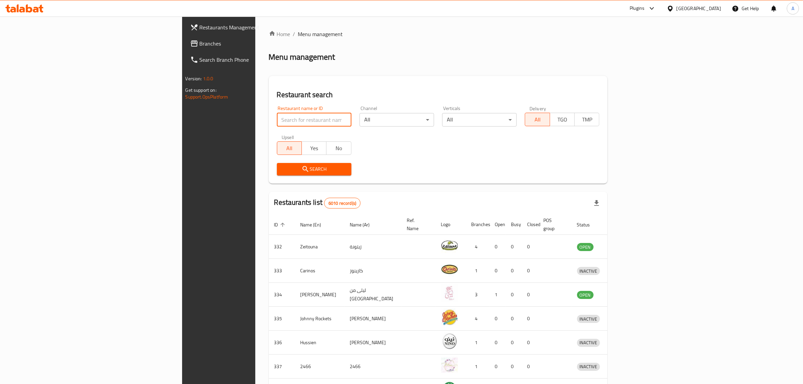
click at [277, 120] on input "search" at bounding box center [314, 119] width 75 height 13
paste input "AlSowaifya Restaurant"
click button "Search" at bounding box center [314, 169] width 75 height 12
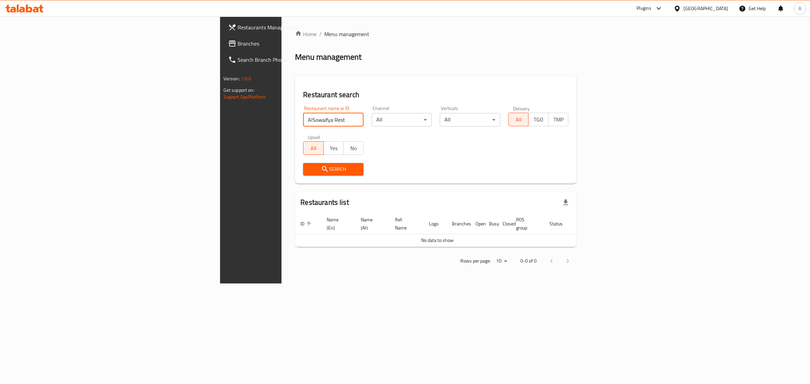
click button "Search" at bounding box center [333, 169] width 60 height 12
click at [303, 117] on input "AlSowaifya Rest" at bounding box center [333, 119] width 60 height 13
type input "Al Sowaifya Rest"
click button "Search" at bounding box center [333, 169] width 60 height 12
click at [238, 43] on span "Branches" at bounding box center [294, 43] width 112 height 8
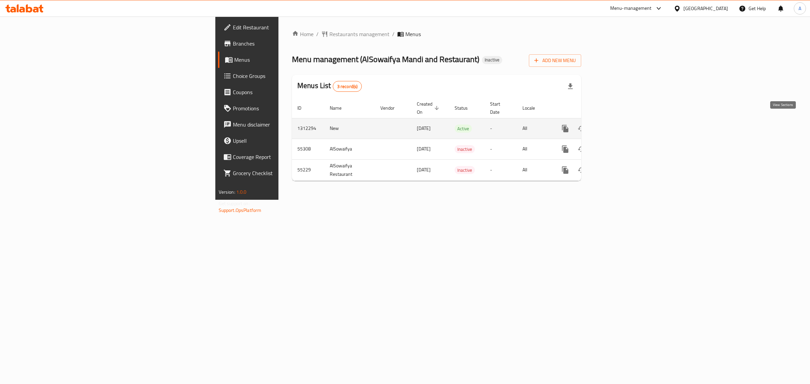
click at [618, 124] on icon "enhanced table" at bounding box center [614, 128] width 8 height 8
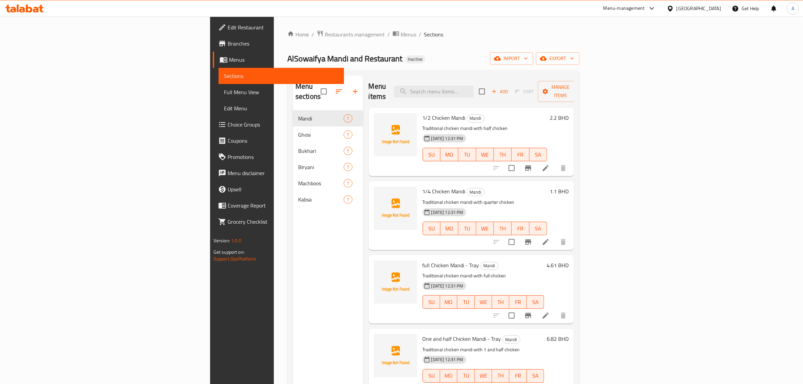
click at [368, 41] on div "Home / Restaurants management / Menus / Sections AlSowaifya Mandi and Restauran…" at bounding box center [433, 247] width 292 height 435
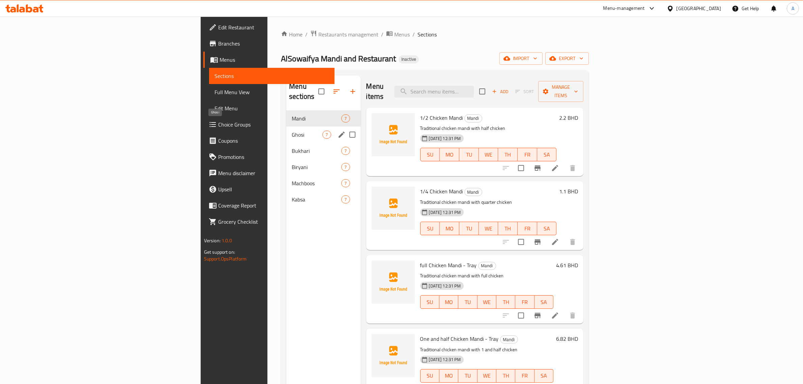
click at [292, 131] on span "Ghosi" at bounding box center [307, 135] width 31 height 8
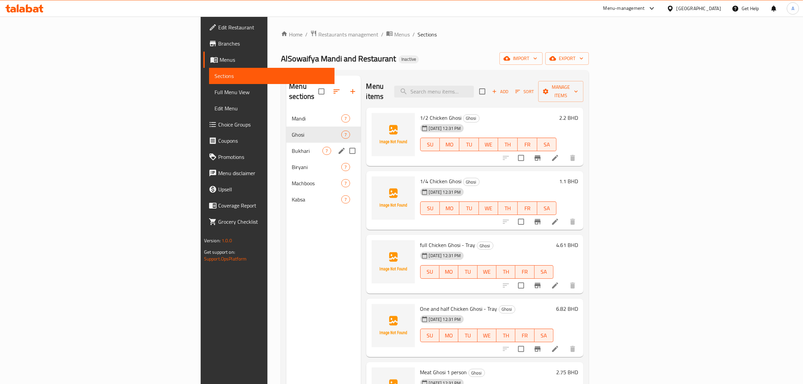
click at [286, 145] on div "Bukhari 7" at bounding box center [323, 151] width 74 height 16
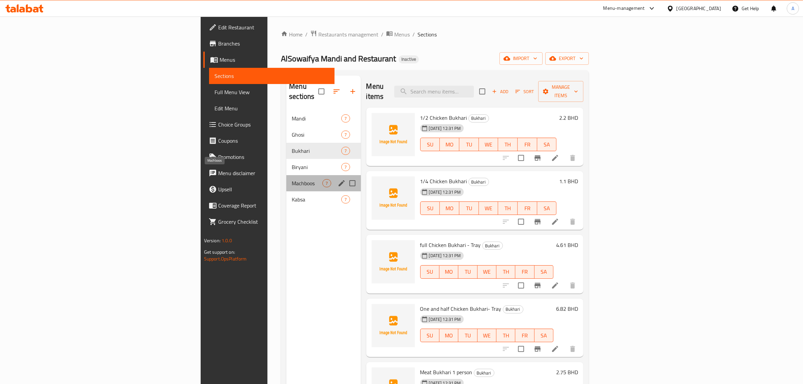
click at [292, 179] on span "Machboos" at bounding box center [307, 183] width 31 height 8
click at [292, 195] on span "Kabsa" at bounding box center [307, 199] width 31 height 8
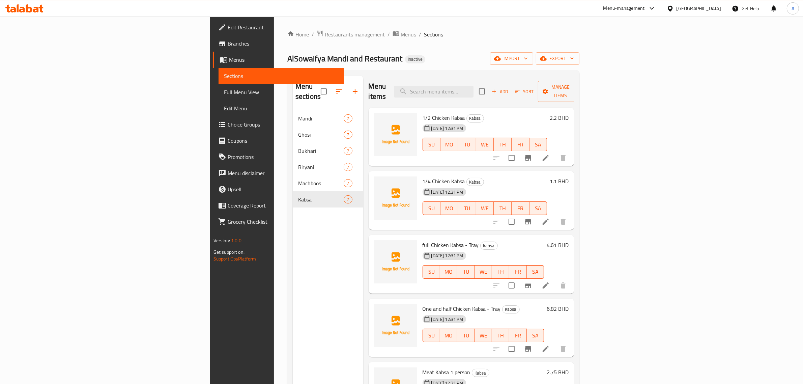
drag, startPoint x: 422, startPoint y: 55, endPoint x: 411, endPoint y: 67, distance: 16.5
click at [422, 55] on div "AlSowaifya Mandi and Restaurant Inactive import export" at bounding box center [433, 58] width 292 height 12
click at [474, 86] on input "search" at bounding box center [434, 92] width 80 height 12
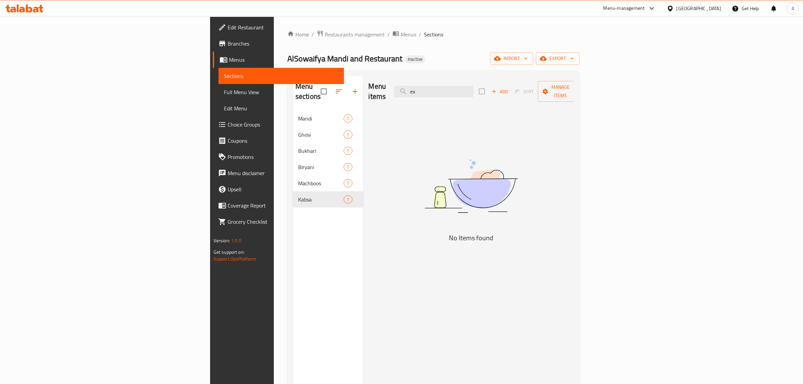
drag, startPoint x: 500, startPoint y: 85, endPoint x: 416, endPoint y: 73, distance: 85.3
click at [417, 73] on div "Menu sections Mandi 7 Ghosi 7 Bukhari 7 Biryani 7 Machboos 7 Kabsa 7 Menu items…" at bounding box center [433, 267] width 292 height 395
type input "wing"
drag, startPoint x: 512, startPoint y: 88, endPoint x: 438, endPoint y: 75, distance: 75.7
click at [438, 75] on div "Menu sections Mandi 7 Ghosi 7 Bukhari 7 Biryani 7 Machboos 7 Kabsa 7 Menu items…" at bounding box center [433, 267] width 292 height 395
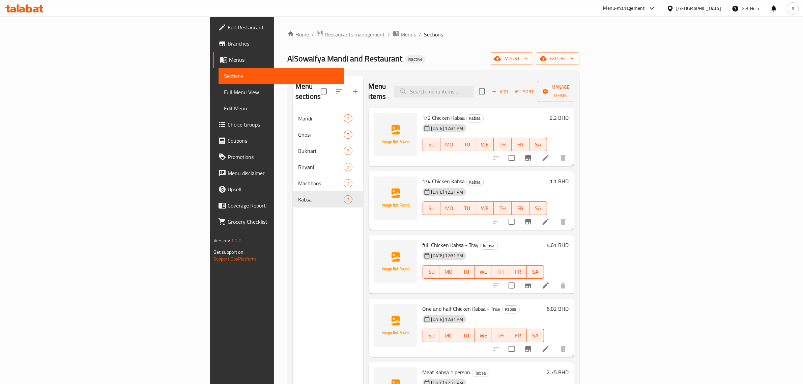
click at [708, 12] on div "Bahrain" at bounding box center [699, 8] width 45 height 7
click at [640, 175] on div "United Arab Emirates" at bounding box center [648, 176] width 45 height 7
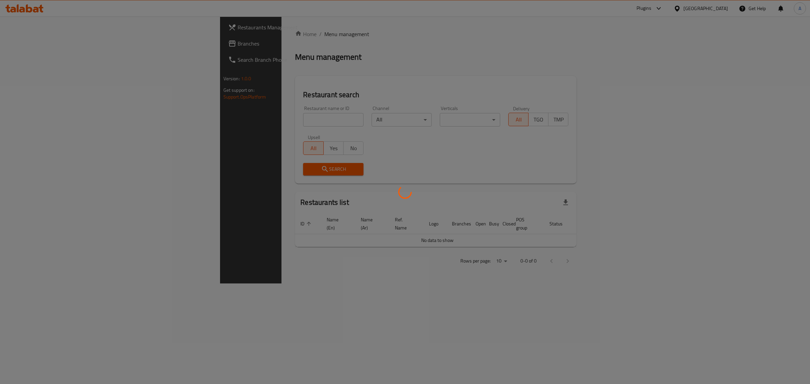
click at [245, 118] on div at bounding box center [405, 192] width 810 height 384
click at [244, 122] on div at bounding box center [405, 192] width 810 height 384
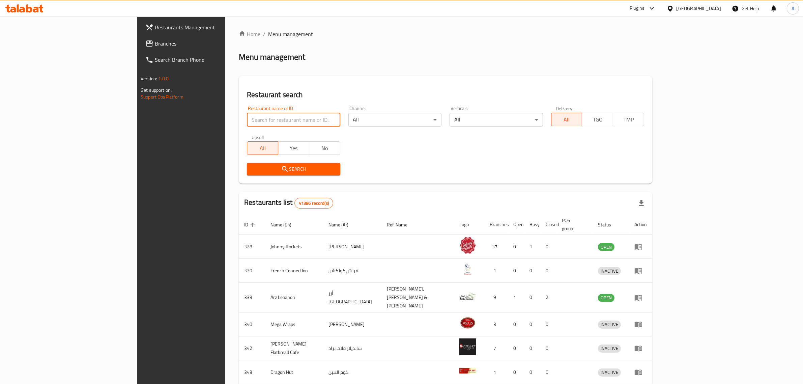
click at [247, 122] on input "search" at bounding box center [293, 119] width 93 height 13
paste input "LOCO BEAR"
type input "LOCO BEAR"
click button "Search" at bounding box center [293, 169] width 93 height 12
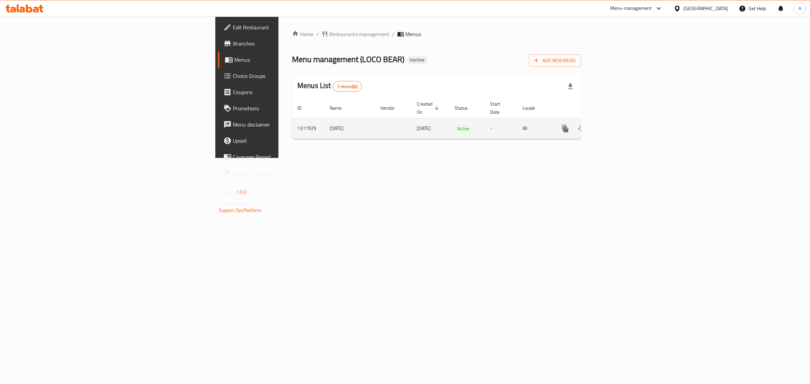
click at [618, 124] on icon "enhanced table" at bounding box center [614, 128] width 8 height 8
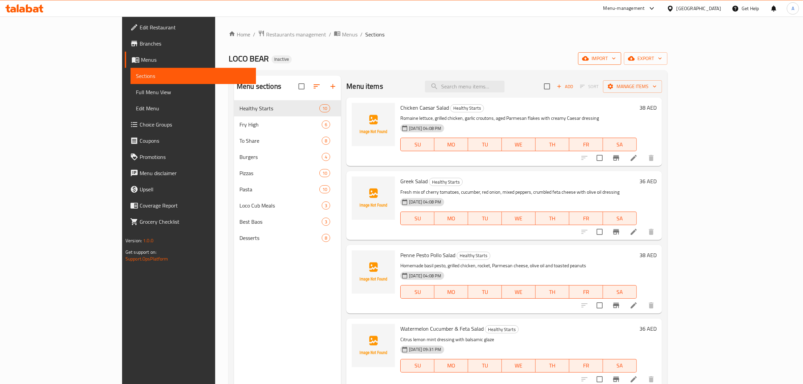
click at [616, 61] on span "import" at bounding box center [600, 58] width 32 height 8
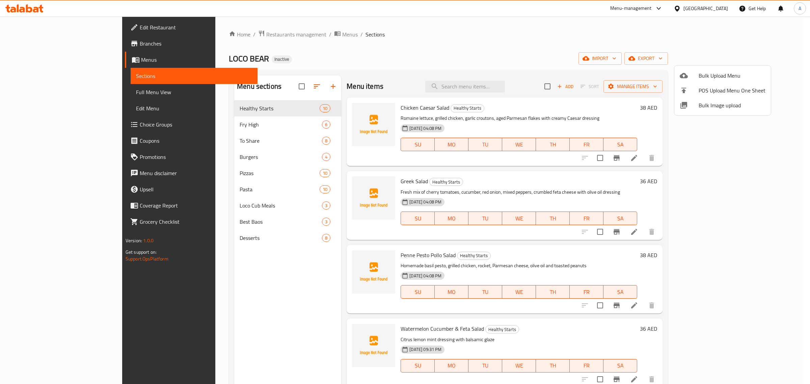
click at [701, 109] on span "Bulk Image upload" at bounding box center [731, 105] width 67 height 8
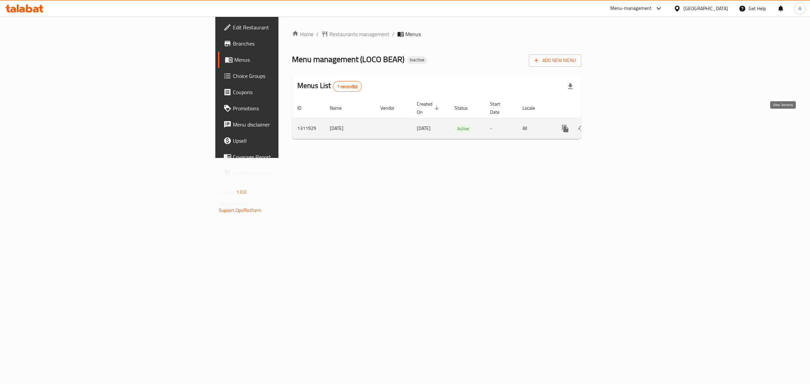
click at [617, 126] on icon "enhanced table" at bounding box center [614, 129] width 6 height 6
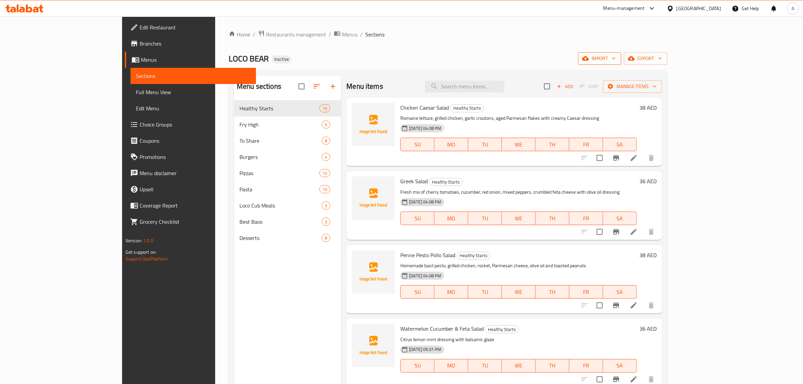
click at [616, 57] on span "import" at bounding box center [600, 58] width 32 height 8
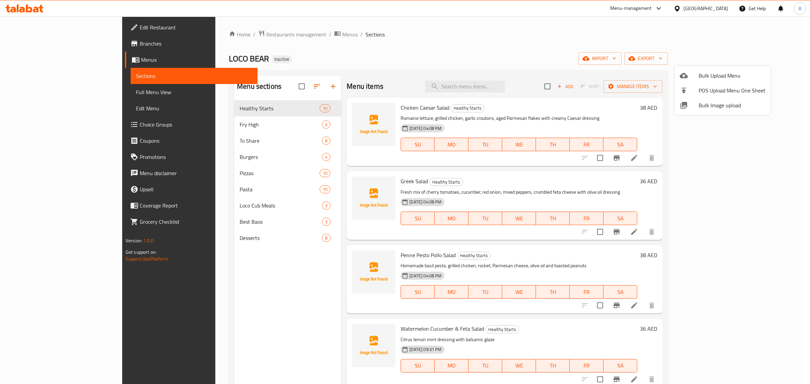
click at [719, 109] on span "Bulk Image upload" at bounding box center [731, 105] width 67 height 8
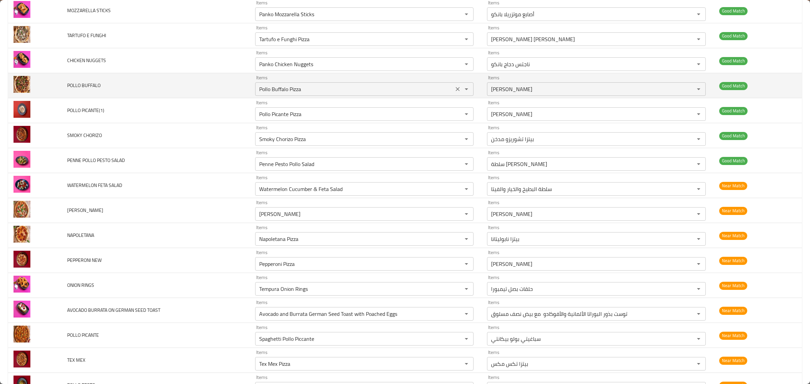
scroll to position [675, 0]
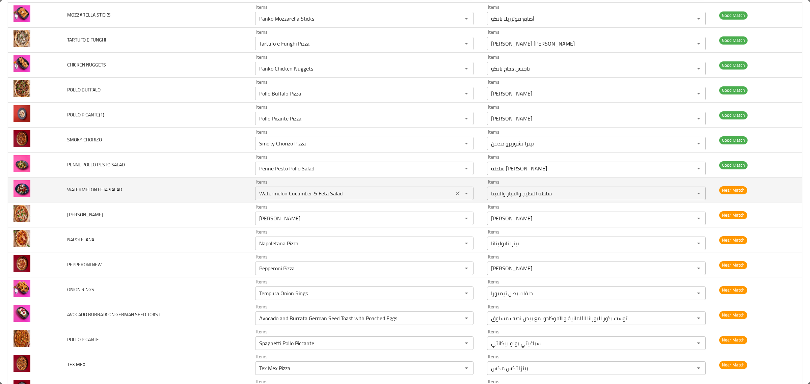
click at [387, 200] on div "Watermelon Cucumber & Feta Salad Items" at bounding box center [364, 193] width 219 height 13
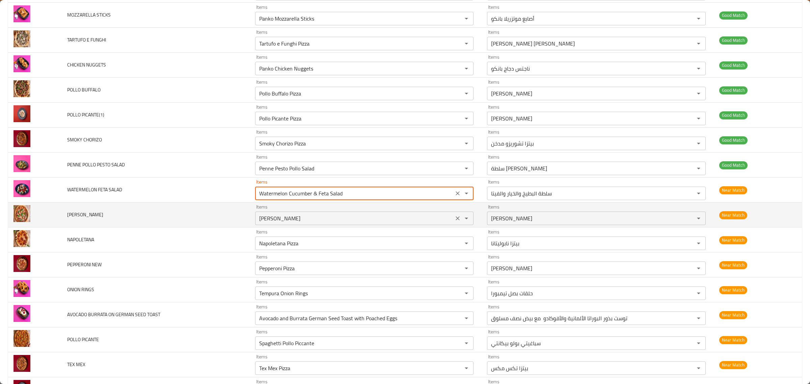
click at [382, 218] on input "[PERSON_NAME]" at bounding box center [354, 218] width 195 height 9
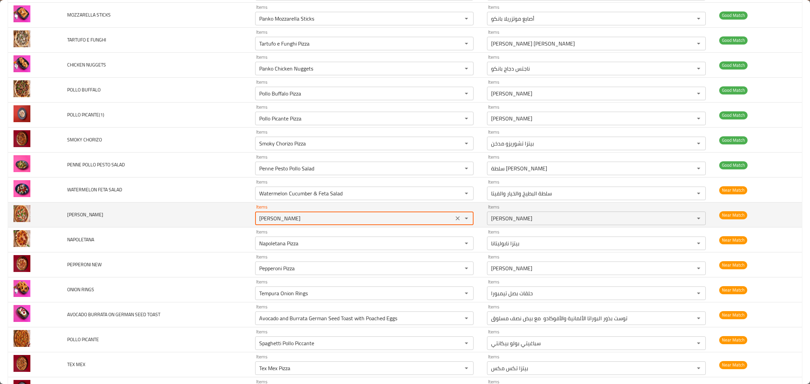
scroll to position [717, 0]
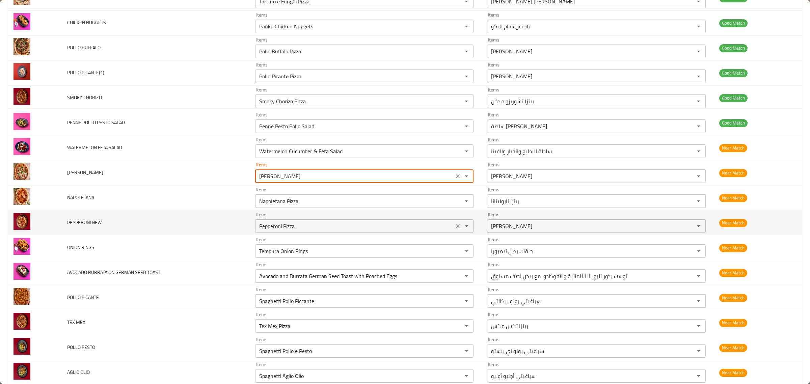
click at [383, 215] on div "Items Pepperoni Pizza Items" at bounding box center [364, 222] width 219 height 21
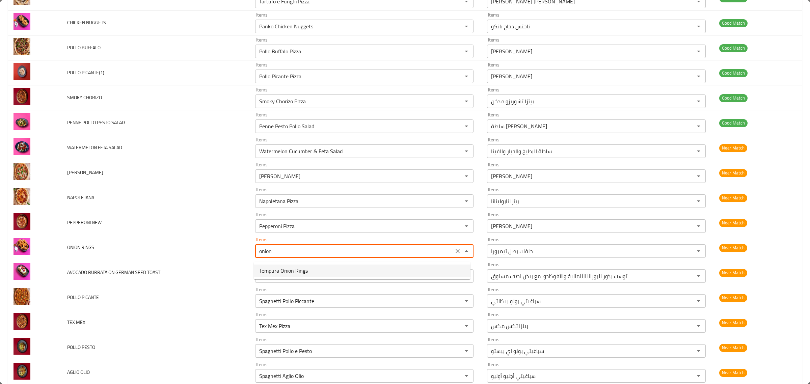
click at [389, 268] on RINGS-option-0 "Tempura Onion Rings" at bounding box center [362, 271] width 217 height 12
type RINGS "Tempura Onion Rings"
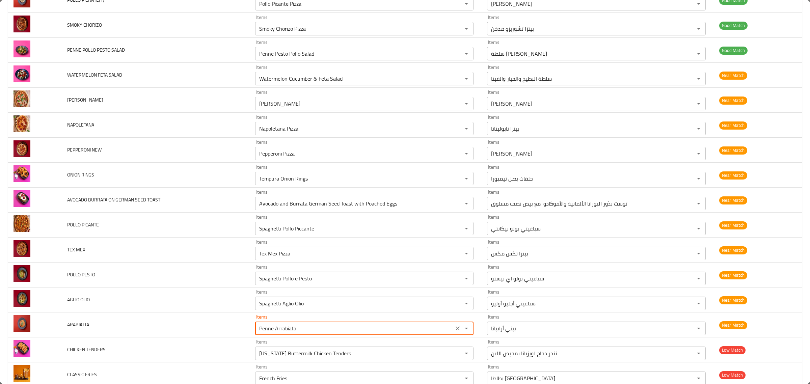
scroll to position [861, 0]
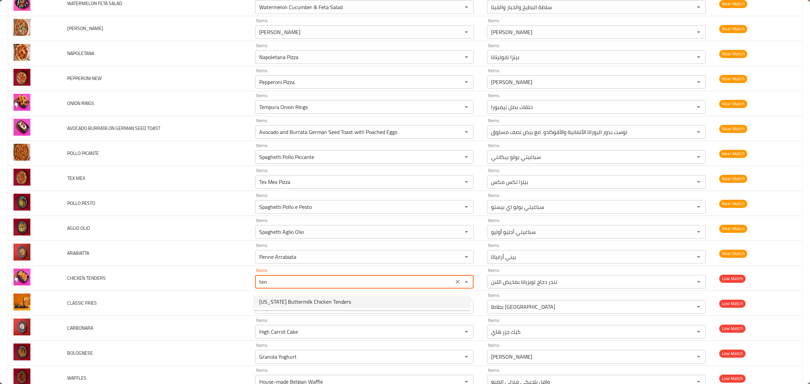
click at [341, 299] on span "[US_STATE] Buttermilk Chicken Tenders" at bounding box center [305, 302] width 92 height 8
type TENDERS "[US_STATE] Buttermilk Chicken Tenders"
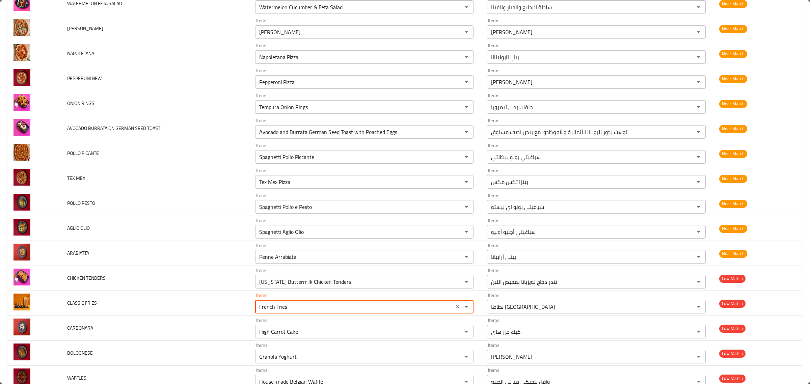
scroll to position [985, 0]
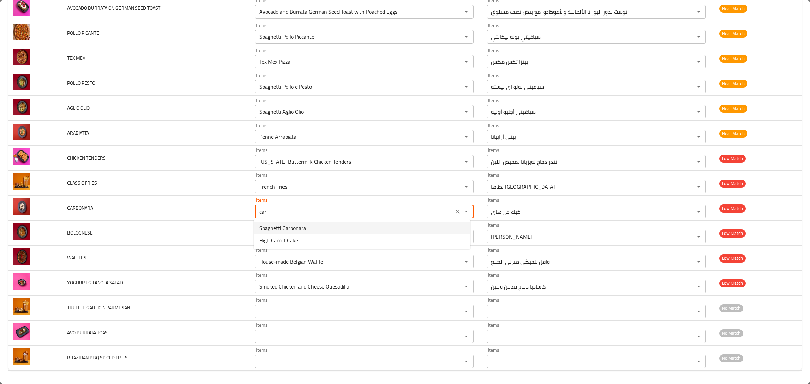
click at [350, 230] on li "Spaghetti Carbonara" at bounding box center [362, 228] width 217 height 12
type input "Spaghetti Carbonara"
type input "سباجيتي [PERSON_NAME]"
type input "Spaghetti Carbonara"
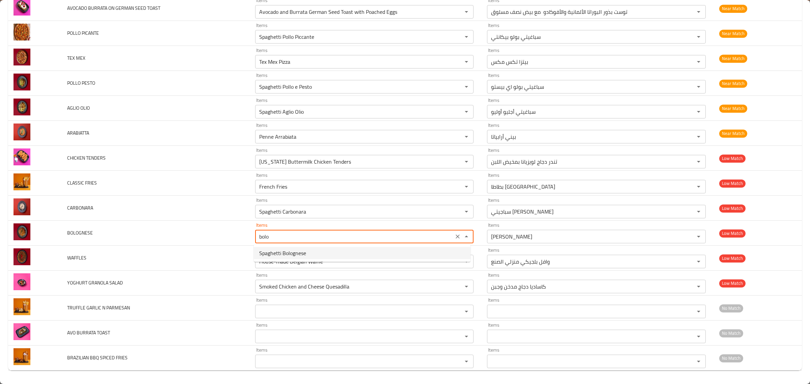
click at [339, 250] on li "Spaghetti Bolognese" at bounding box center [362, 253] width 217 height 12
type input "Spaghetti Bolognese"
type input "سباجتى بولونيز"
type input "Spaghetti Bolognese"
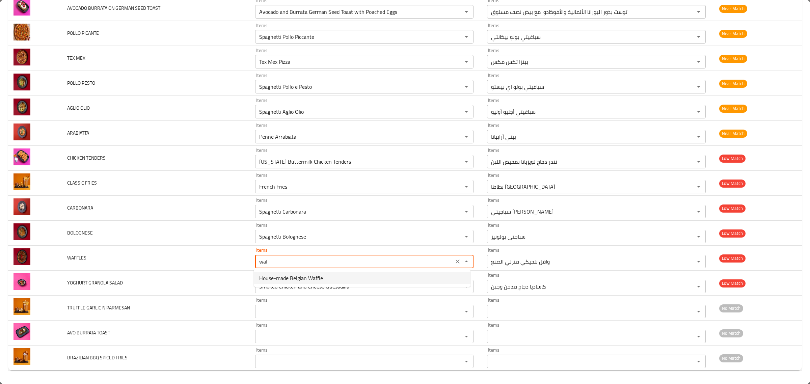
click at [321, 282] on span "House-made Belgian Waffle" at bounding box center [291, 278] width 64 height 8
type input "House-made Belgian Waffle"
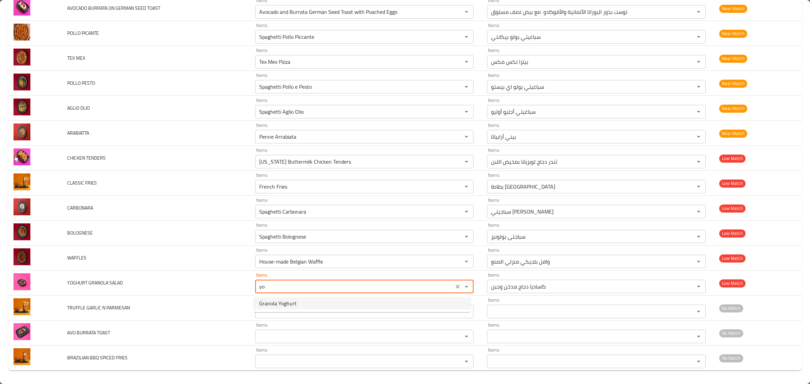
click at [317, 297] on SALAD-option-0 "Granola Yoghurt" at bounding box center [362, 303] width 217 height 12
type SALAD "Granola Yoghurt"
type SALAD-ar "[PERSON_NAME]"
type SALAD "Granola Yoghurt"
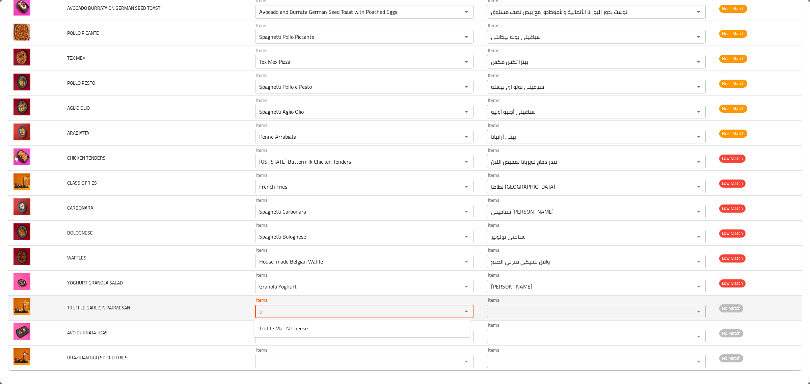
type PARMESAN "t"
type PARMESAN "g"
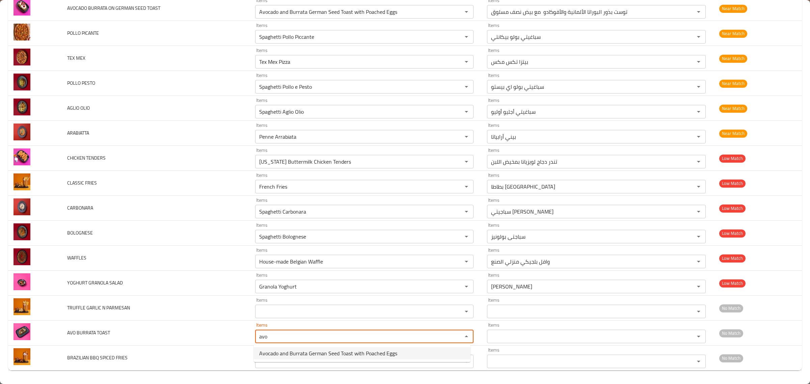
click at [280, 347] on TOAST-option-0 "Avocado and Burrata German Seed Toast with Poached Eggs" at bounding box center [362, 353] width 217 height 12
type TOAST "Avocado and Burrata German Seed Toast with Poached Eggs"
type TOAST-ar "توست بذور البوراتا الألمانية والأفوكادو مع بيض نصف مسلوق"
type TOAST "Avocado and Burrata German Seed Toast with Poached Eggs"
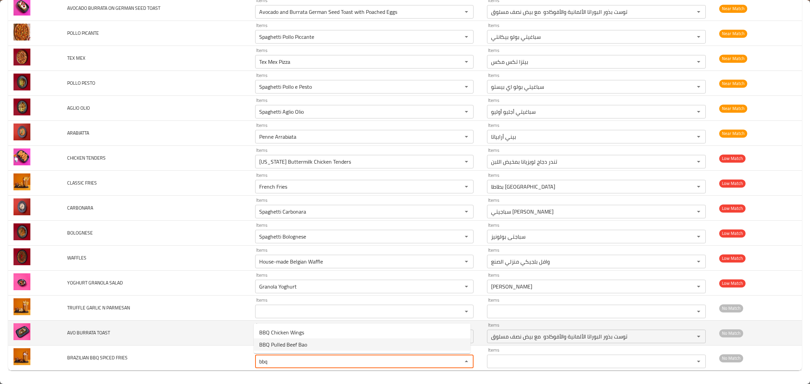
type FRIES "bbq"
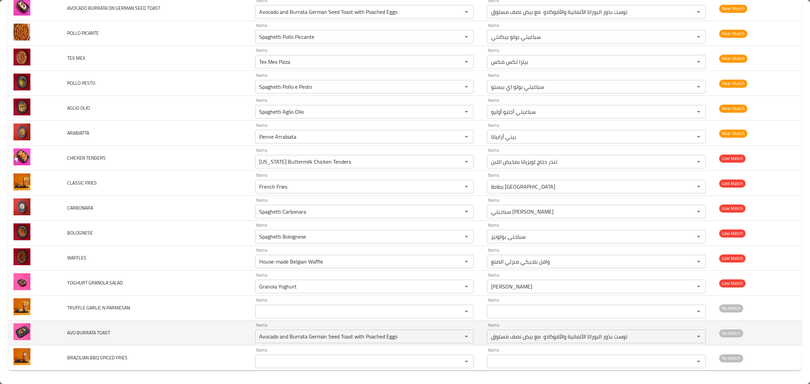
click at [192, 332] on td "AVO BURRATA TOAST" at bounding box center [156, 333] width 188 height 25
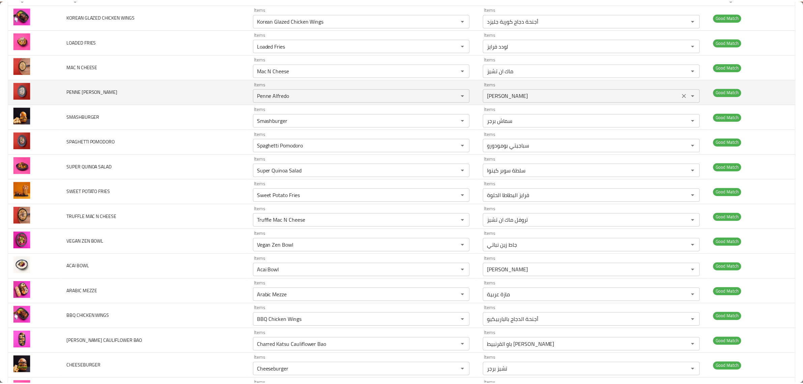
scroll to position [0, 0]
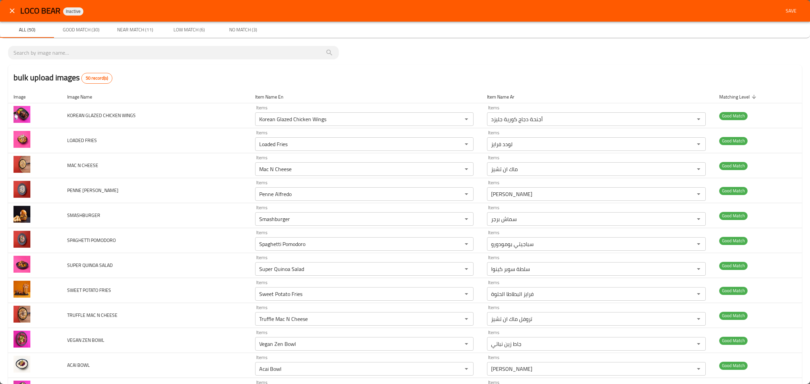
click at [785, 19] on div "LOCO BEAR Inactive Save" at bounding box center [405, 11] width 810 height 22
click at [785, 16] on button "Save" at bounding box center [791, 11] width 22 height 12
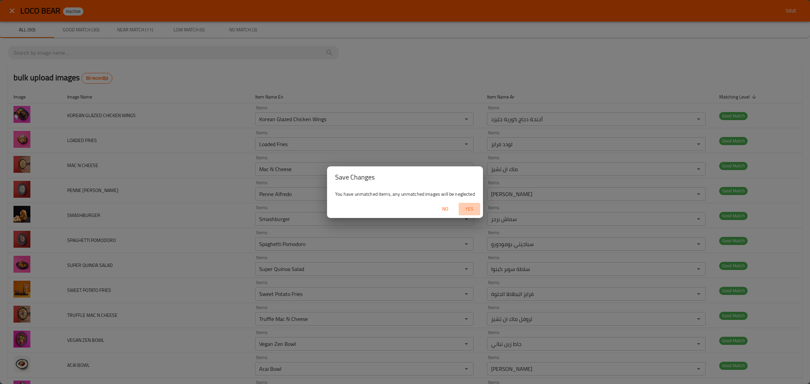
click at [466, 209] on span "Yes" at bounding box center [469, 209] width 16 height 8
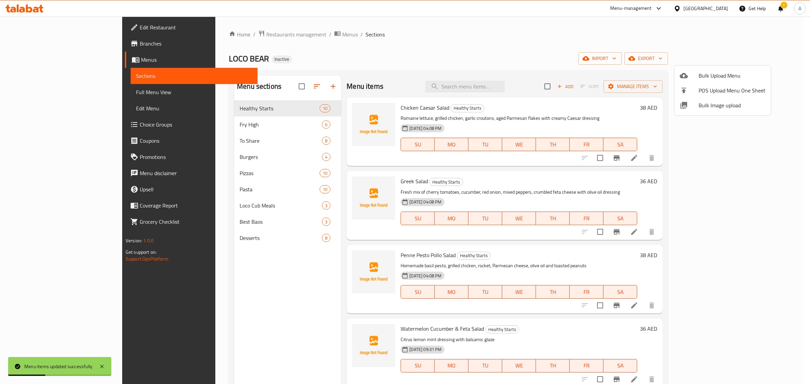
click at [255, 124] on div at bounding box center [405, 192] width 810 height 384
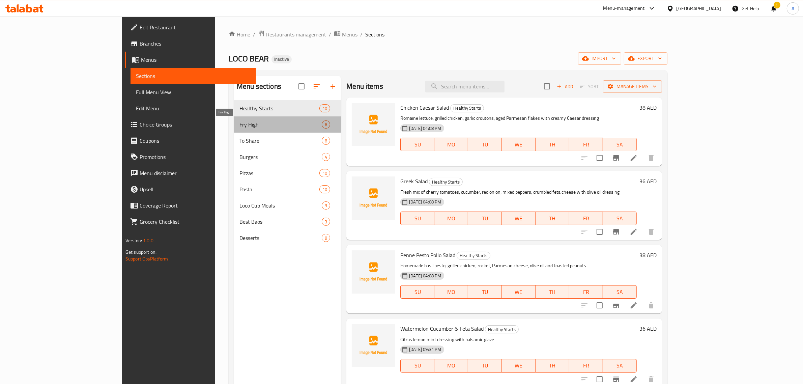
click at [255, 124] on span "Fry High" at bounding box center [281, 124] width 82 height 8
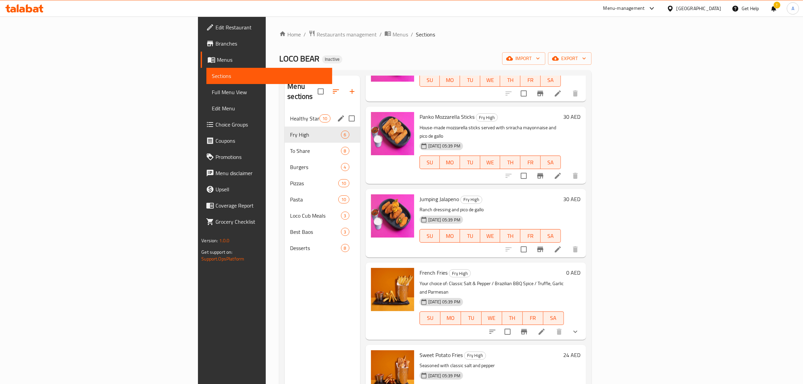
click at [285, 113] on div "Healthy Starts 10" at bounding box center [322, 118] width 75 height 16
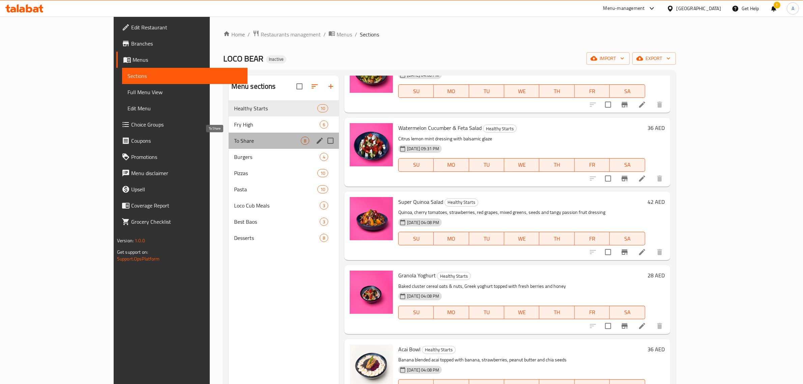
click at [234, 140] on span "To Share" at bounding box center [267, 141] width 67 height 8
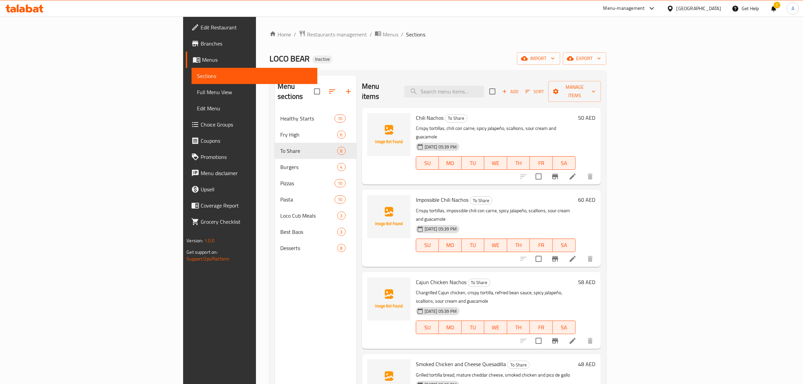
scroll to position [42, 0]
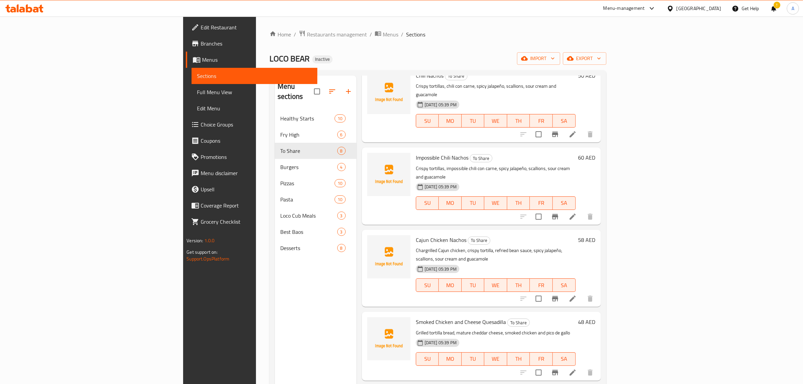
click at [502, 232] on div "Cajun Chicken Nachos To Share Chargrilled Cajun chicken, crispy tortilla, refri…" at bounding box center [495, 268] width 165 height 72
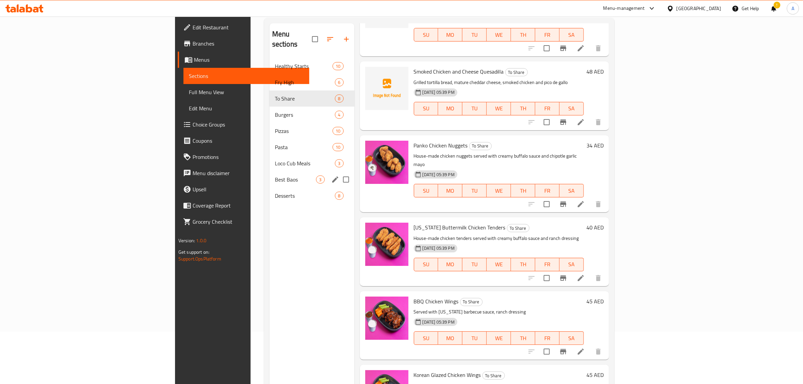
scroll to position [0, 0]
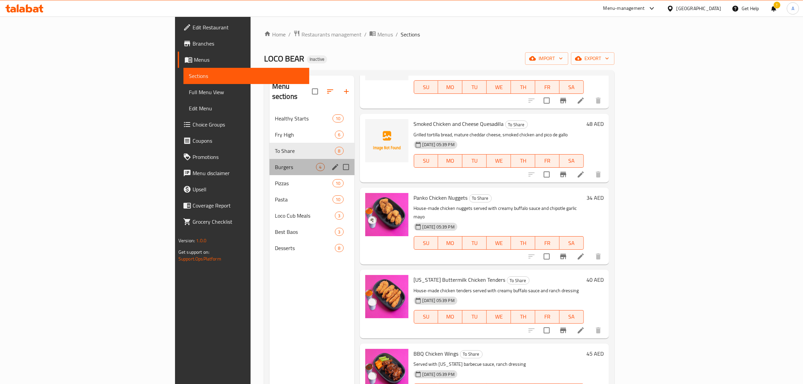
click at [270, 159] on div "Burgers 4" at bounding box center [312, 167] width 85 height 16
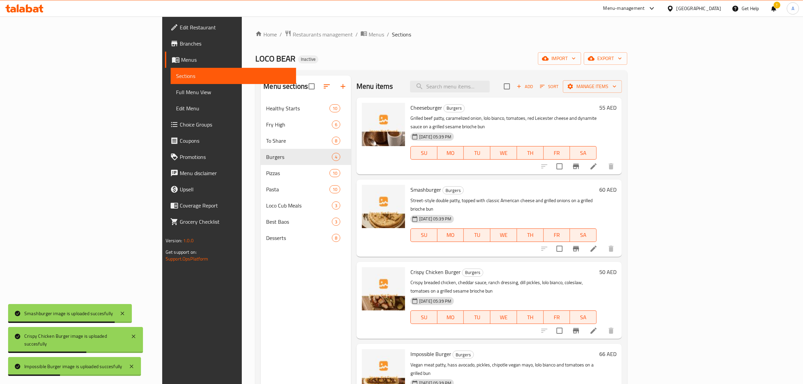
click at [411, 112] on span "Cheeseburger" at bounding box center [427, 108] width 32 height 10
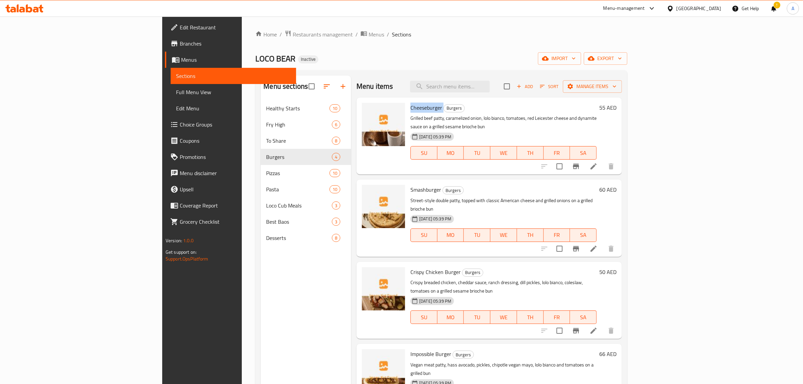
click at [411, 107] on span "Cheeseburger" at bounding box center [427, 108] width 32 height 10
click at [411, 186] on span "Smashburger" at bounding box center [426, 190] width 31 height 10
copy h6 "Smashburger"
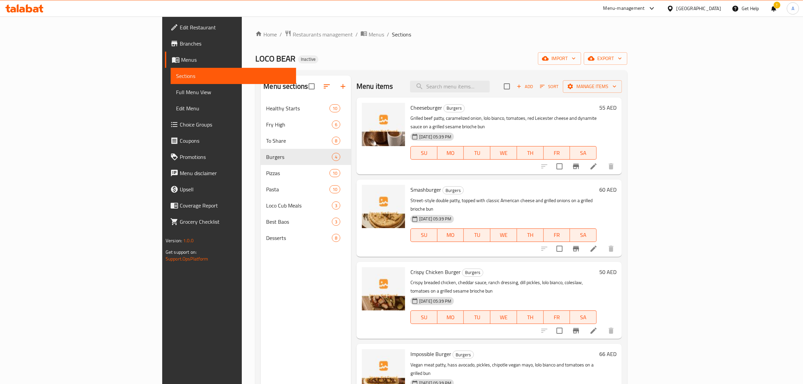
click at [411, 267] on span "Crispy Chicken Burger" at bounding box center [436, 272] width 50 height 10
copy h6 "Crispy Chicken Burger"
click at [411, 349] on span "Impossible Burger" at bounding box center [431, 354] width 41 height 10
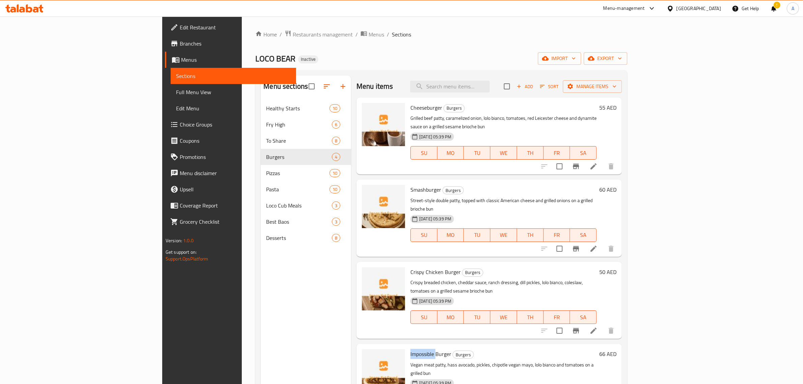
click at [411, 349] on span "Impossible Burger" at bounding box center [431, 354] width 41 height 10
copy h6 "Impossible Burger"
click at [491, 185] on h6 "Smashburger Burgers" at bounding box center [504, 189] width 186 height 9
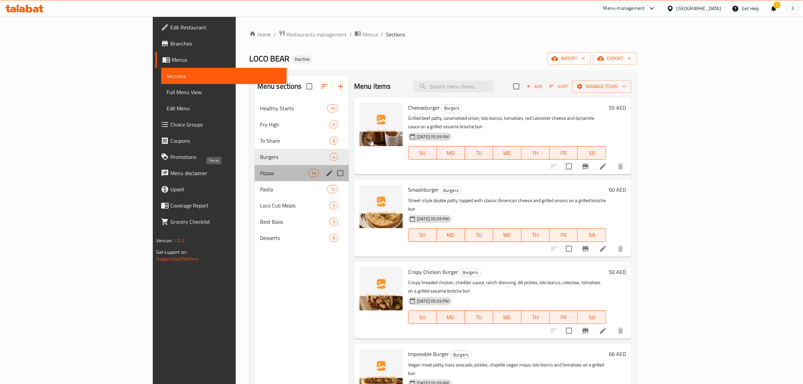
click at [260, 169] on span "Pizzas" at bounding box center [284, 173] width 48 height 8
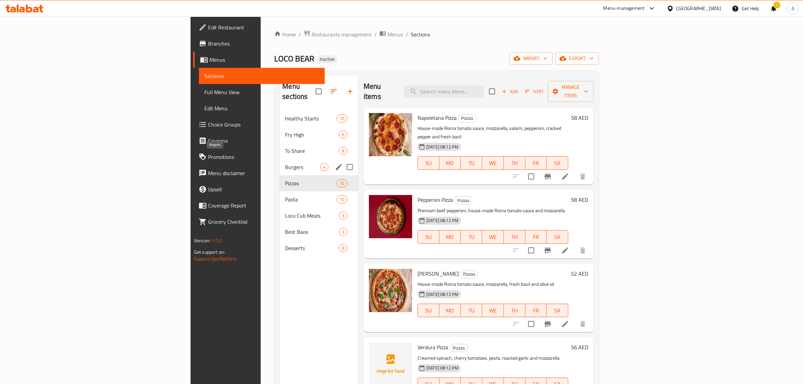
click at [285, 163] on span "Burgers" at bounding box center [302, 167] width 35 height 8
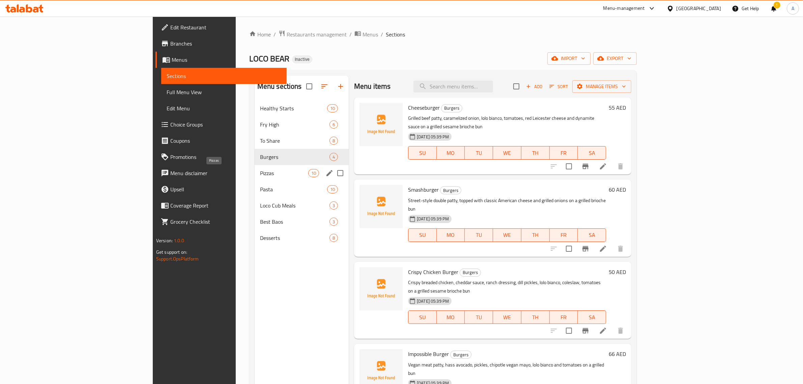
click at [260, 171] on span "Pizzas" at bounding box center [284, 173] width 48 height 8
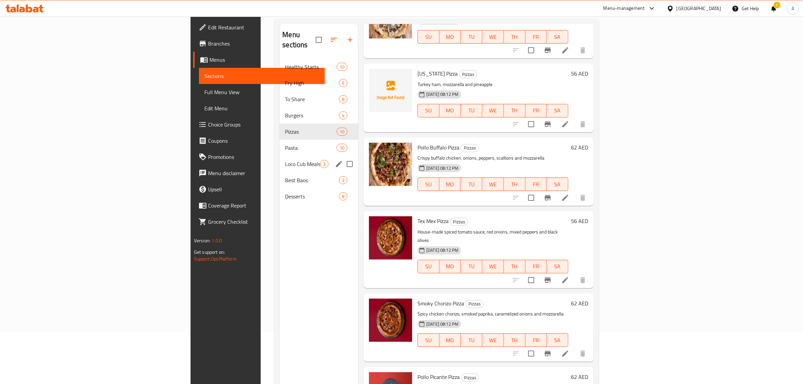
scroll to position [10, 0]
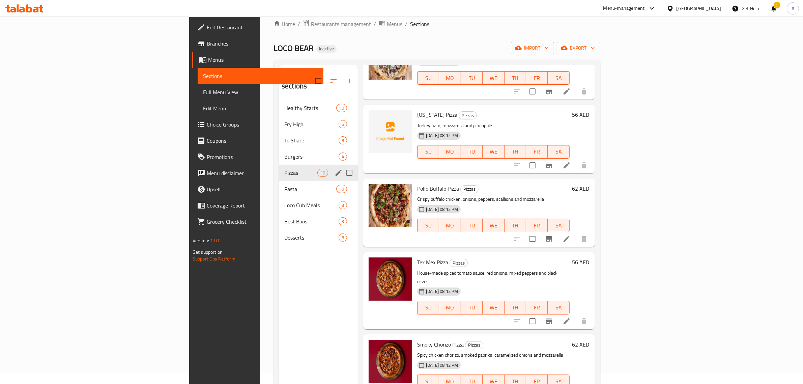
click at [279, 169] on div "Pizzas 10" at bounding box center [318, 173] width 79 height 16
click at [279, 183] on div "Pasta 10" at bounding box center [318, 189] width 79 height 16
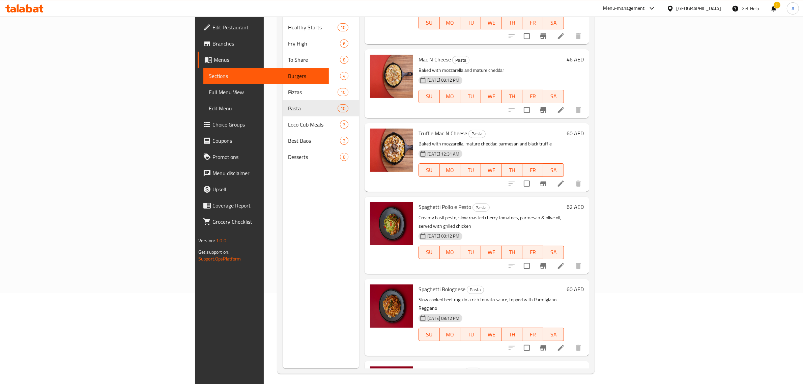
scroll to position [95, 0]
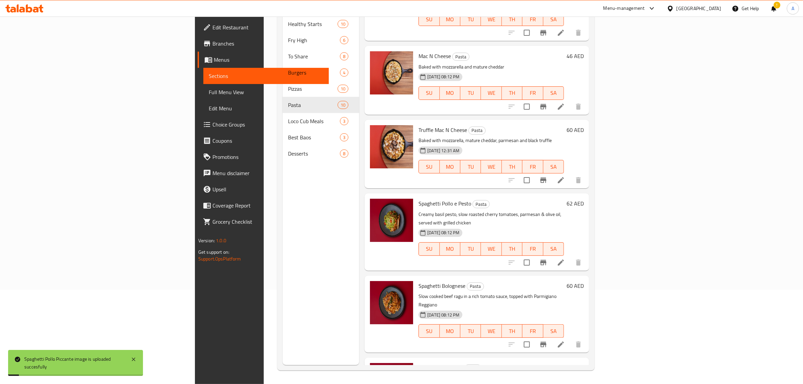
click at [283, 196] on div "Menu sections Healthy Starts 10 Fry High 6 To Share 8 Burgers 4 Pizzas 10 Pasta…" at bounding box center [321, 173] width 77 height 384
click at [283, 198] on div "Menu sections Healthy Starts 10 Fry High 6 To Share 8 Burgers 4 Pizzas 10 Pasta…" at bounding box center [321, 173] width 77 height 384
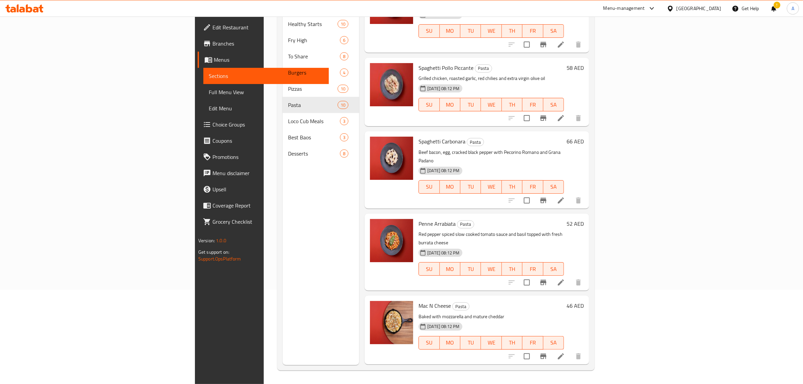
scroll to position [0, 0]
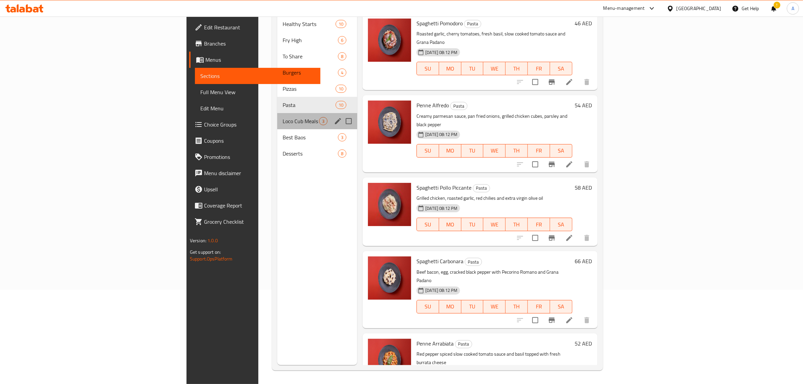
click at [283, 117] on span "Loco Cub Meals" at bounding box center [301, 121] width 36 height 8
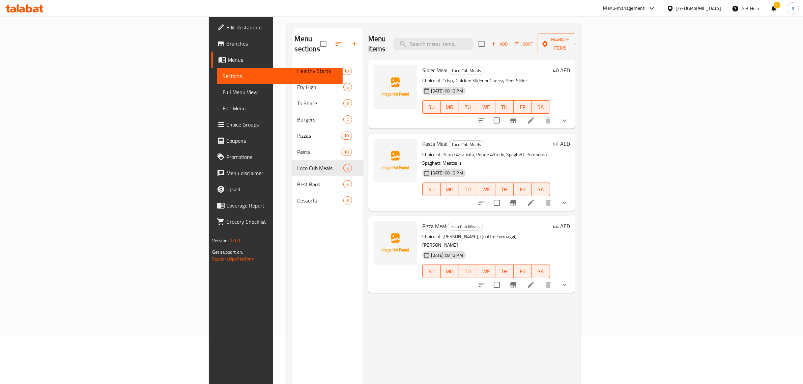
scroll to position [10, 0]
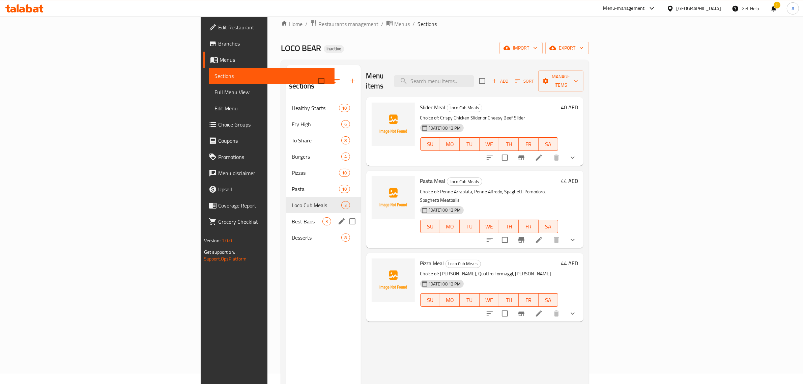
click at [286, 213] on div "Best Baos 3" at bounding box center [323, 221] width 74 height 16
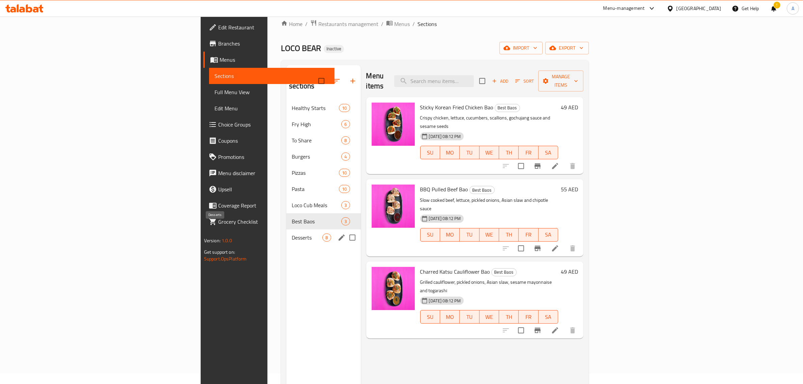
click at [292, 233] on span "Desserts" at bounding box center [307, 237] width 31 height 8
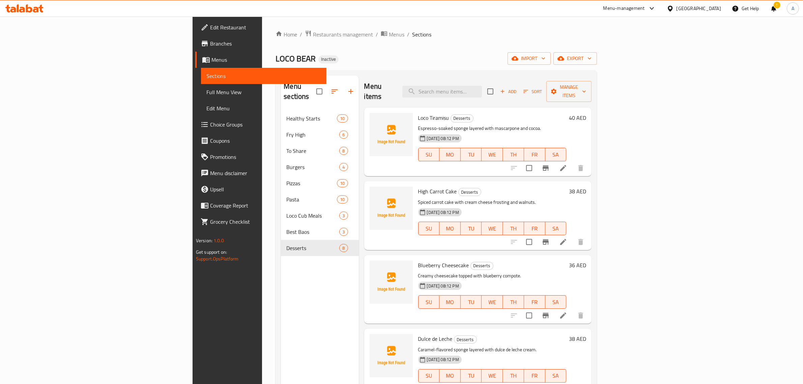
click at [431, 40] on div "Home / Restaurants management / Menus / Sections LOCO BEAR Inactive import expo…" at bounding box center [437, 247] width 322 height 435
click at [206, 88] on span "Full Menu View" at bounding box center [263, 92] width 115 height 8
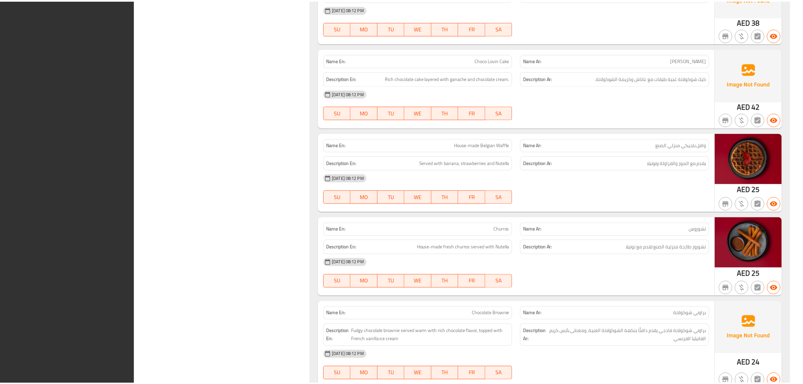
scroll to position [5723, 0]
